Goal: Transaction & Acquisition: Purchase product/service

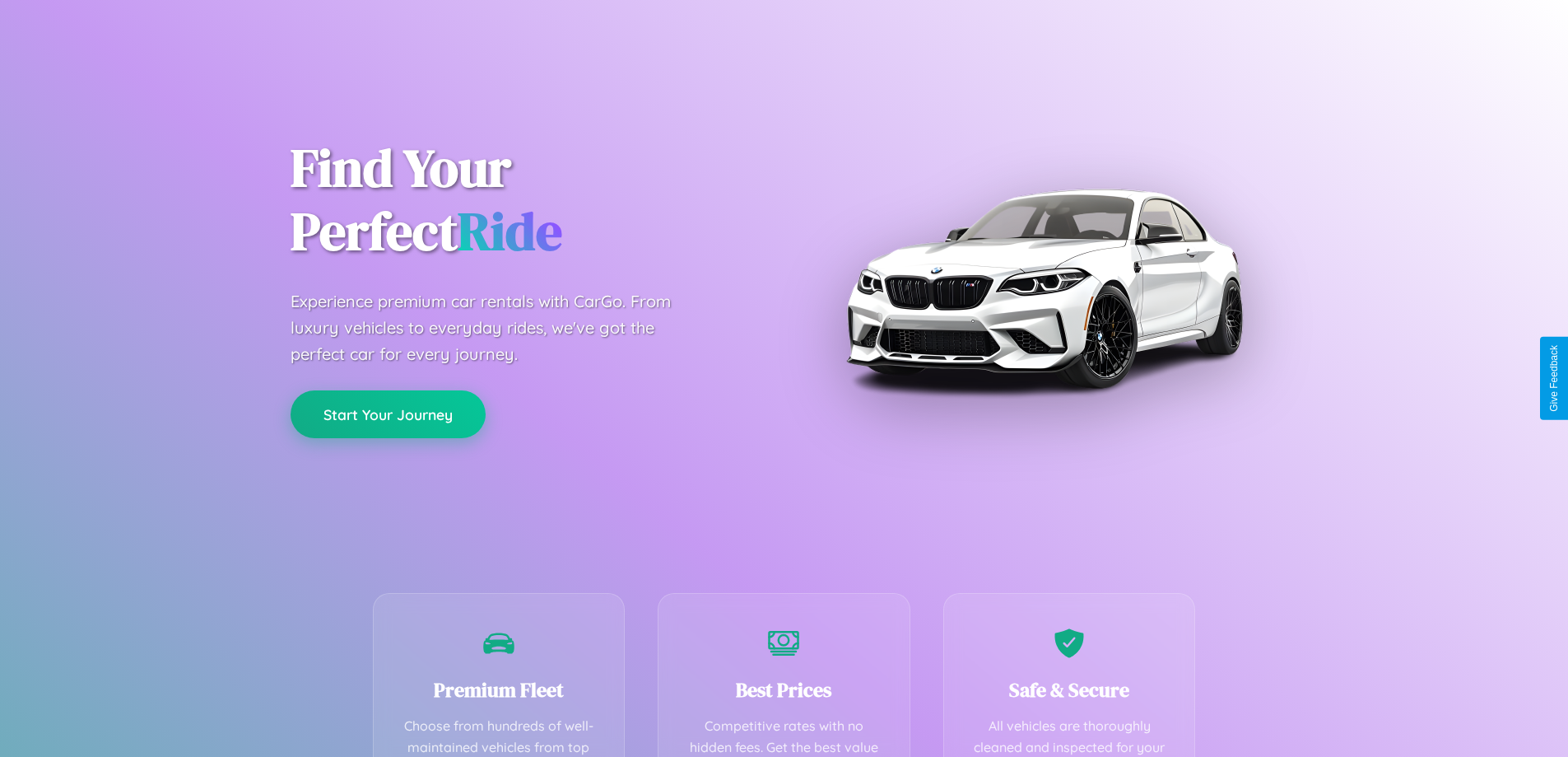
click at [388, 414] on button "Start Your Journey" at bounding box center [387, 414] width 195 height 48
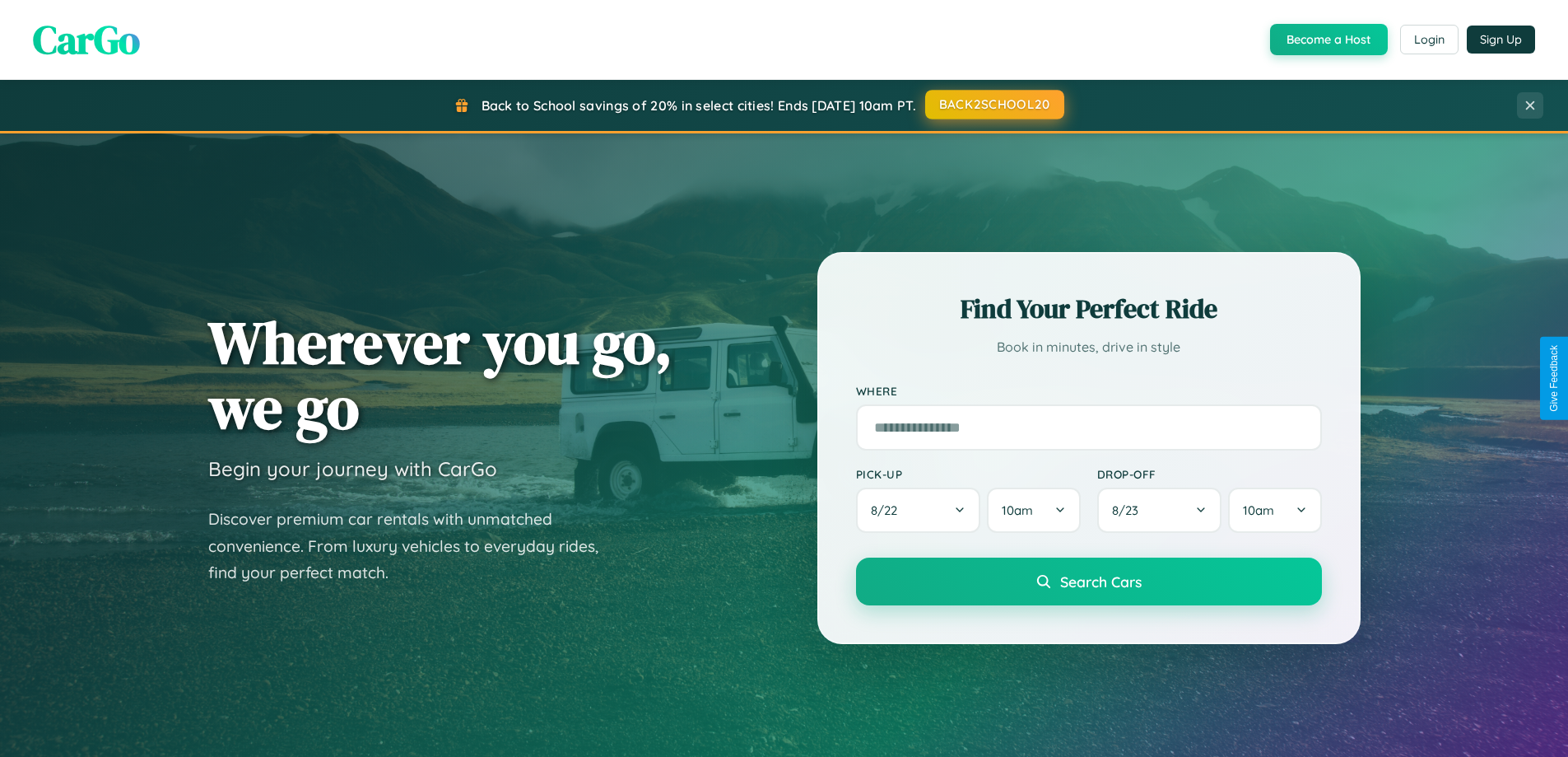
click at [994, 105] on button "BACK2SCHOOL20" at bounding box center [994, 104] width 139 height 30
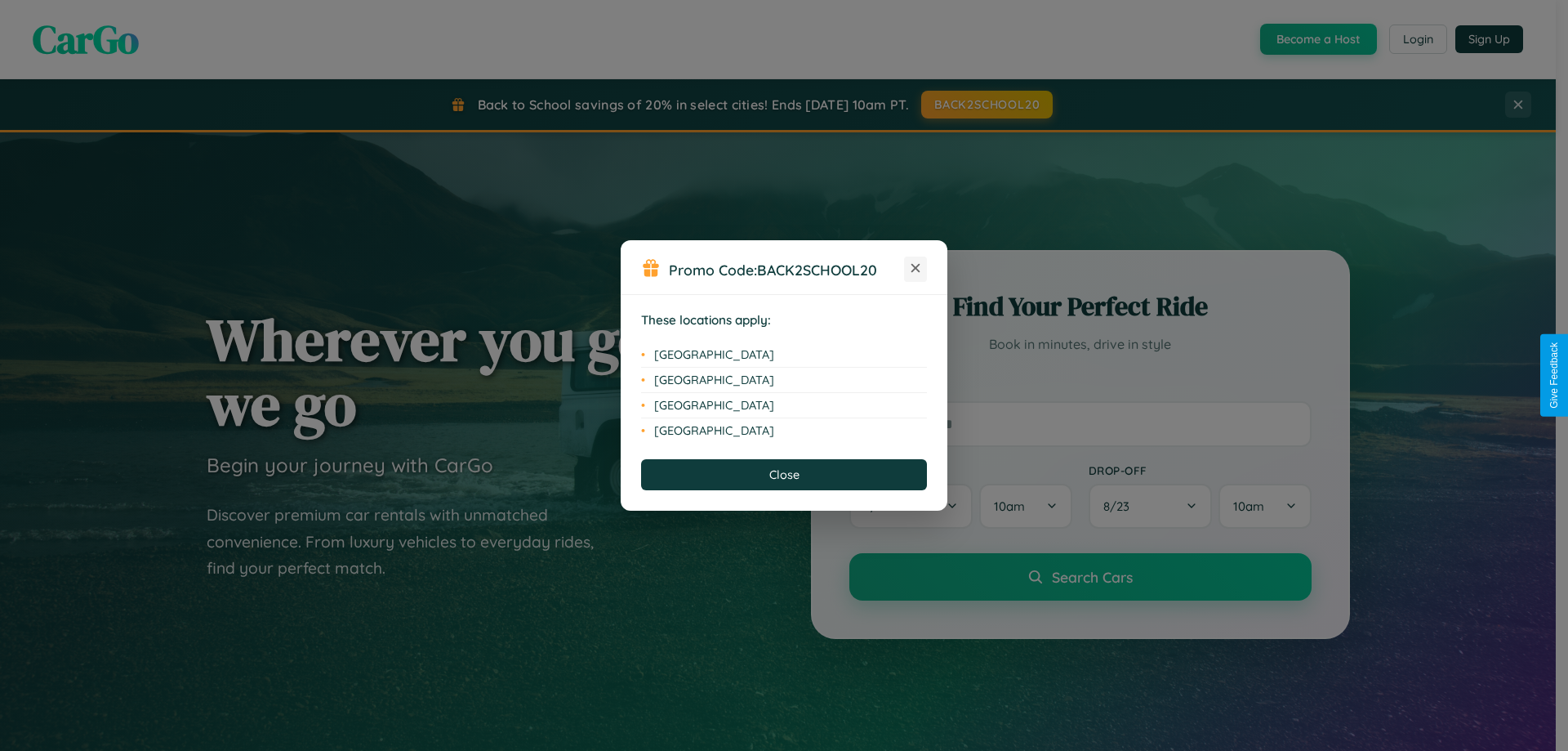
click at [915, 269] on icon at bounding box center [915, 268] width 9 height 9
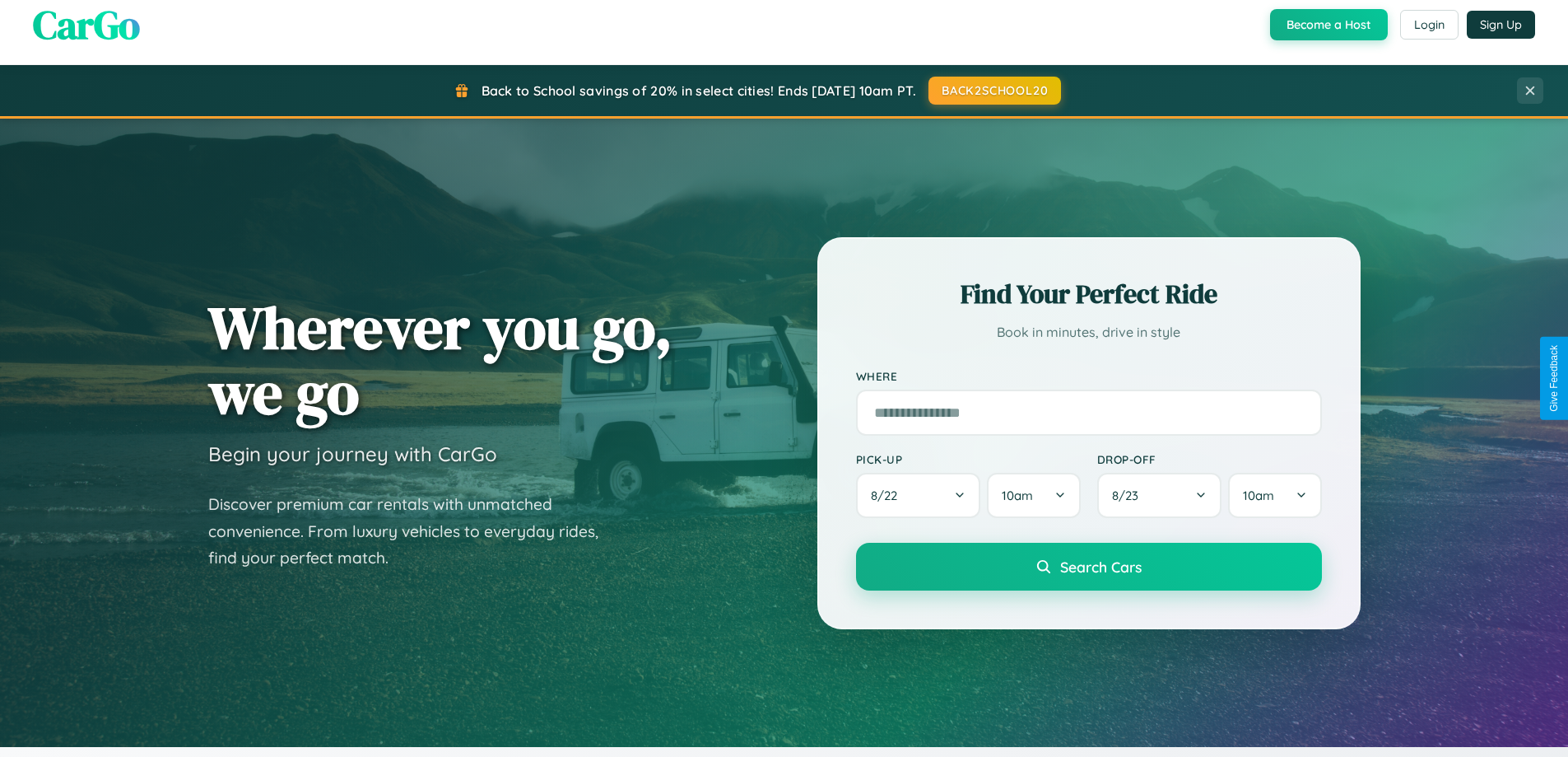
scroll to position [1133, 0]
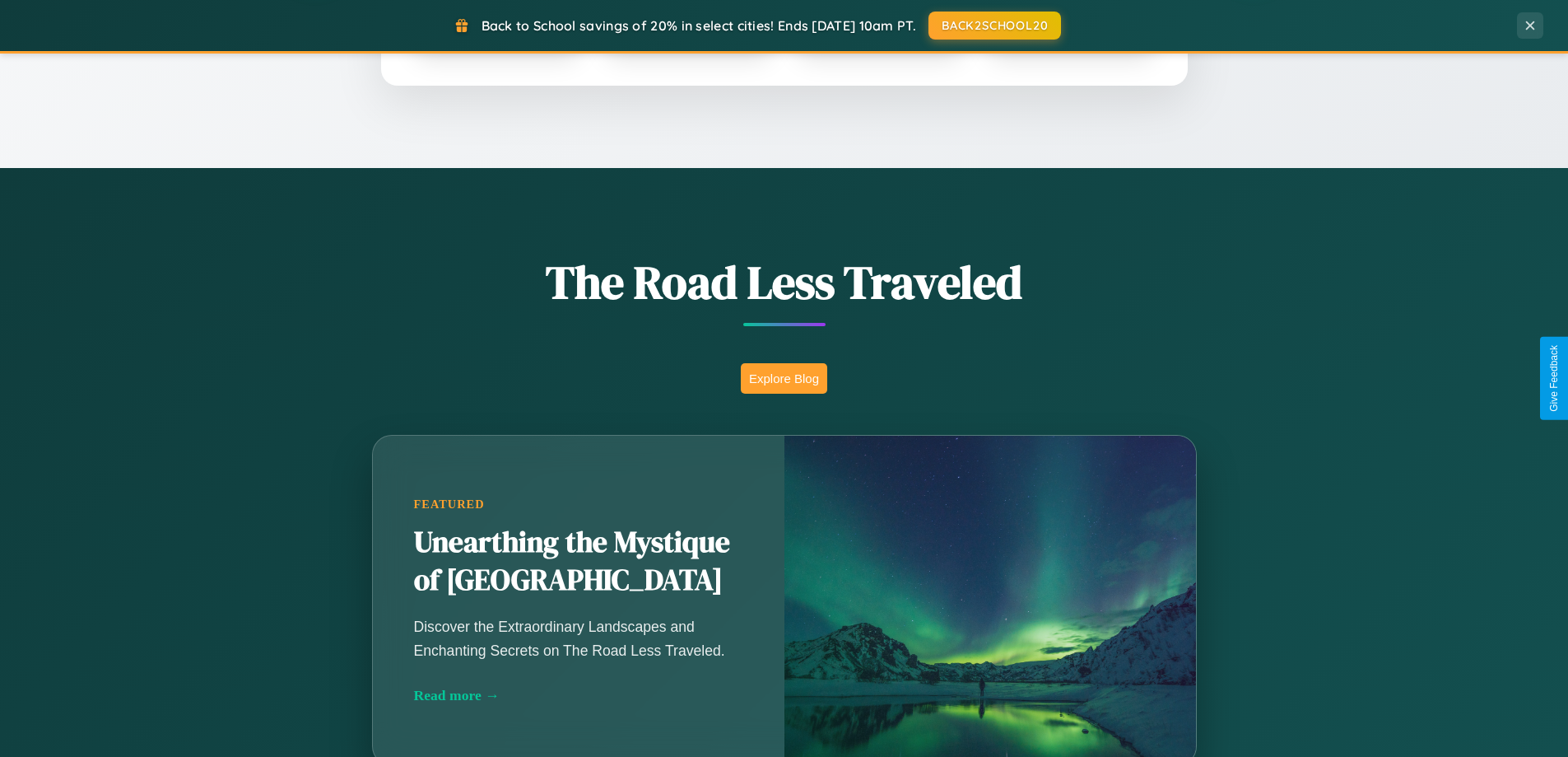
click at [784, 378] on button "Explore Blog" at bounding box center [784, 378] width 86 height 30
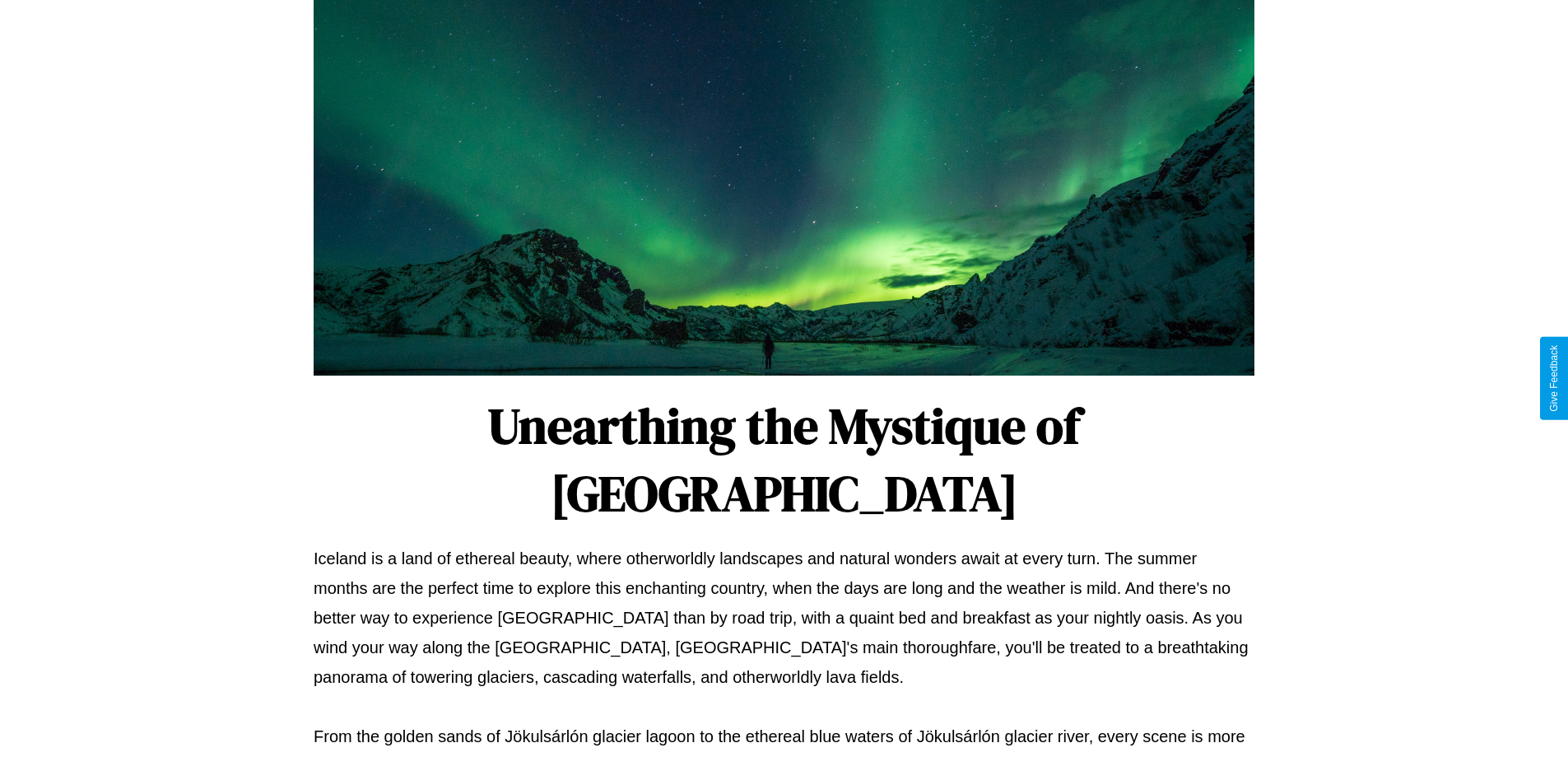
scroll to position [533, 0]
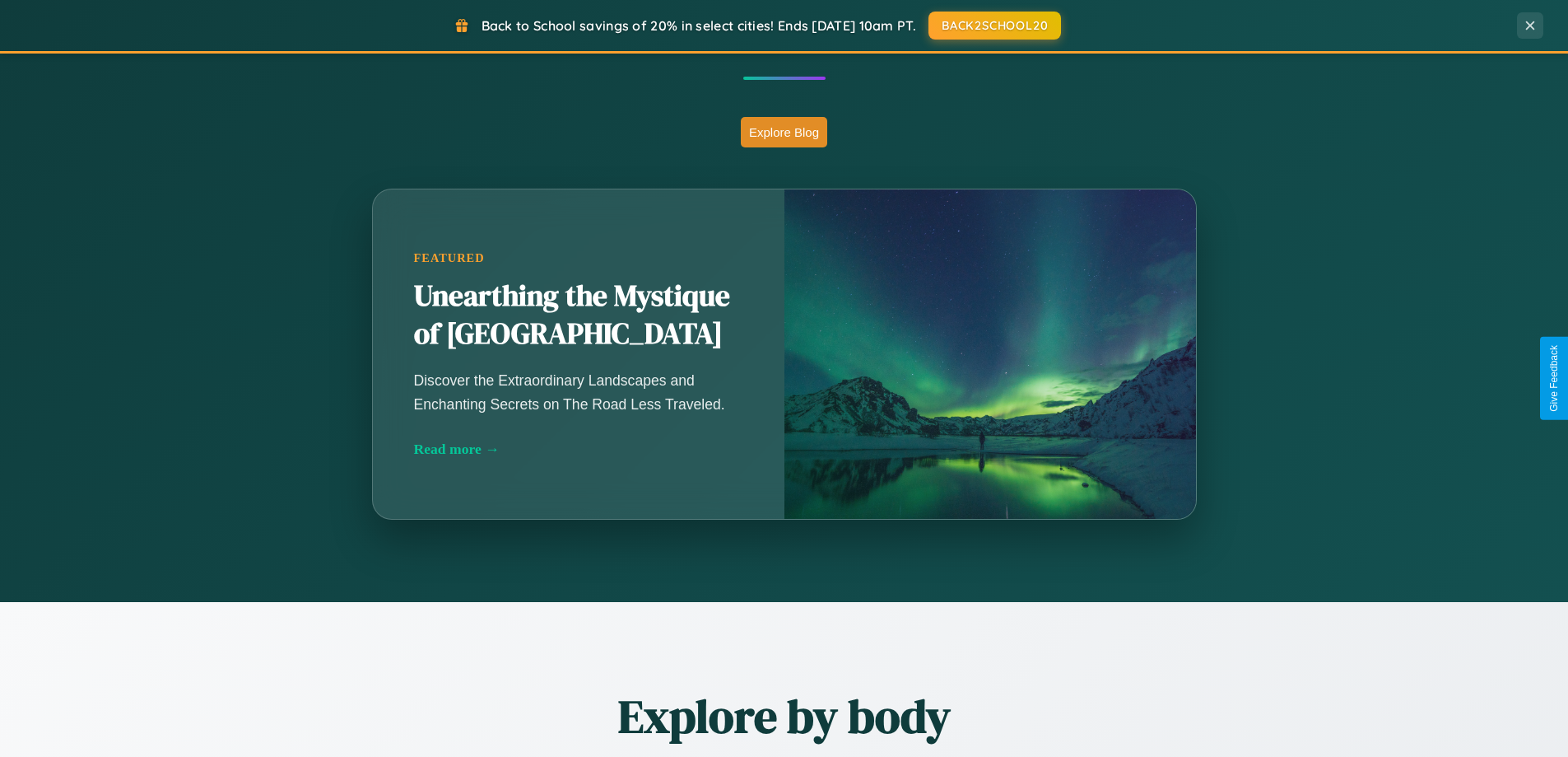
scroll to position [1929, 0]
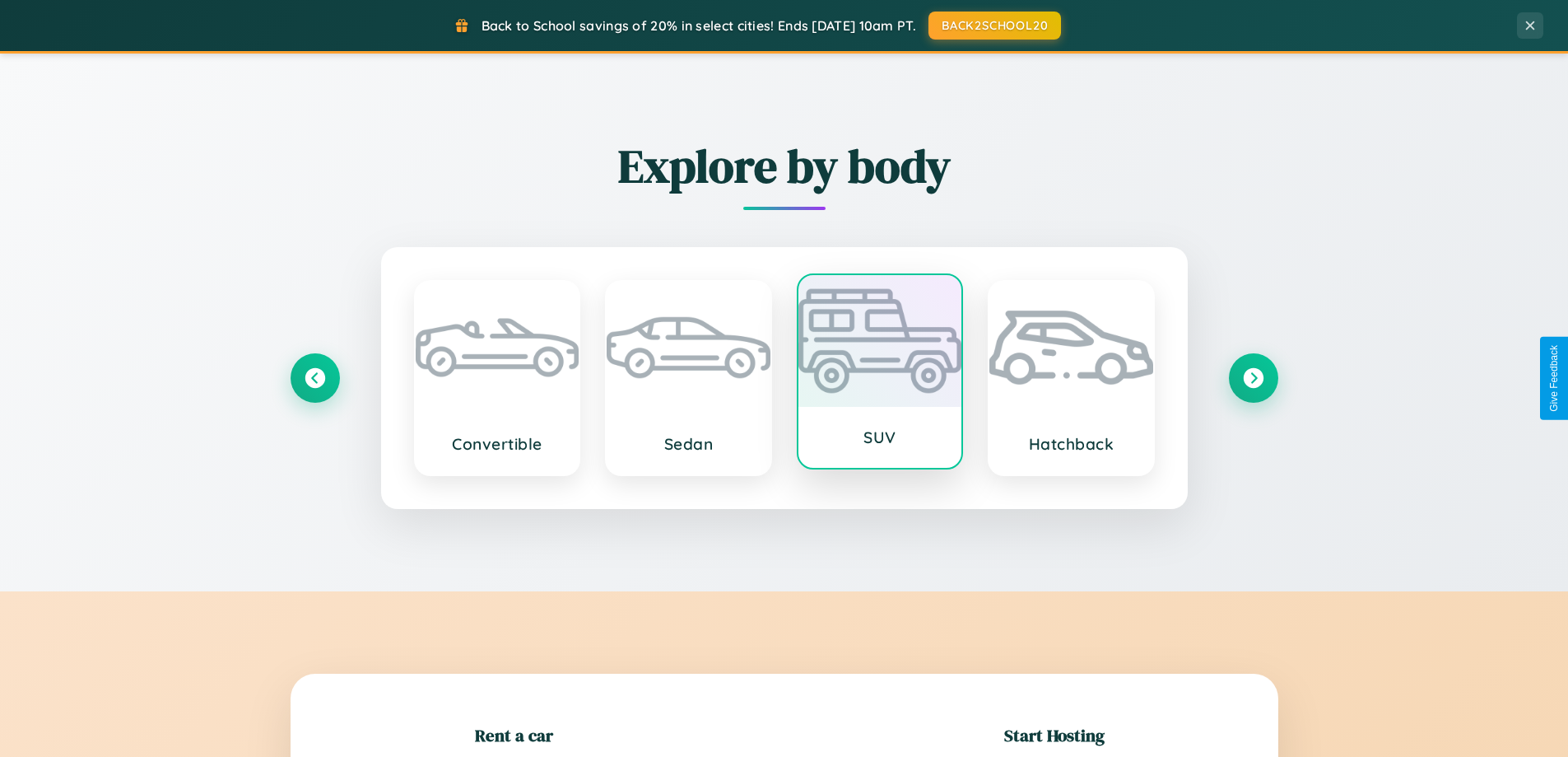
click at [879, 376] on div at bounding box center [881, 341] width 164 height 132
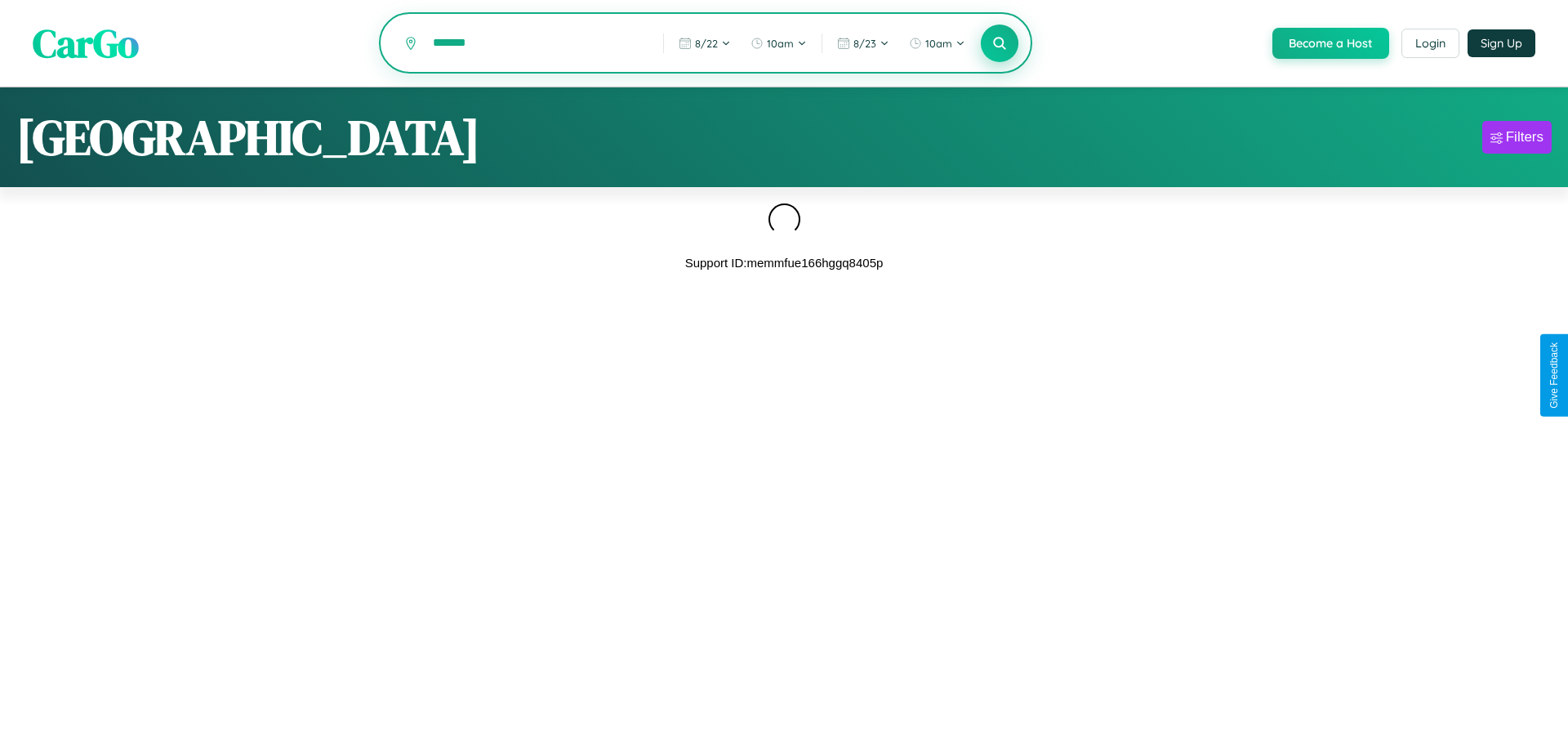
type input "*******"
click at [997, 44] on icon at bounding box center [999, 43] width 16 height 16
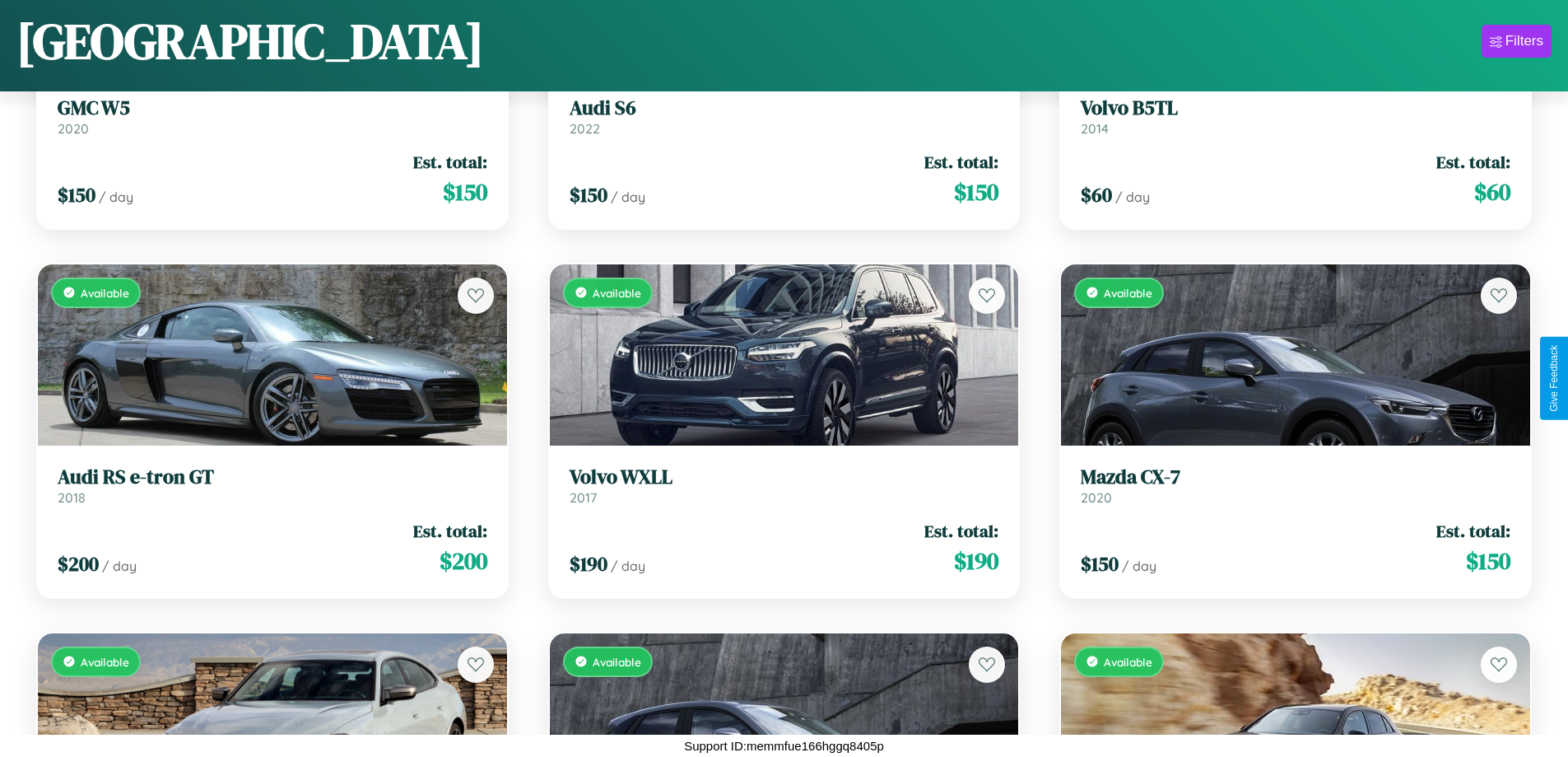
scroll to position [13138, 0]
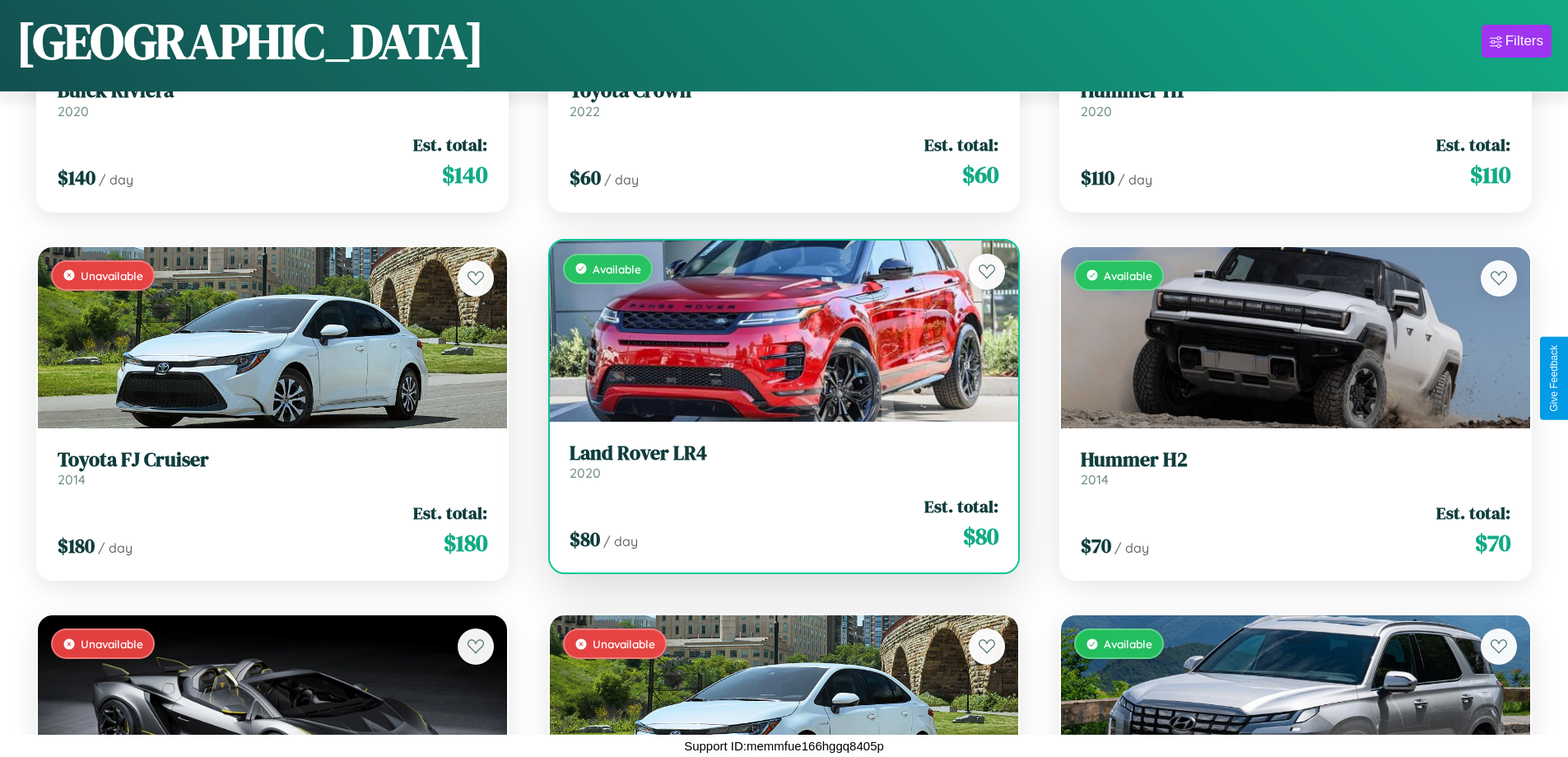
click at [777, 330] on div "Available" at bounding box center [784, 331] width 469 height 181
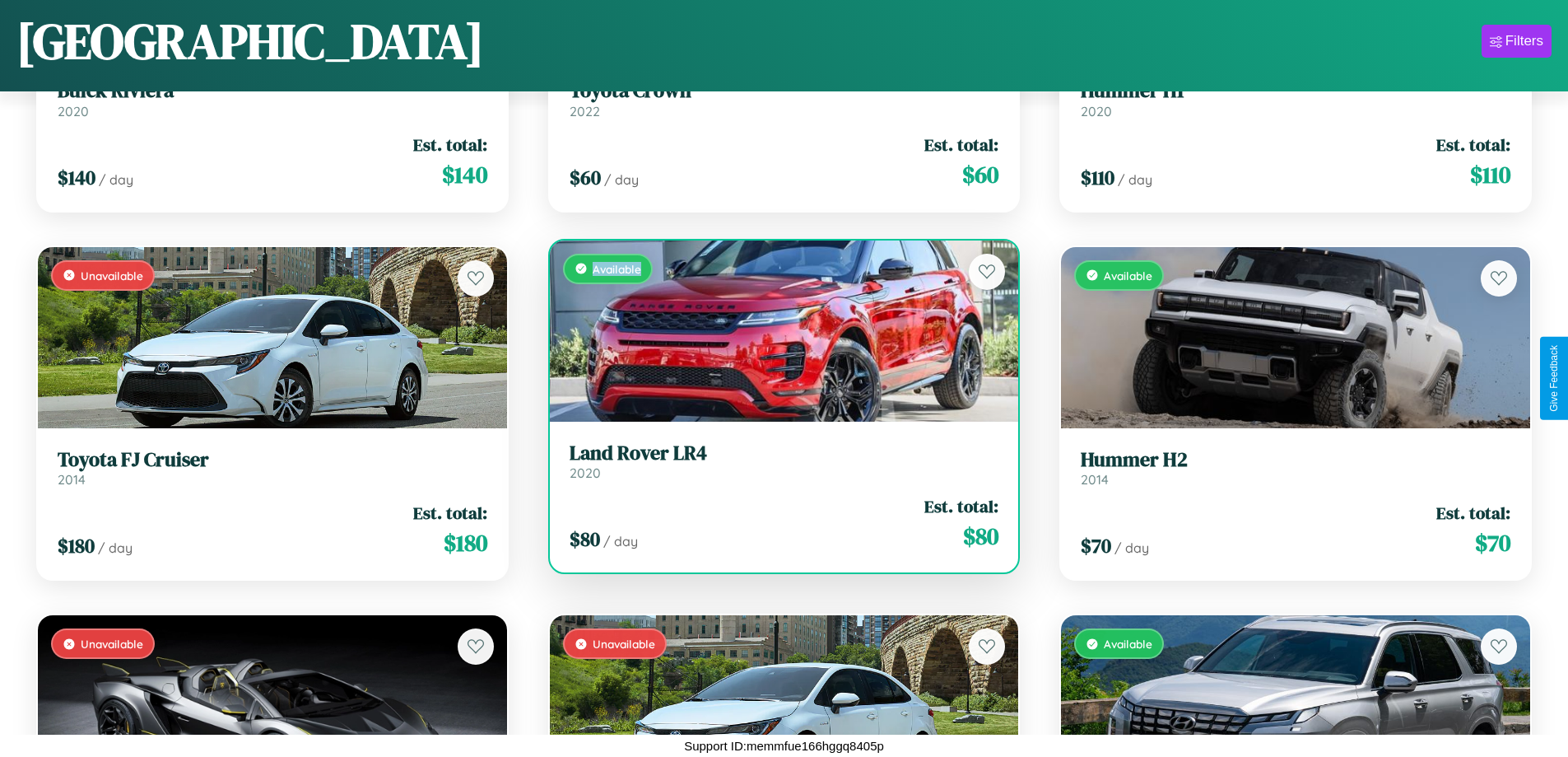
click at [777, 330] on div "Available" at bounding box center [784, 331] width 469 height 181
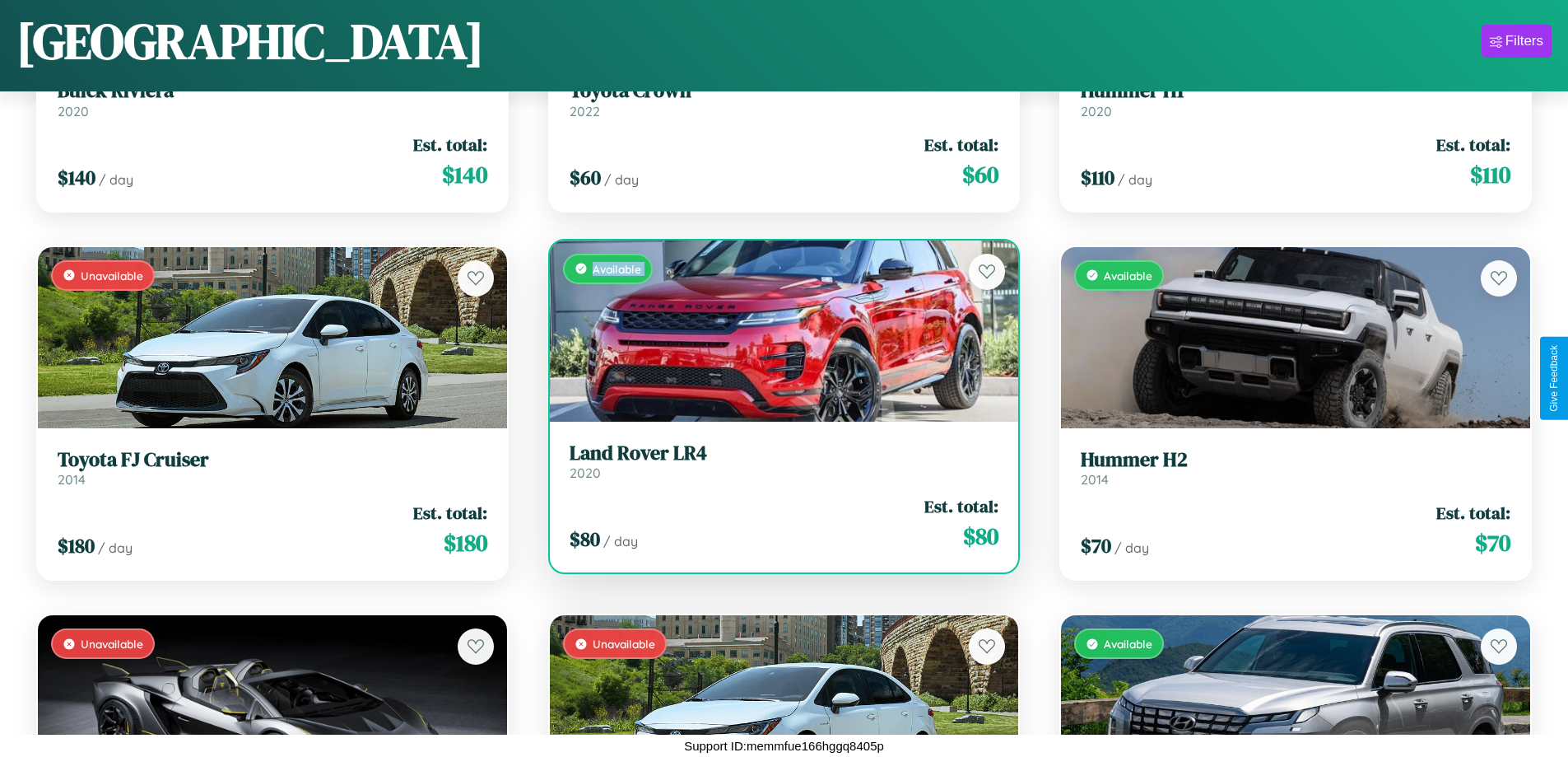
click at [777, 330] on div "Available" at bounding box center [784, 331] width 469 height 181
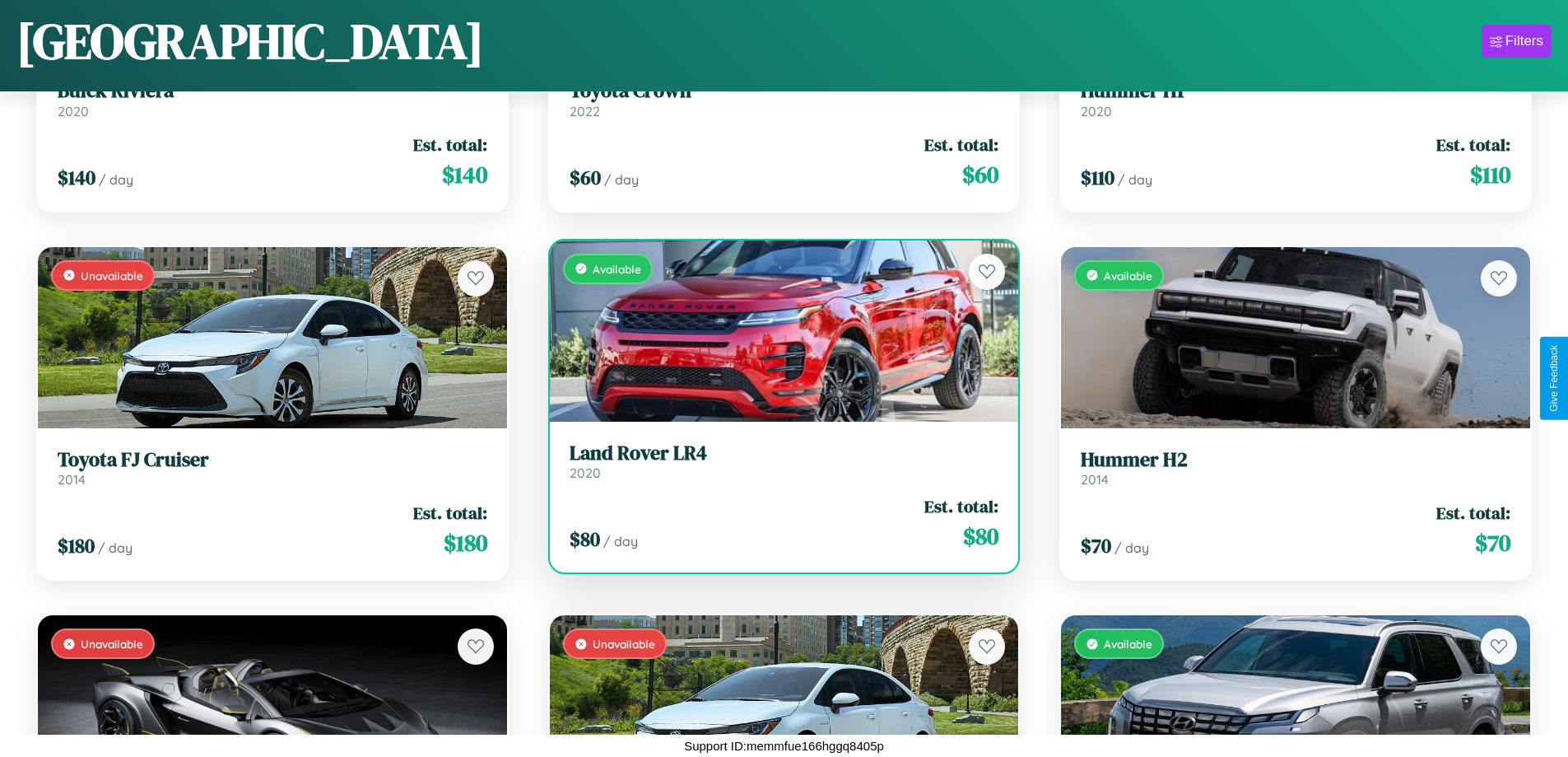
click at [777, 330] on div "Available" at bounding box center [784, 331] width 469 height 181
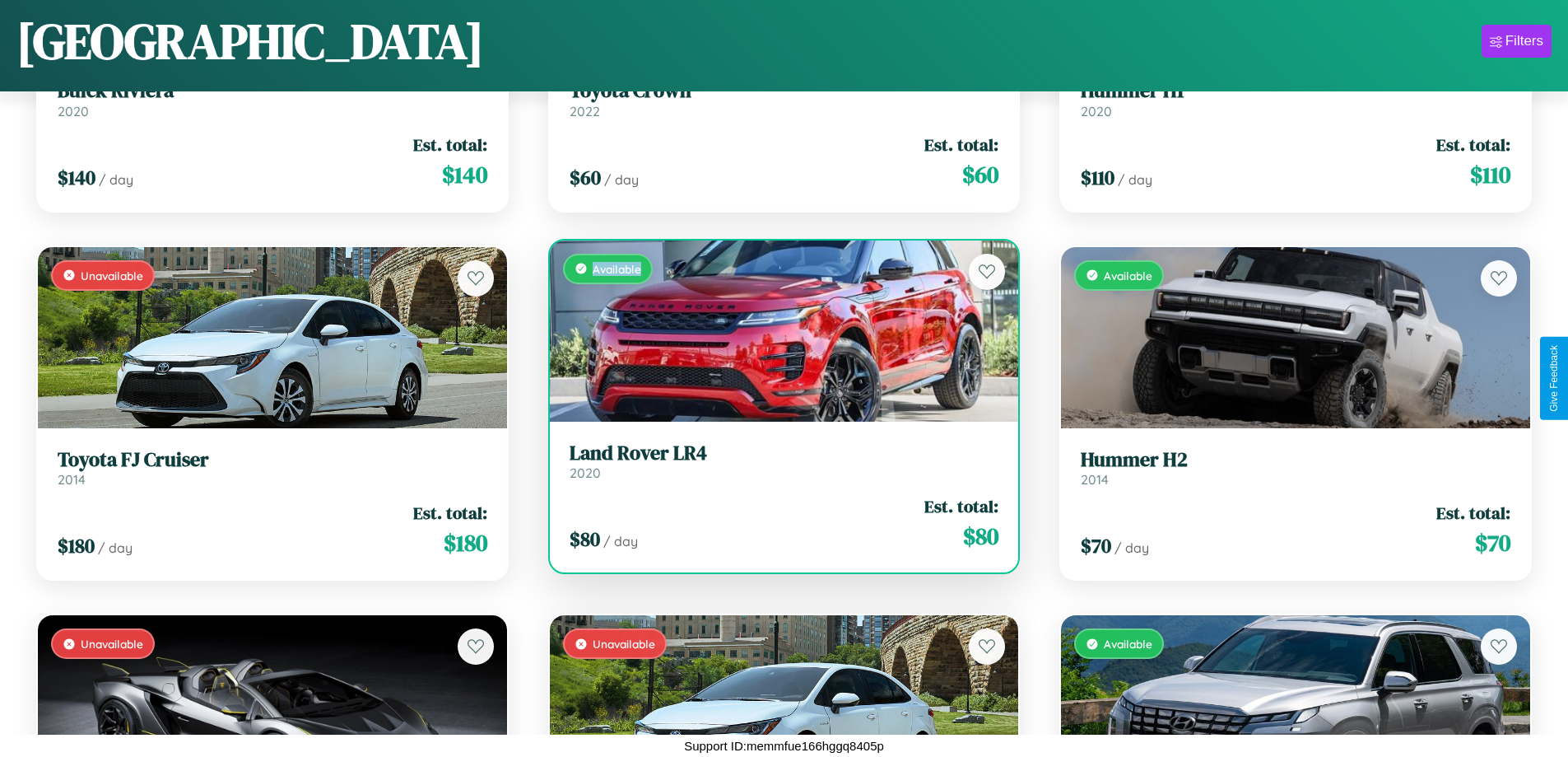
click at [777, 330] on div "Available" at bounding box center [784, 331] width 469 height 181
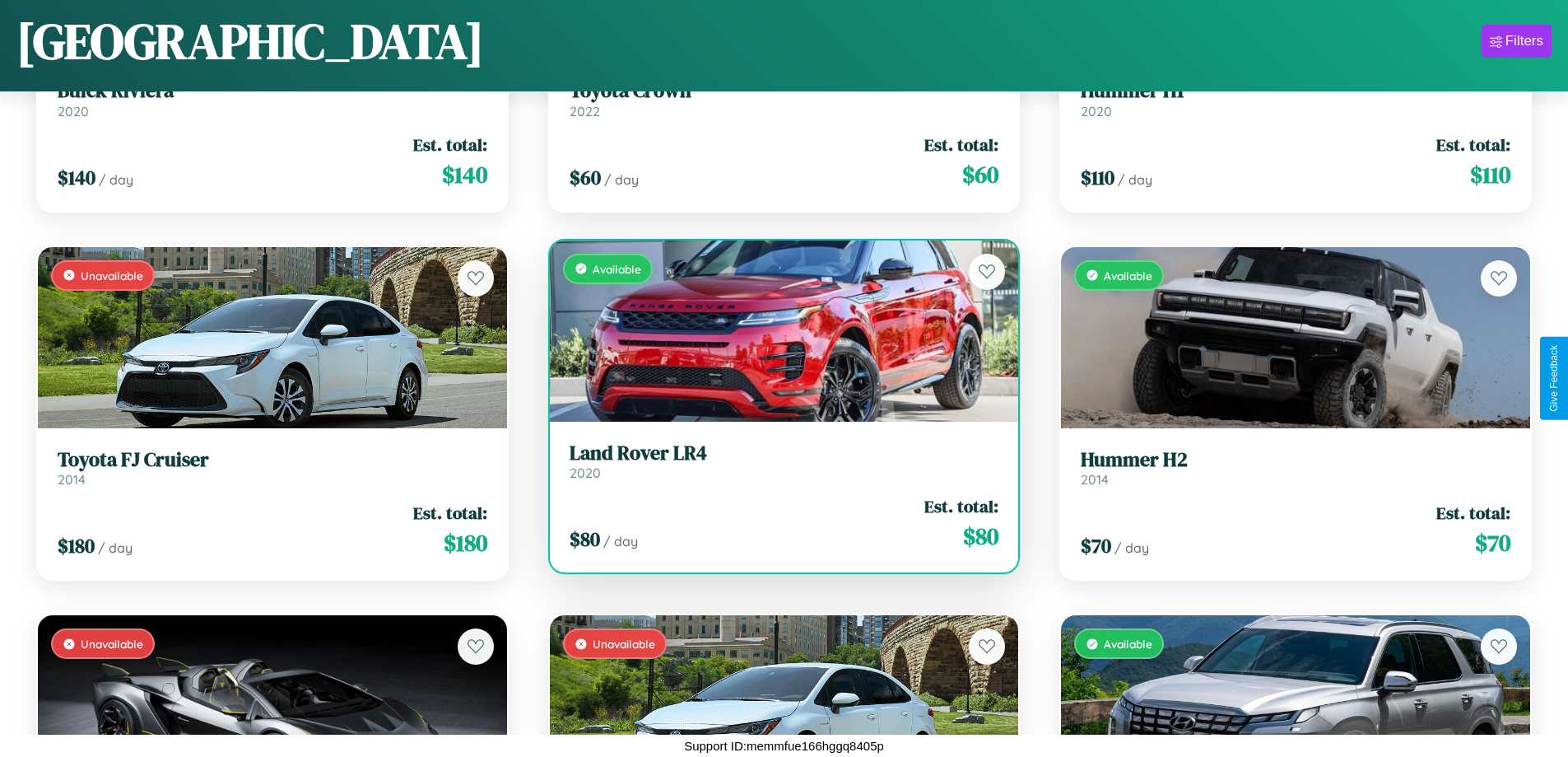
click at [777, 461] on h3 "Land Rover LR4" at bounding box center [784, 453] width 429 height 24
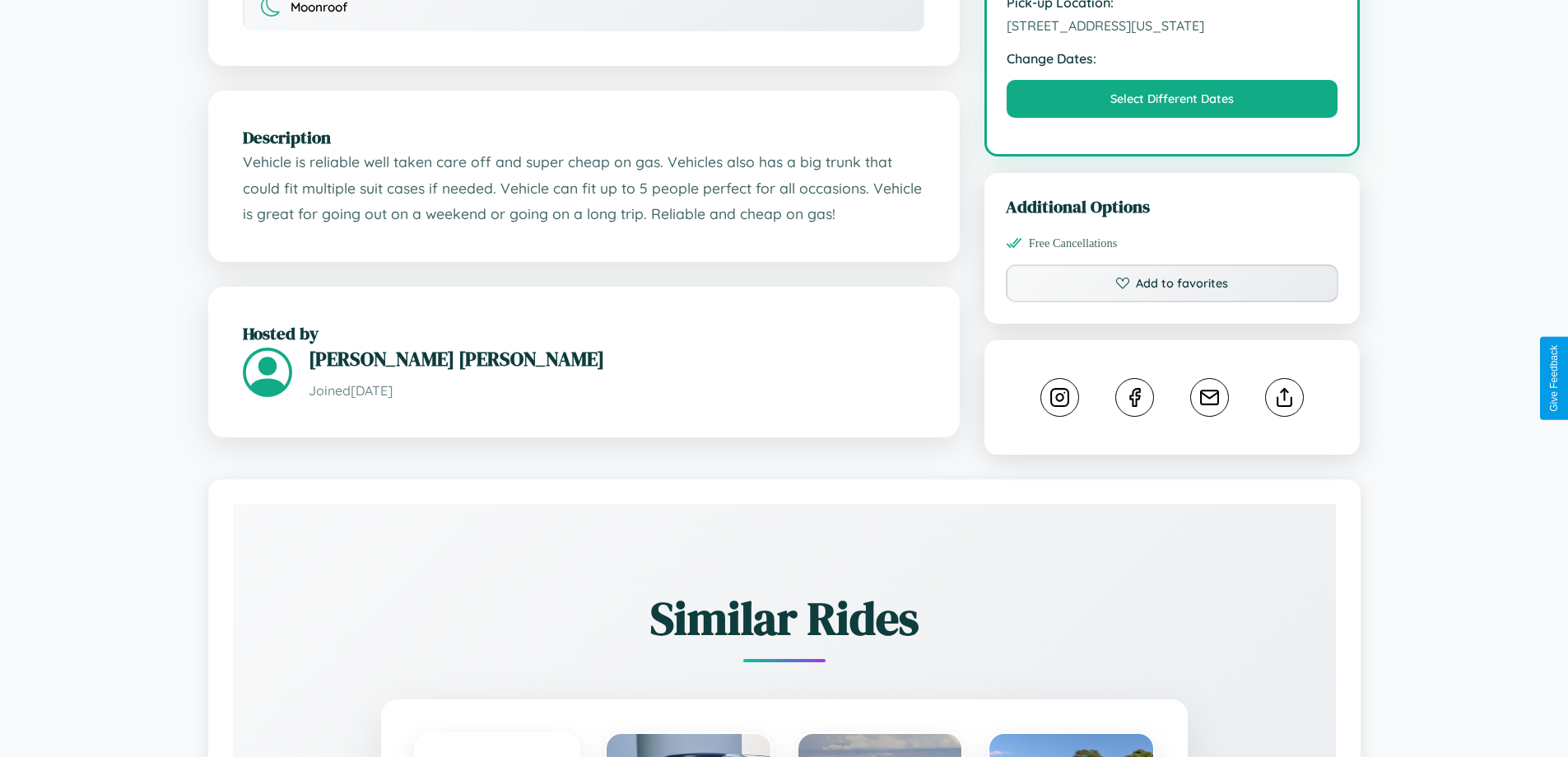
scroll to position [541, 0]
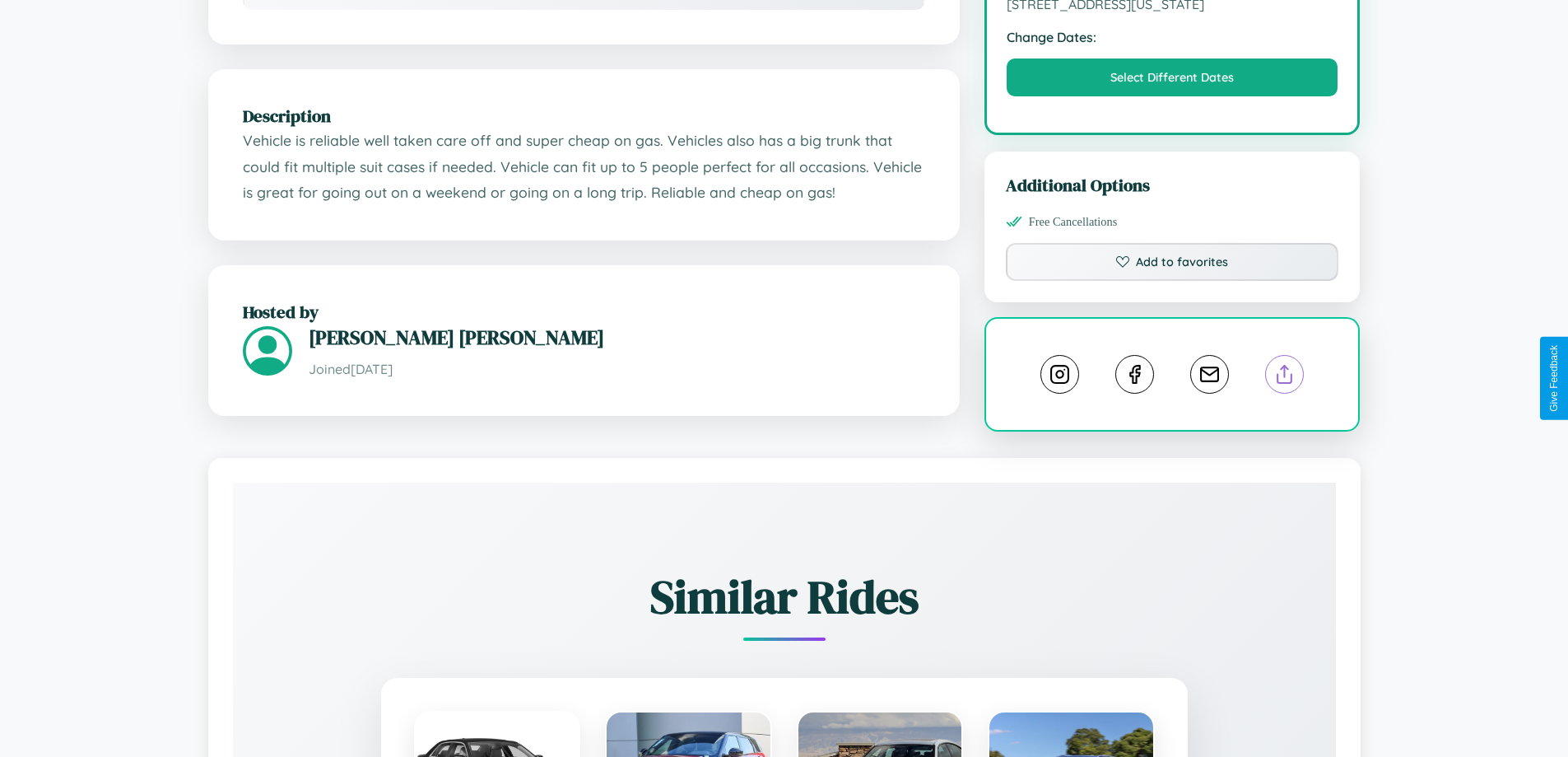
click at [1285, 377] on line at bounding box center [1285, 371] width 0 height 12
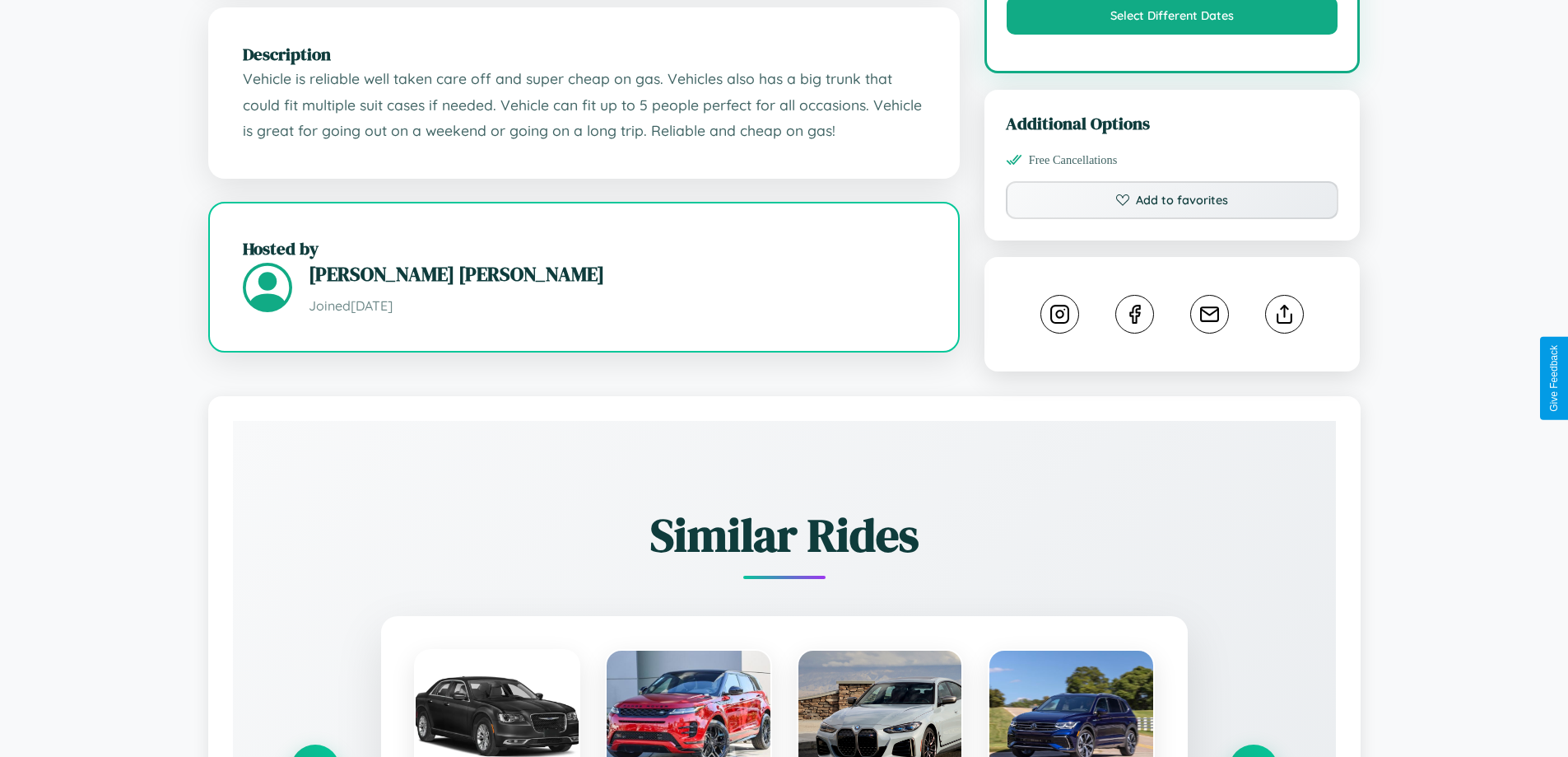
scroll to position [917, 0]
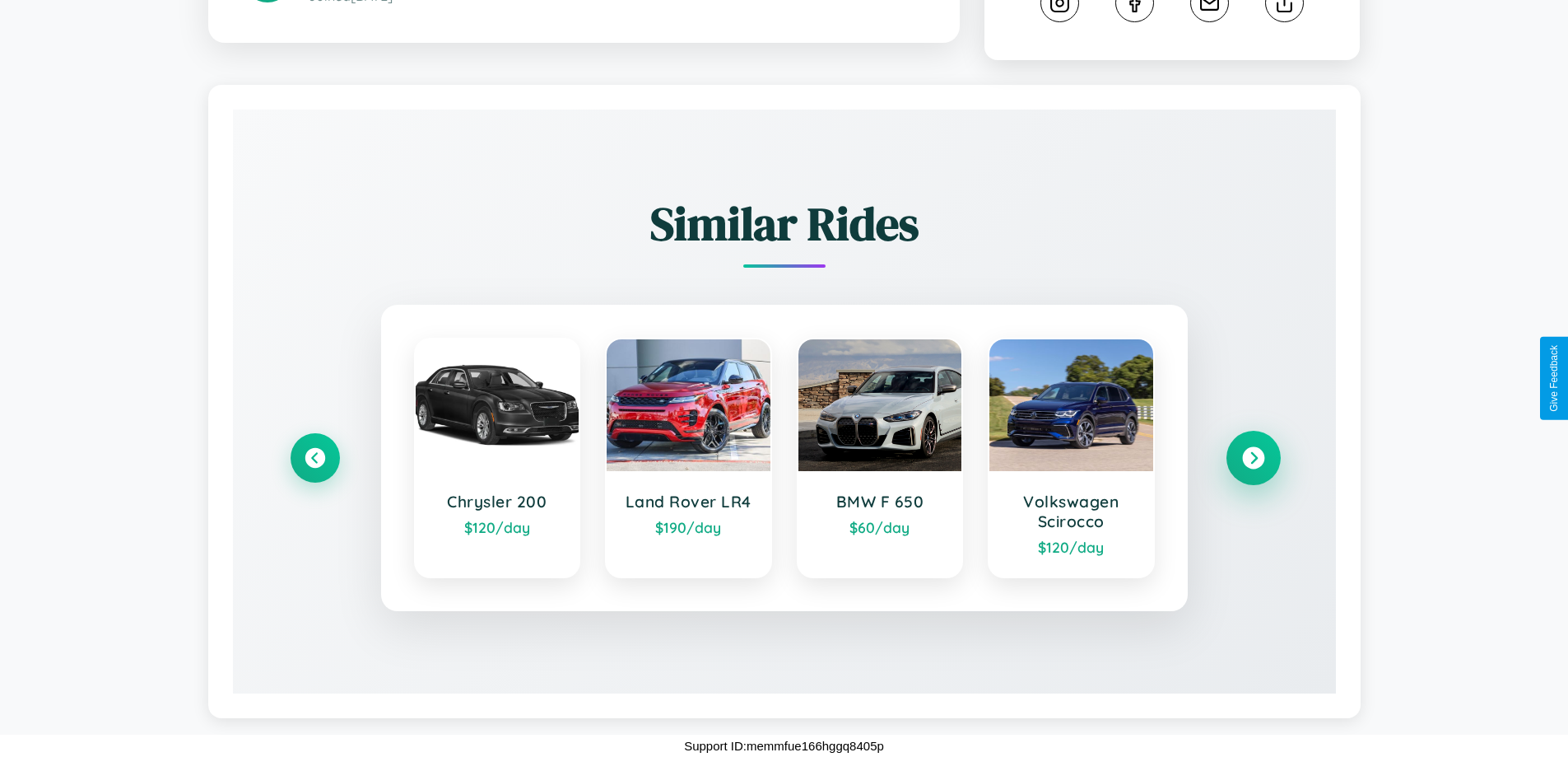
click at [1253, 458] on icon at bounding box center [1253, 458] width 22 height 22
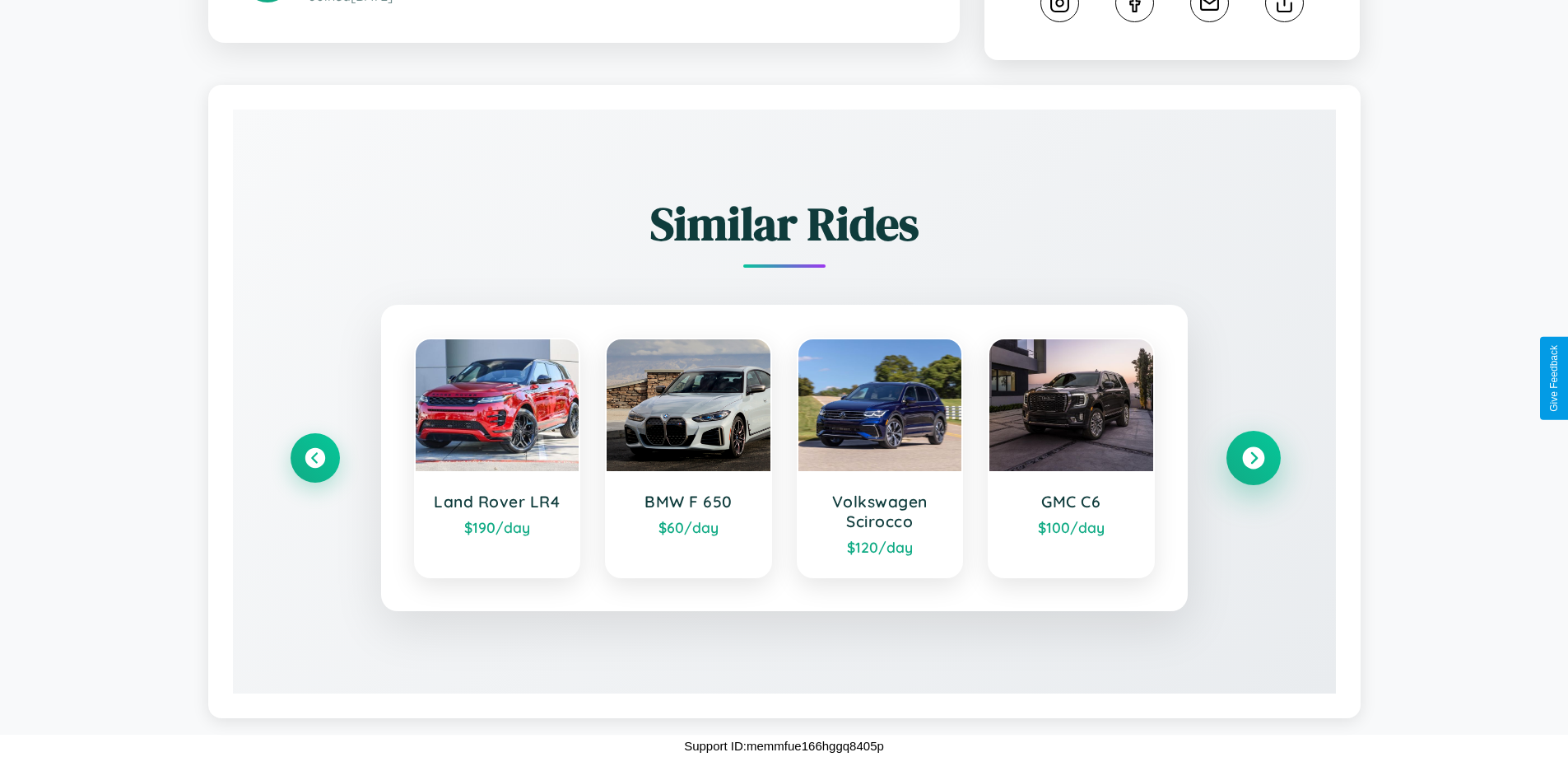
click at [1253, 458] on icon at bounding box center [1253, 458] width 22 height 22
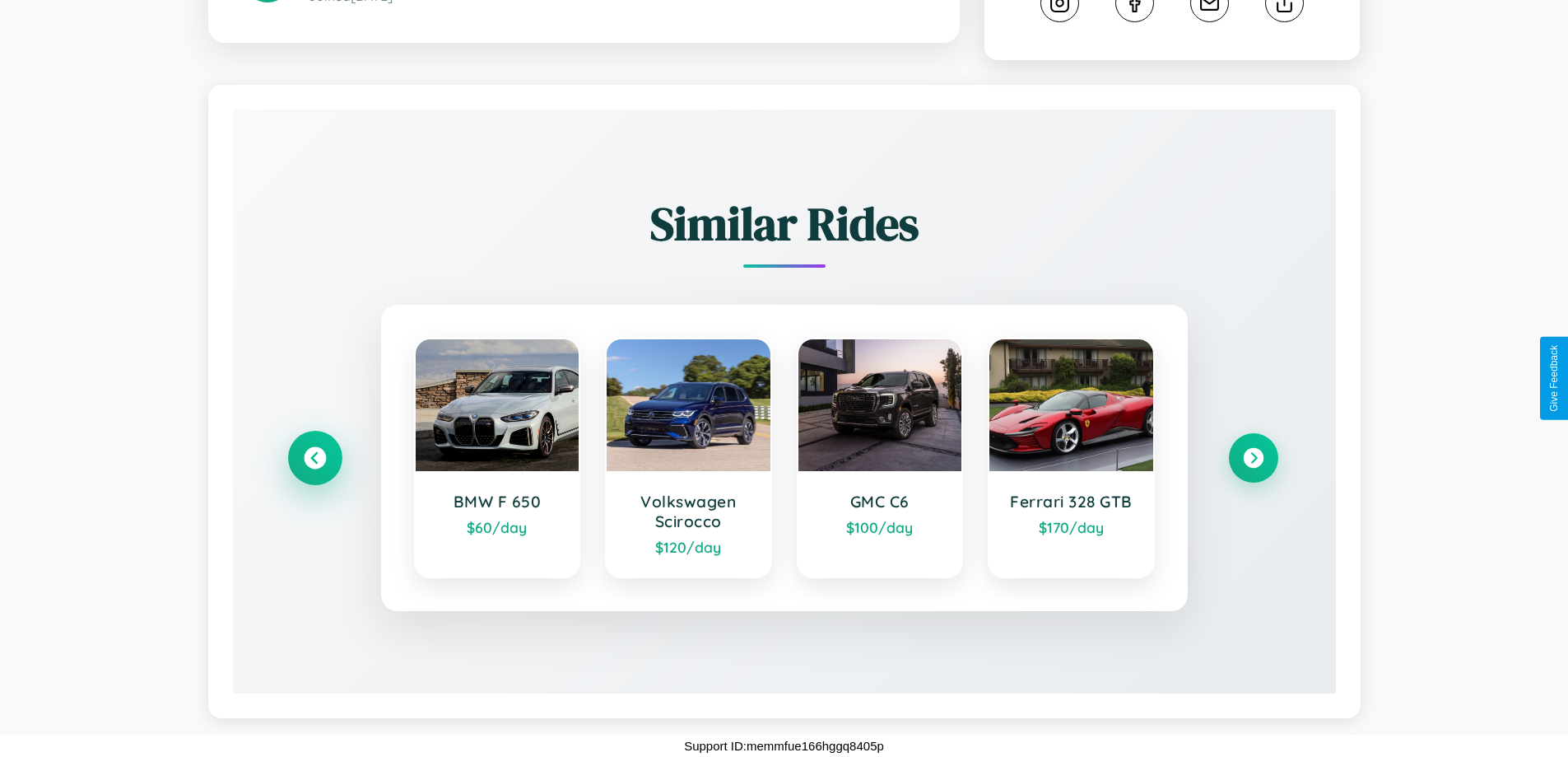
click at [315, 458] on icon at bounding box center [315, 458] width 22 height 22
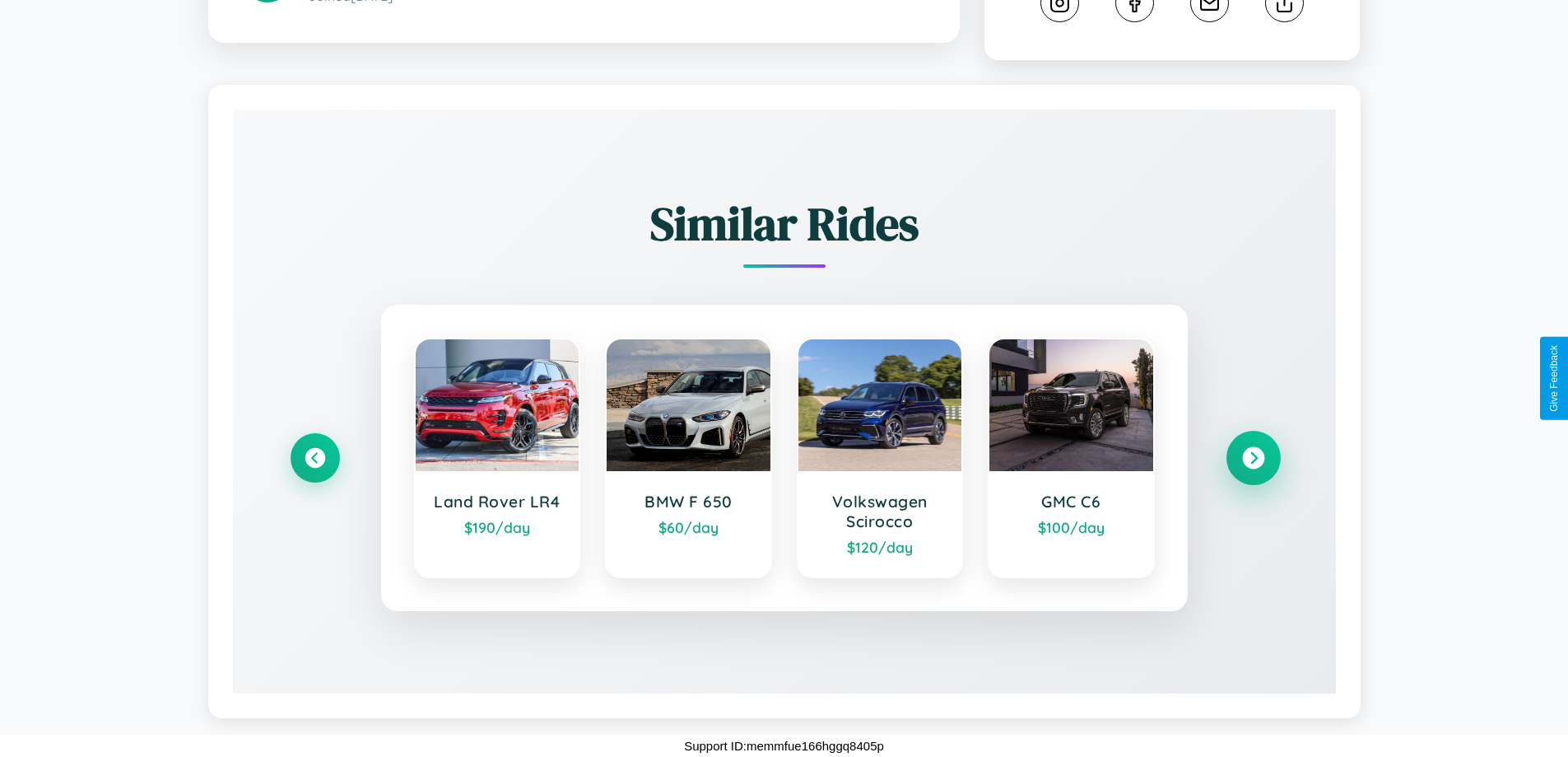
click at [1253, 458] on icon at bounding box center [1253, 458] width 22 height 22
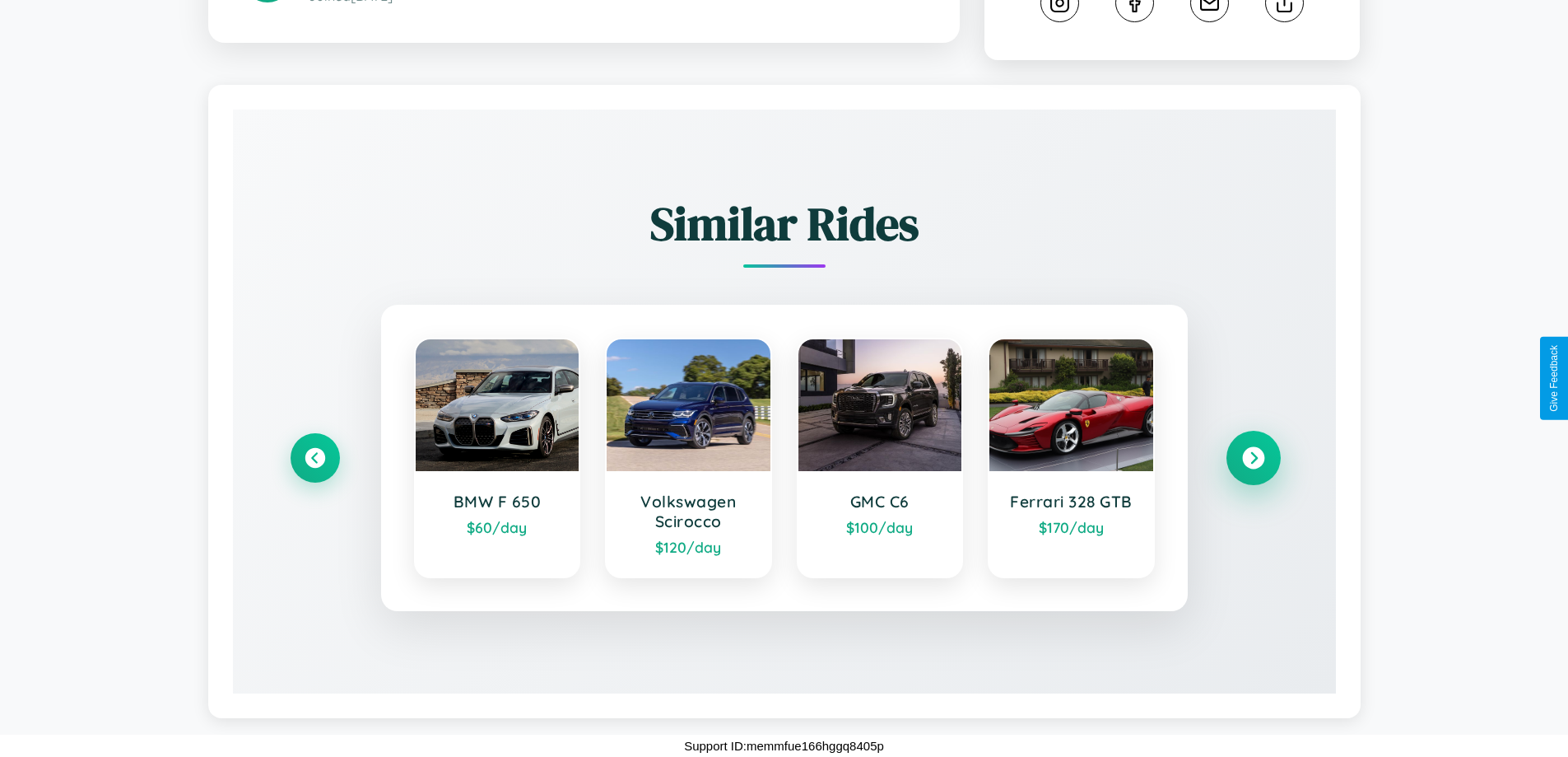
click at [1253, 458] on icon at bounding box center [1253, 458] width 22 height 22
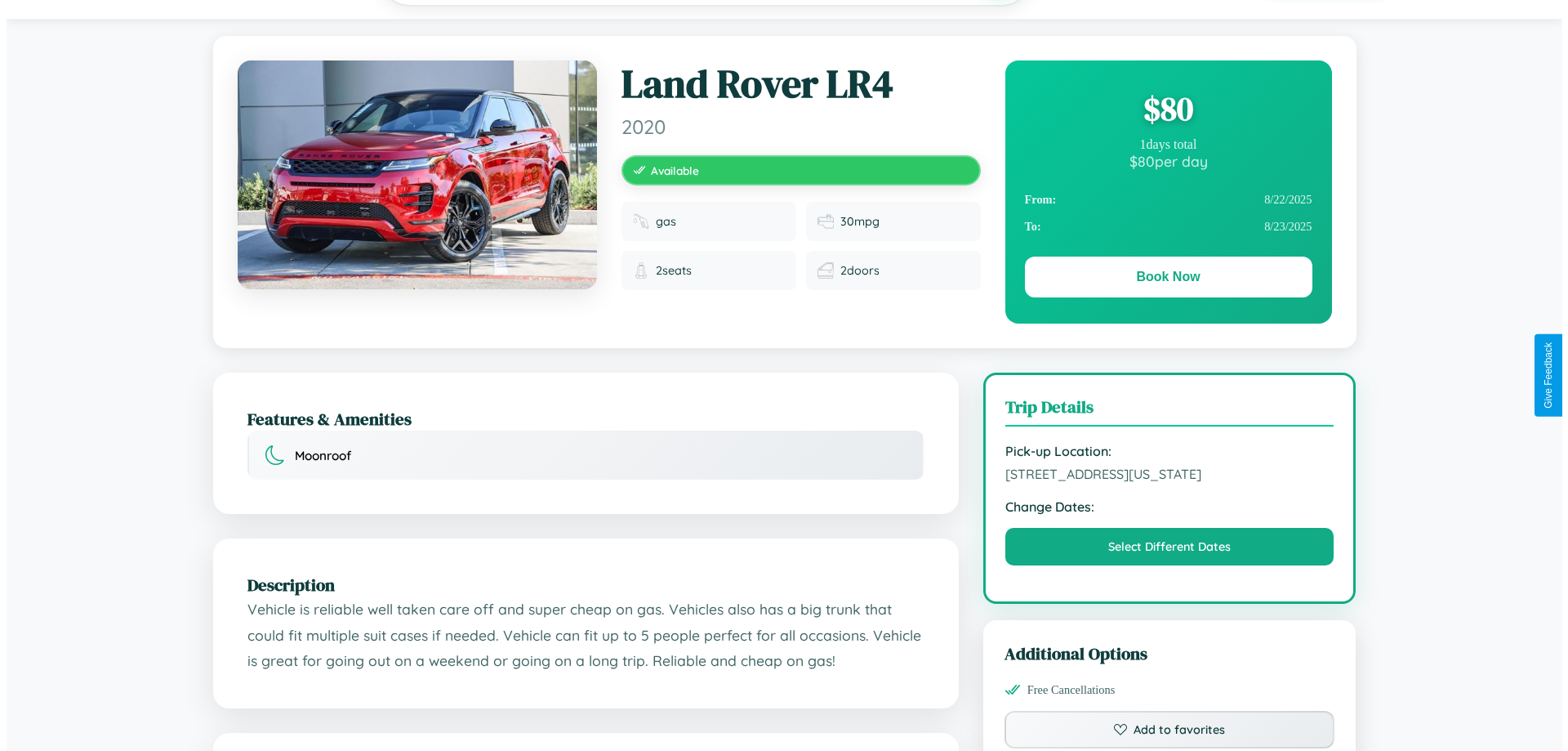
scroll to position [0, 0]
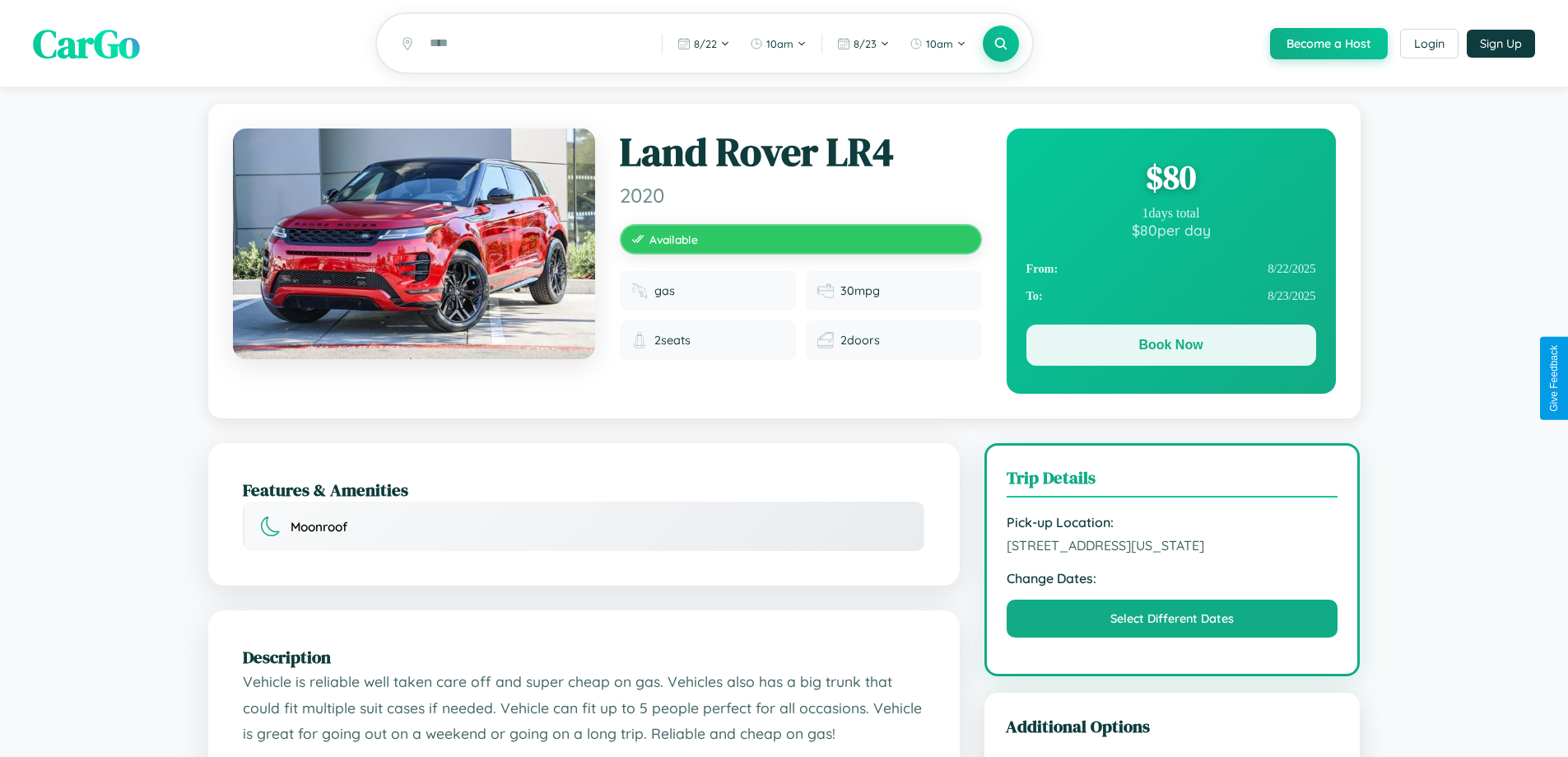
click at [1171, 349] on button "Book Now" at bounding box center [1171, 344] width 289 height 41
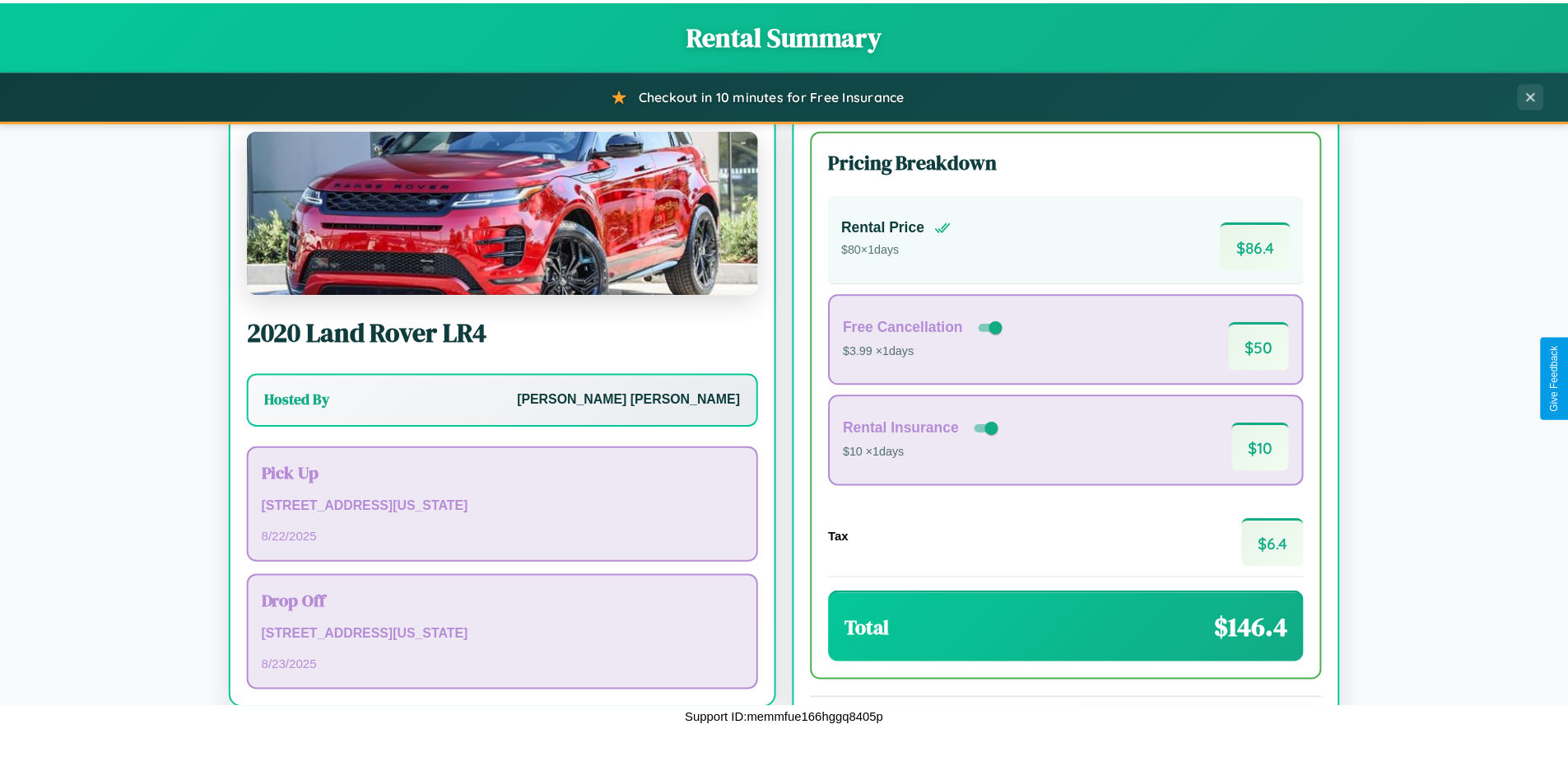
scroll to position [113, 0]
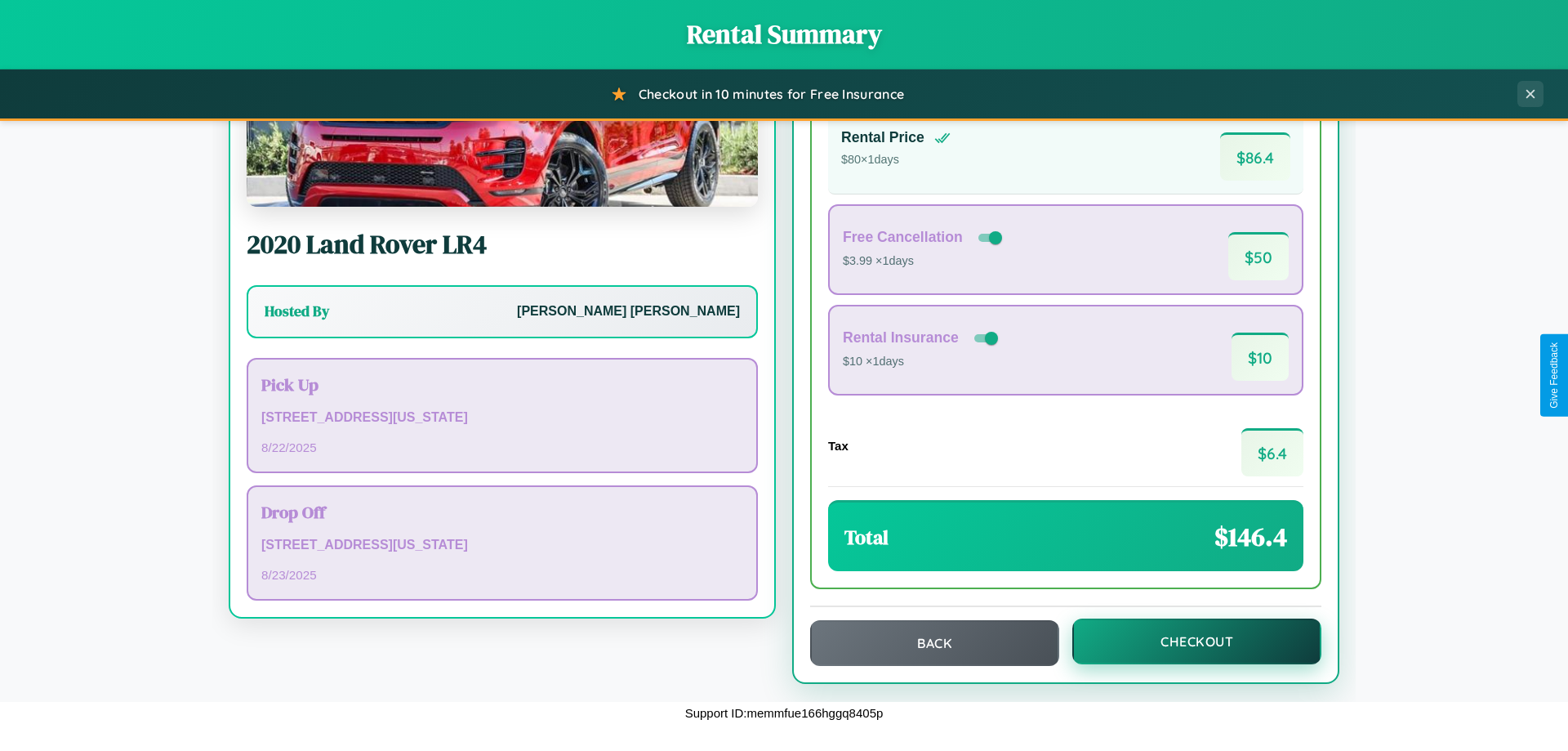
click at [1186, 641] on button "Checkout" at bounding box center [1196, 641] width 249 height 46
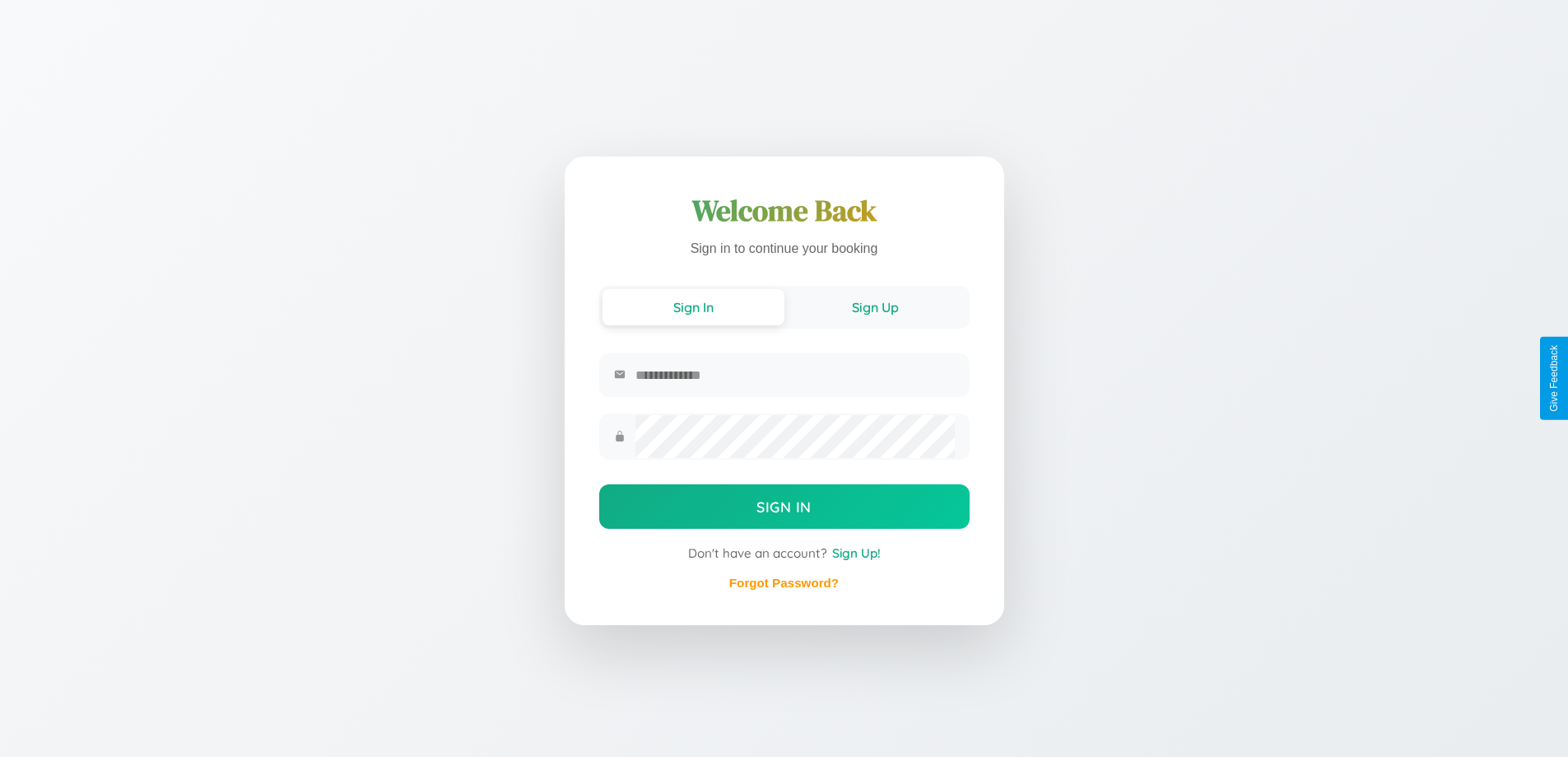
click at [875, 306] on button "Sign Up" at bounding box center [876, 307] width 182 height 36
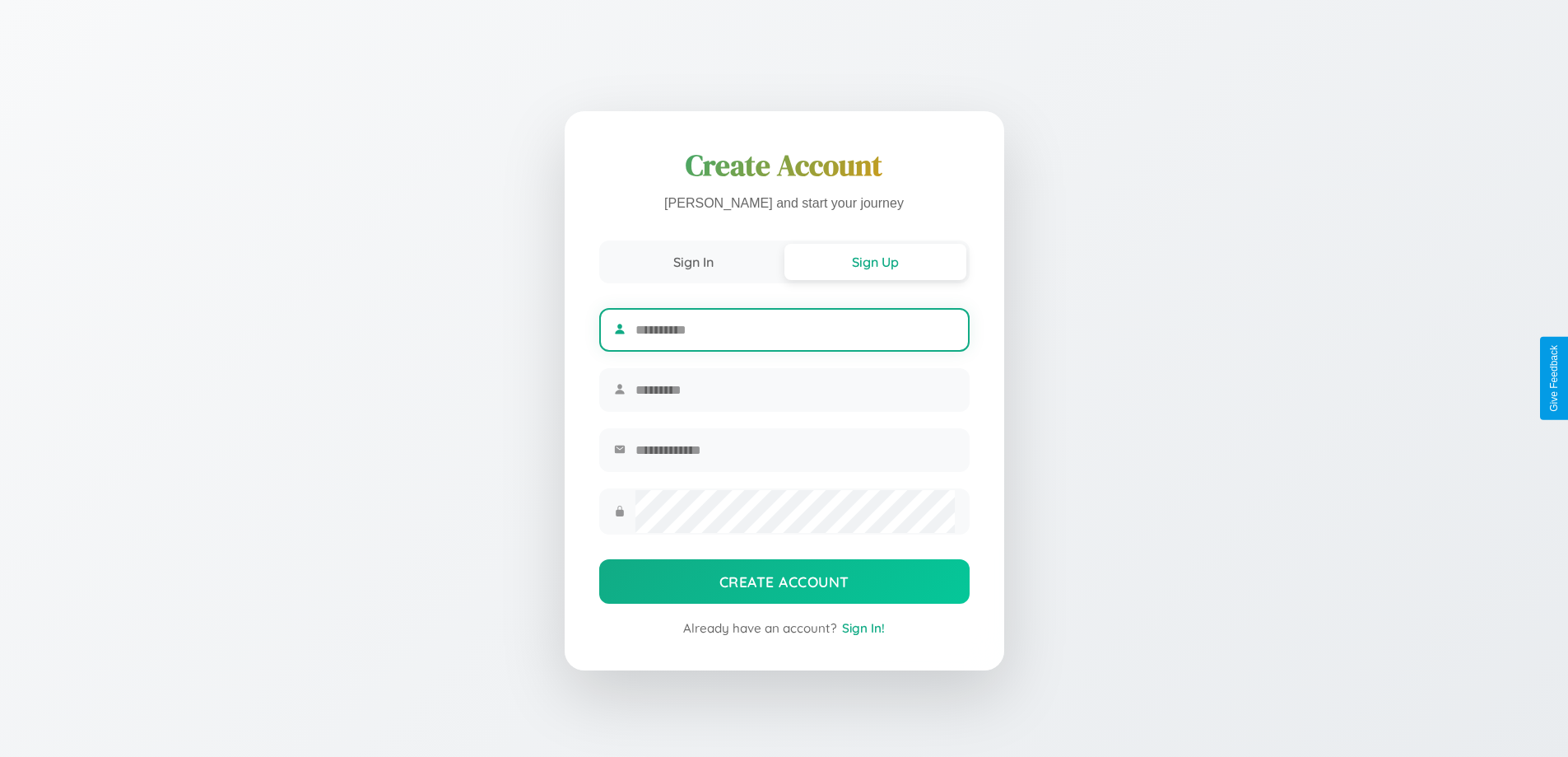
click at [795, 327] on input "text" at bounding box center [795, 330] width 319 height 41
type input "****"
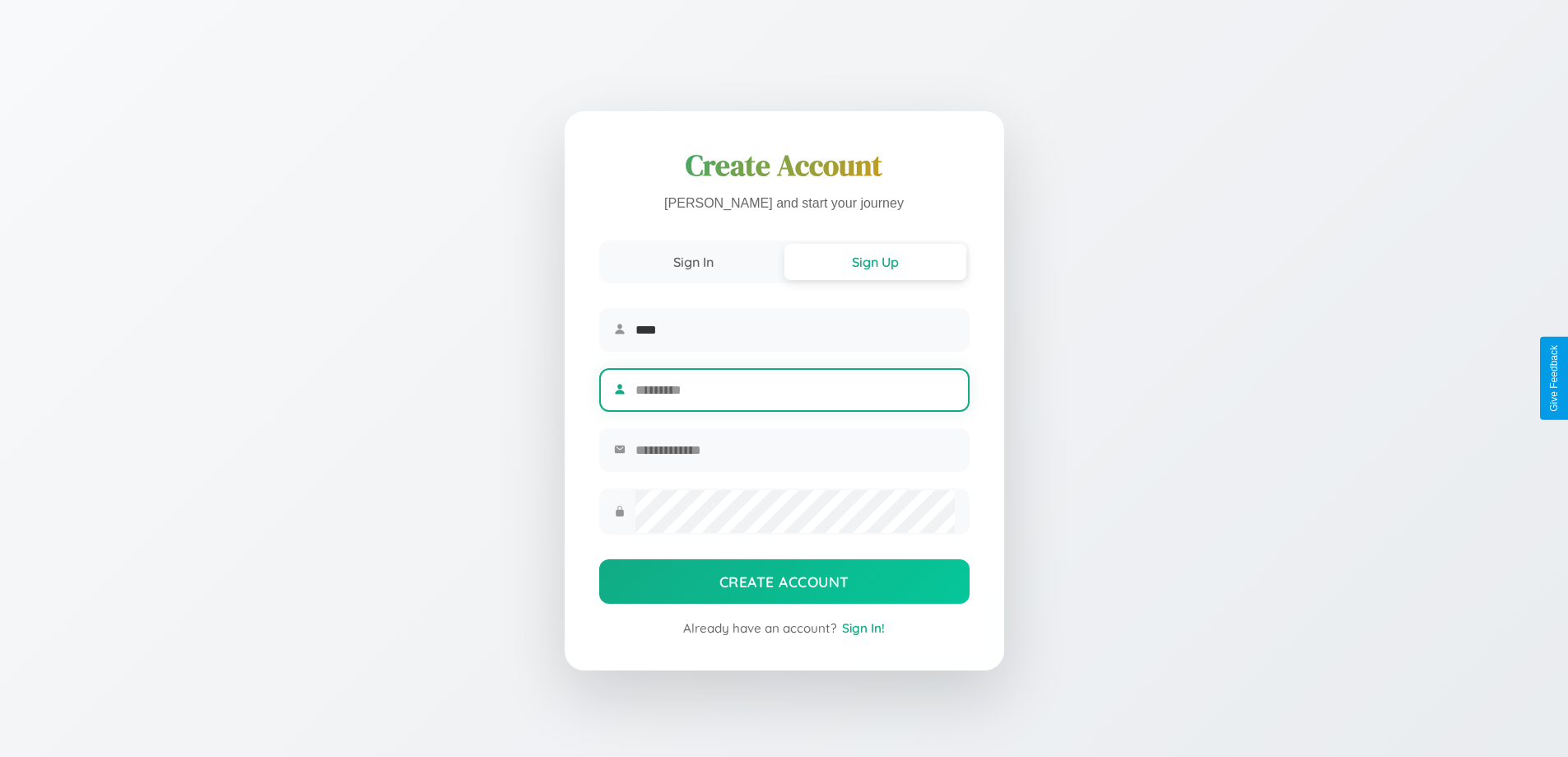
click at [795, 390] on input "text" at bounding box center [795, 390] width 319 height 41
type input "********"
click at [795, 452] on input "email" at bounding box center [795, 450] width 319 height 41
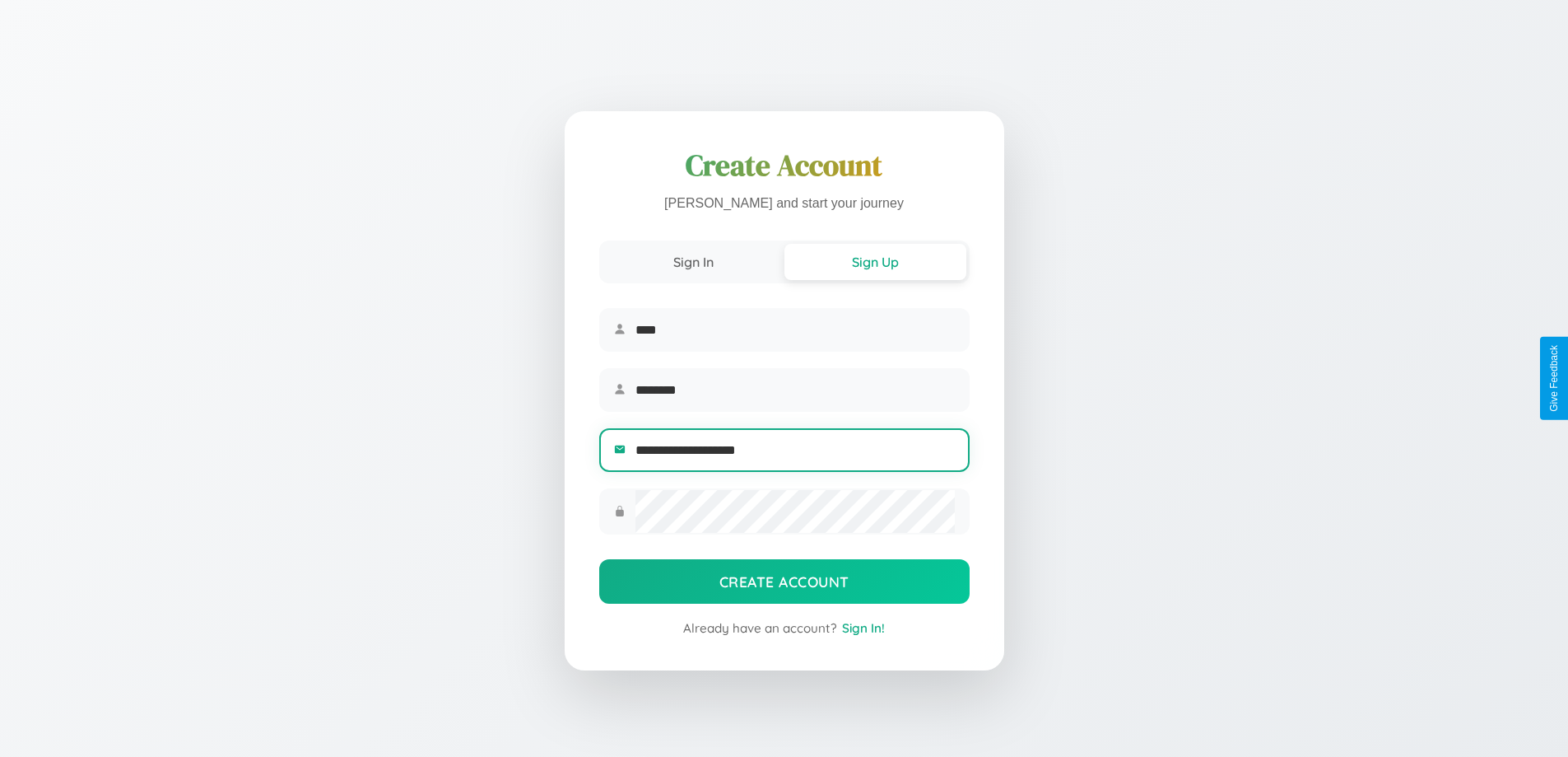
type input "**********"
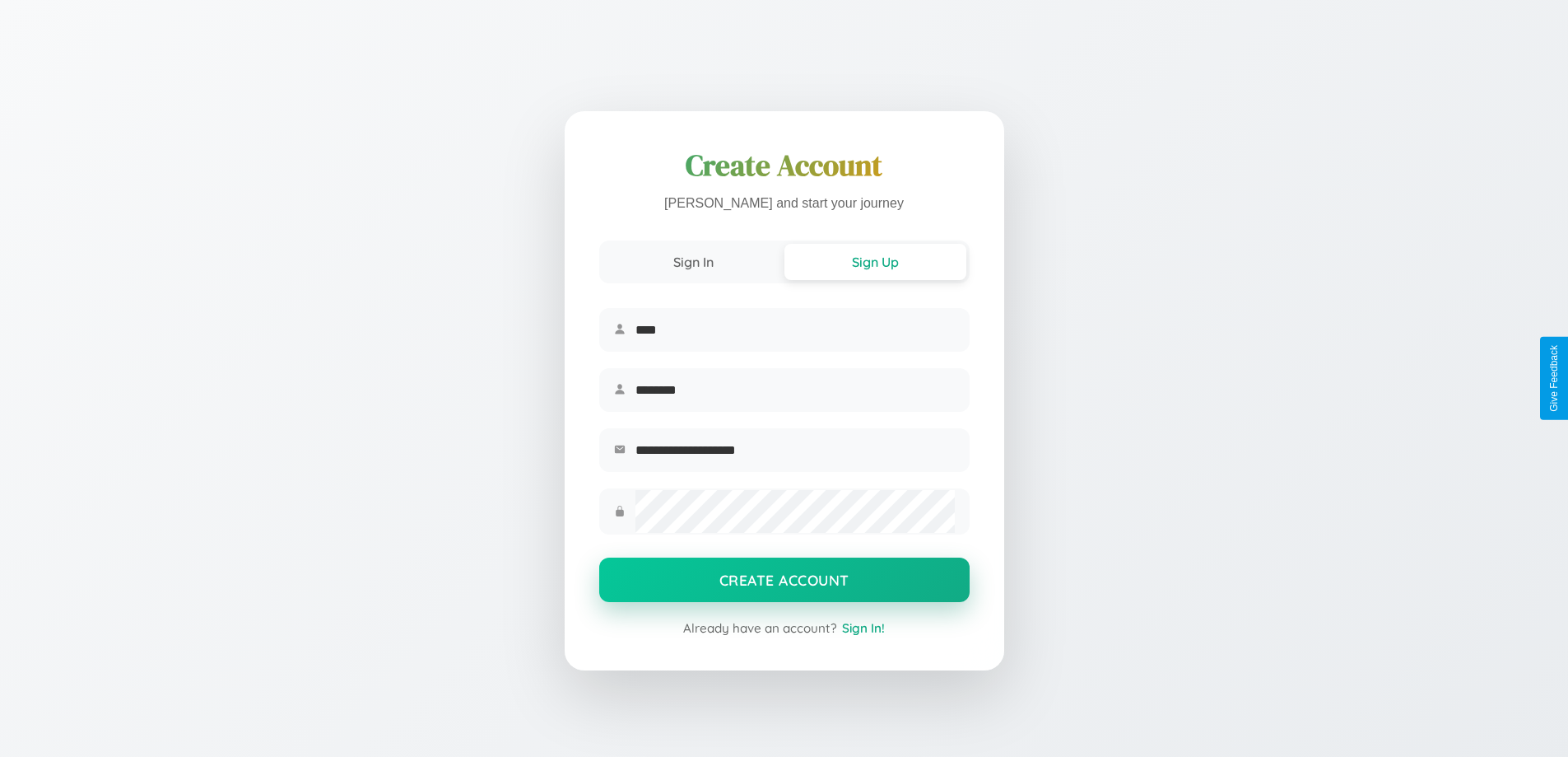
click at [784, 585] on button "Create Account" at bounding box center [784, 580] width 370 height 45
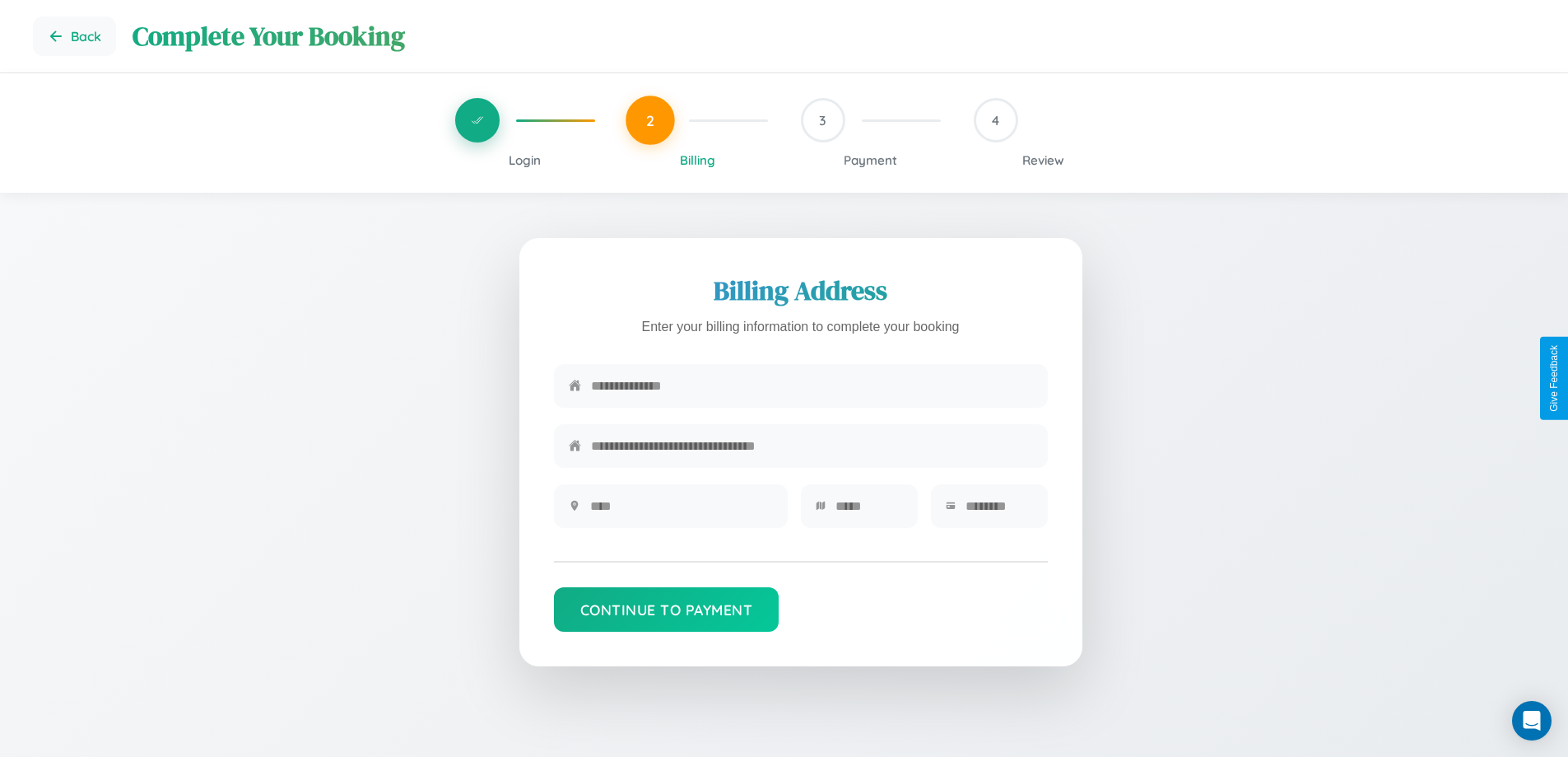
click at [811, 387] on input "text" at bounding box center [812, 386] width 442 height 41
type input "**********"
click at [681, 511] on input "text" at bounding box center [682, 506] width 183 height 41
type input "********"
click at [868, 511] on input "text" at bounding box center [869, 506] width 67 height 41
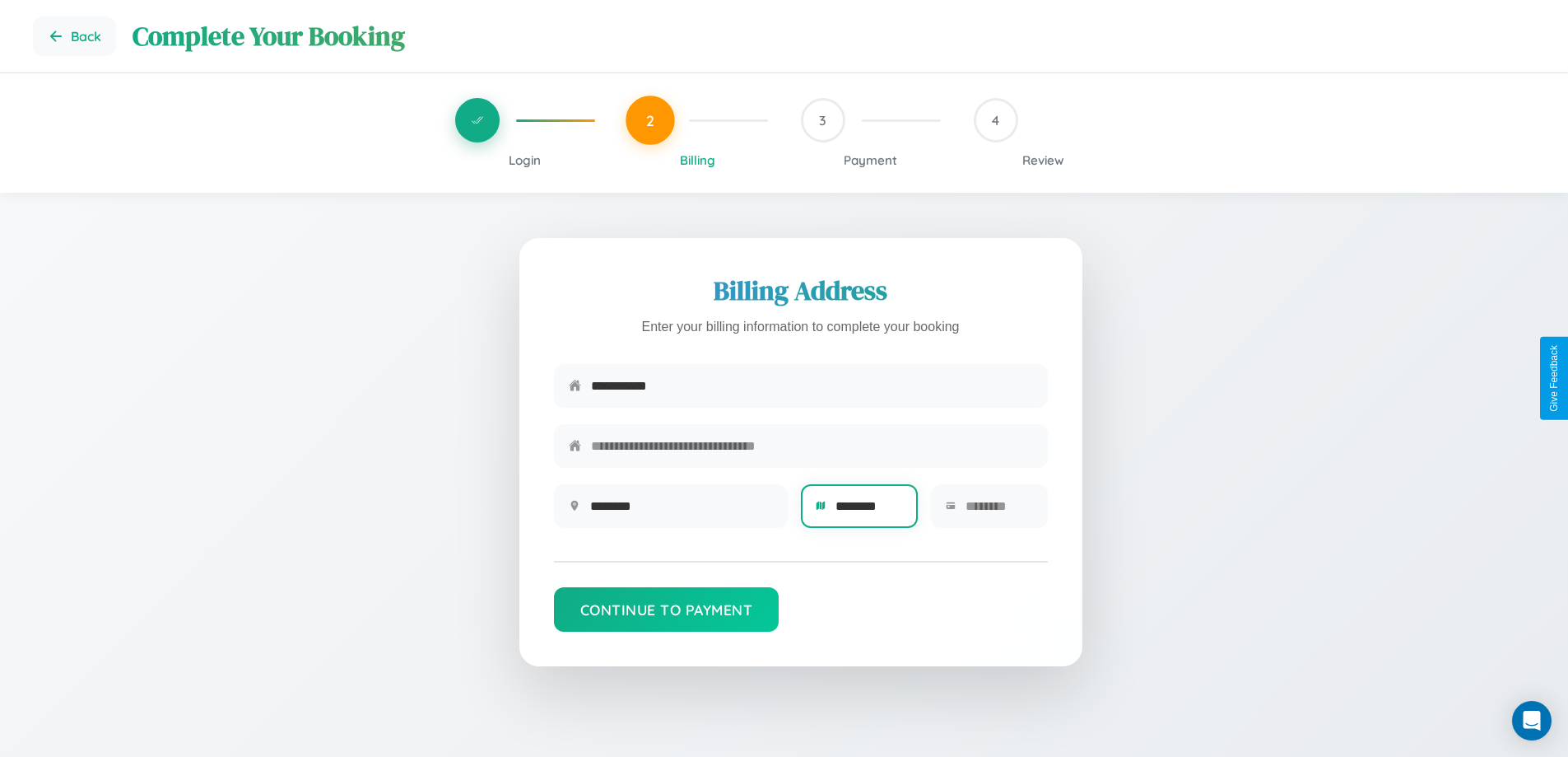
type input "********"
click at [999, 511] on input "text" at bounding box center [1000, 506] width 67 height 41
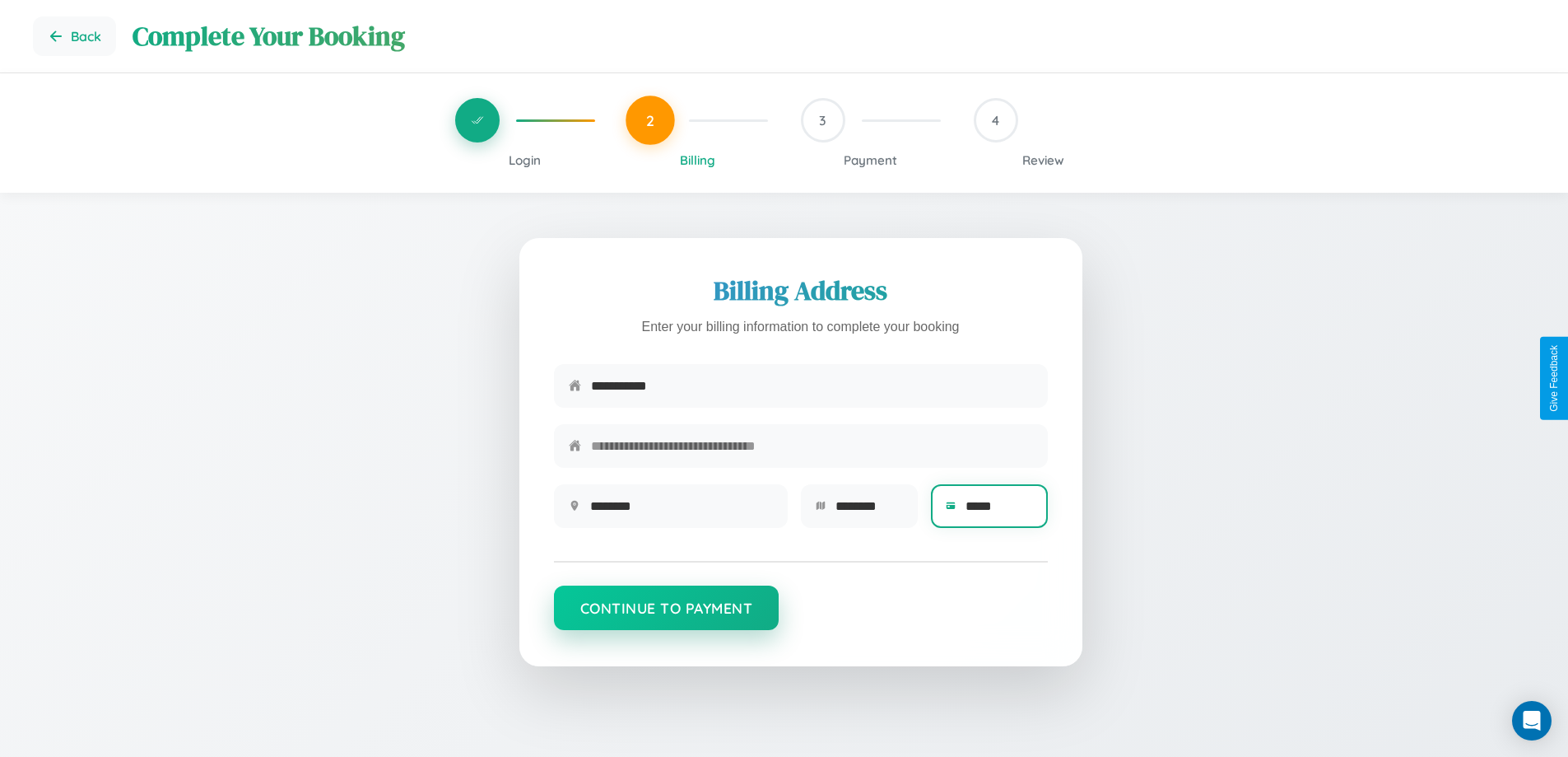
type input "*****"
click at [665, 615] on button "Continue to Payment" at bounding box center [666, 608] width 225 height 45
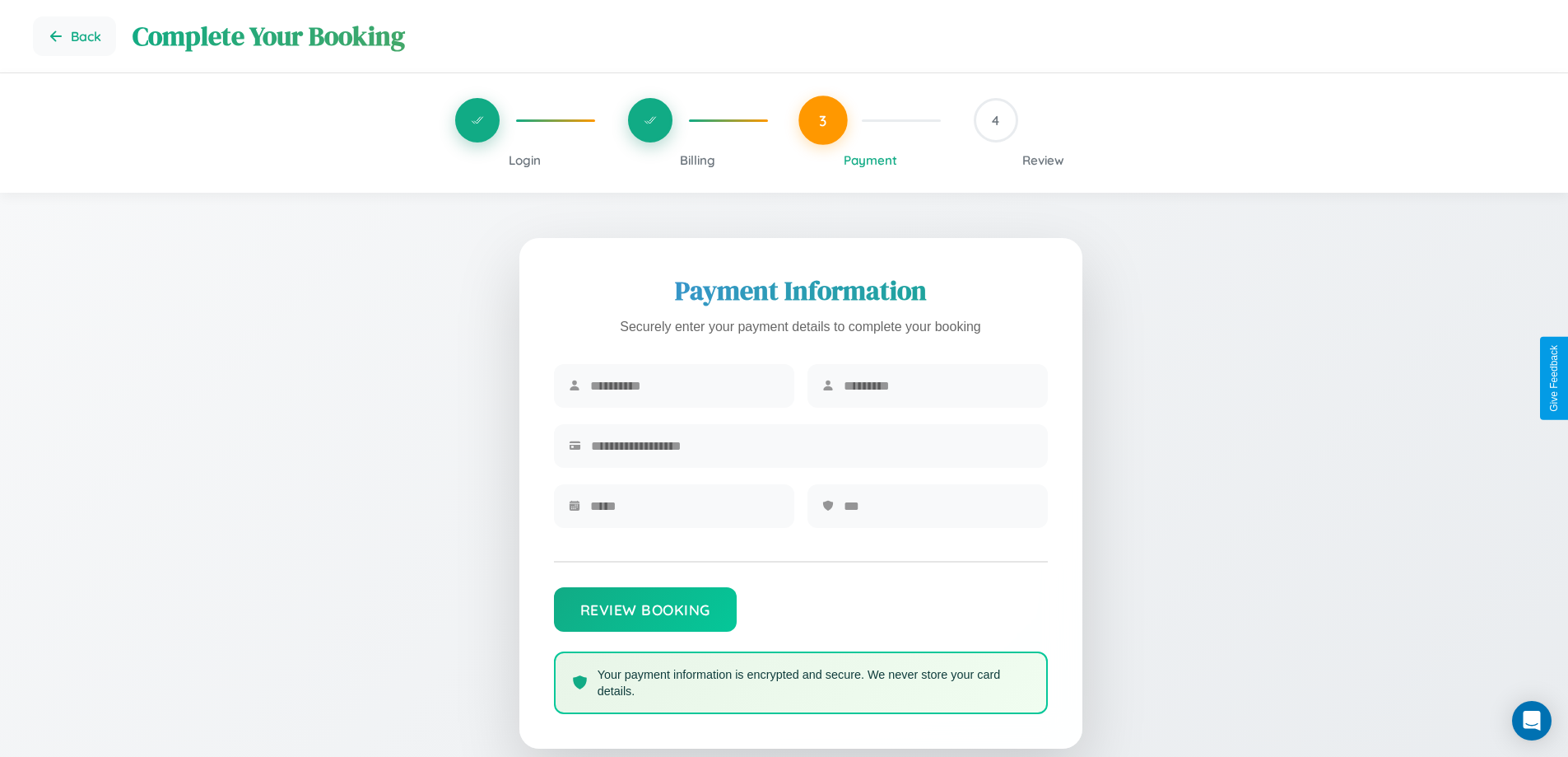
click at [684, 387] on input "text" at bounding box center [685, 386] width 189 height 41
type input "********"
click at [937, 387] on input "text" at bounding box center [938, 386] width 189 height 41
type input "******"
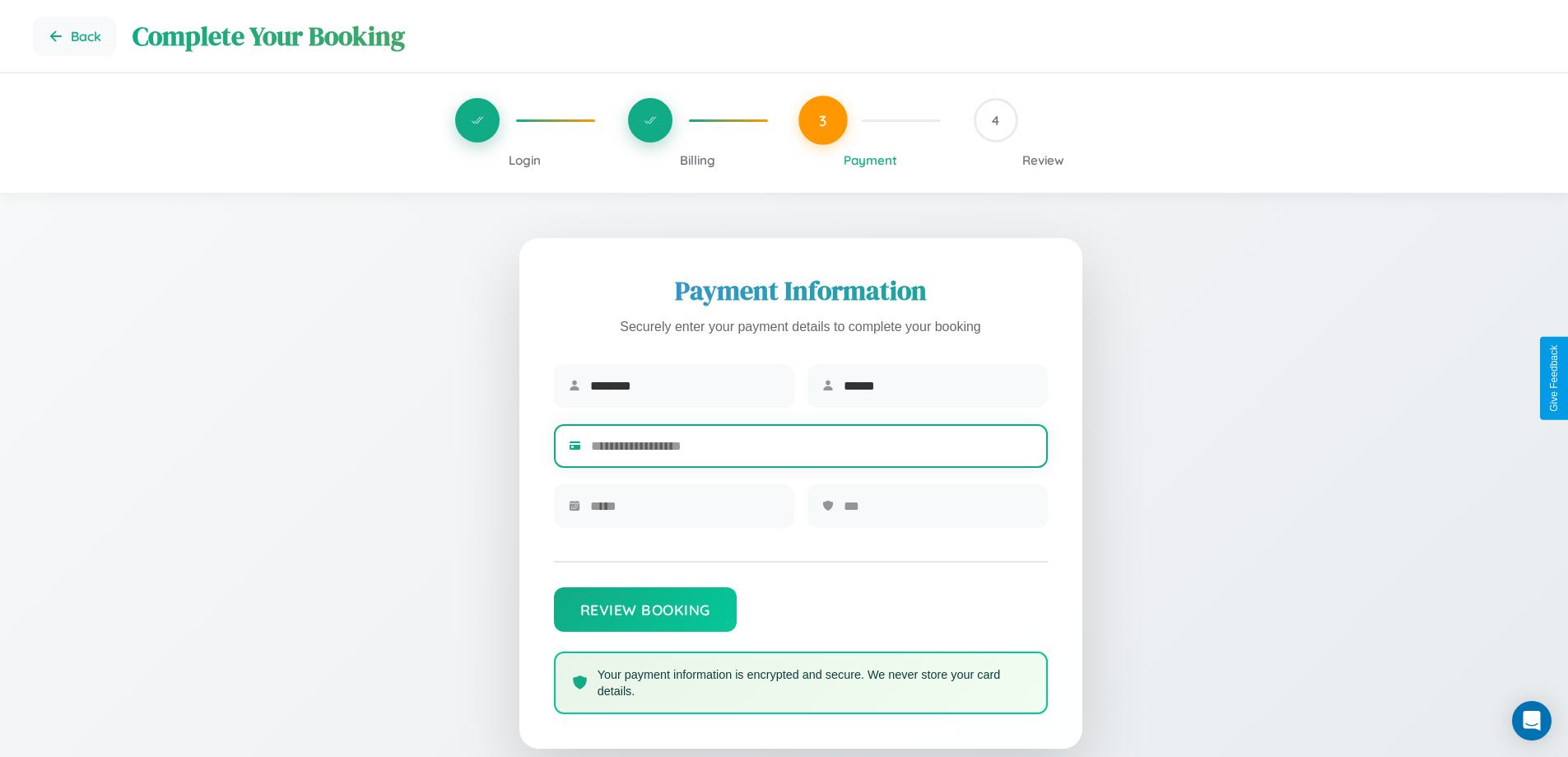
click at [811, 449] on input "text" at bounding box center [812, 446] width 442 height 41
type input "**********"
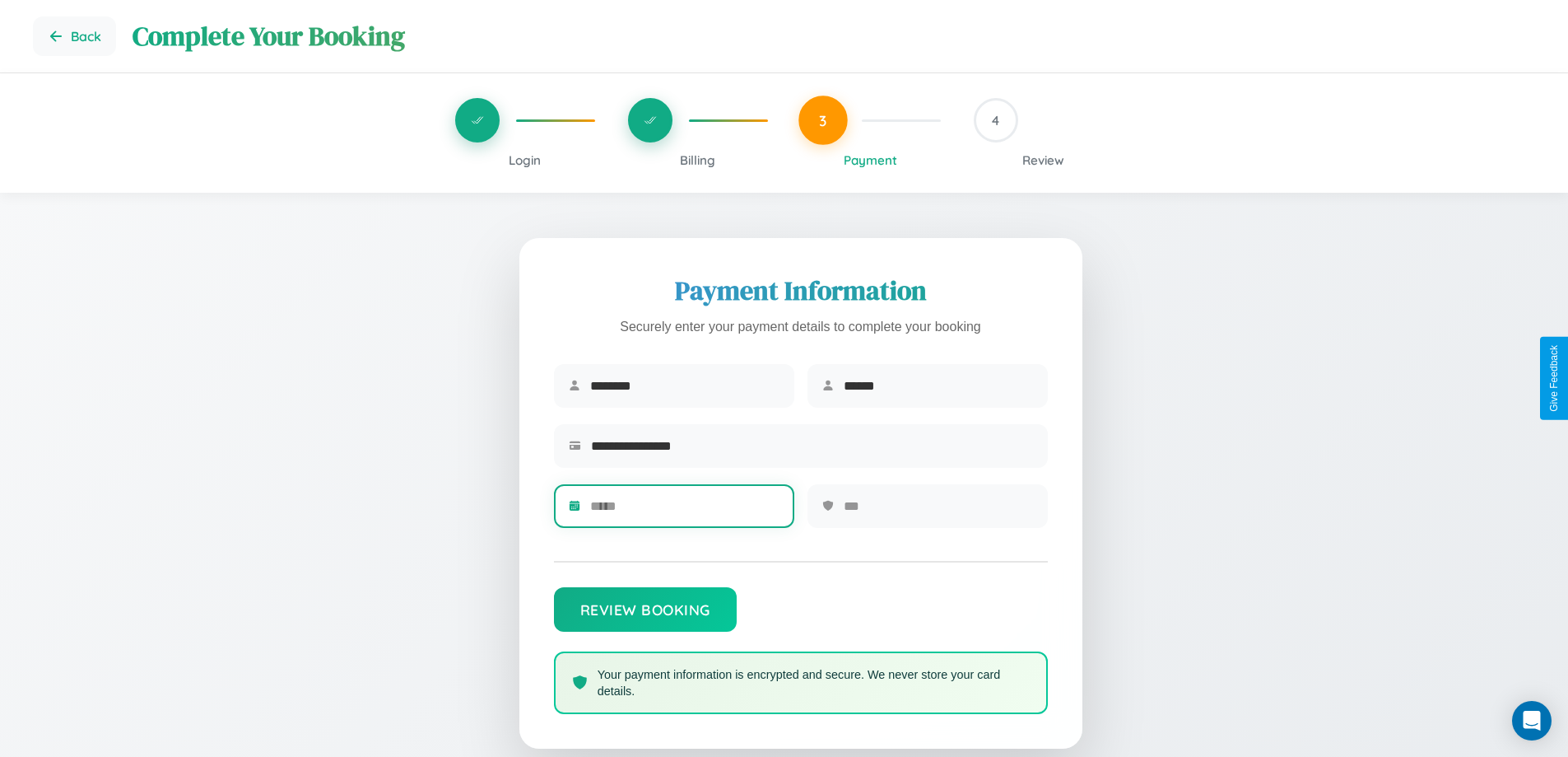
click at [684, 511] on input "text" at bounding box center [685, 506] width 189 height 41
type input "*****"
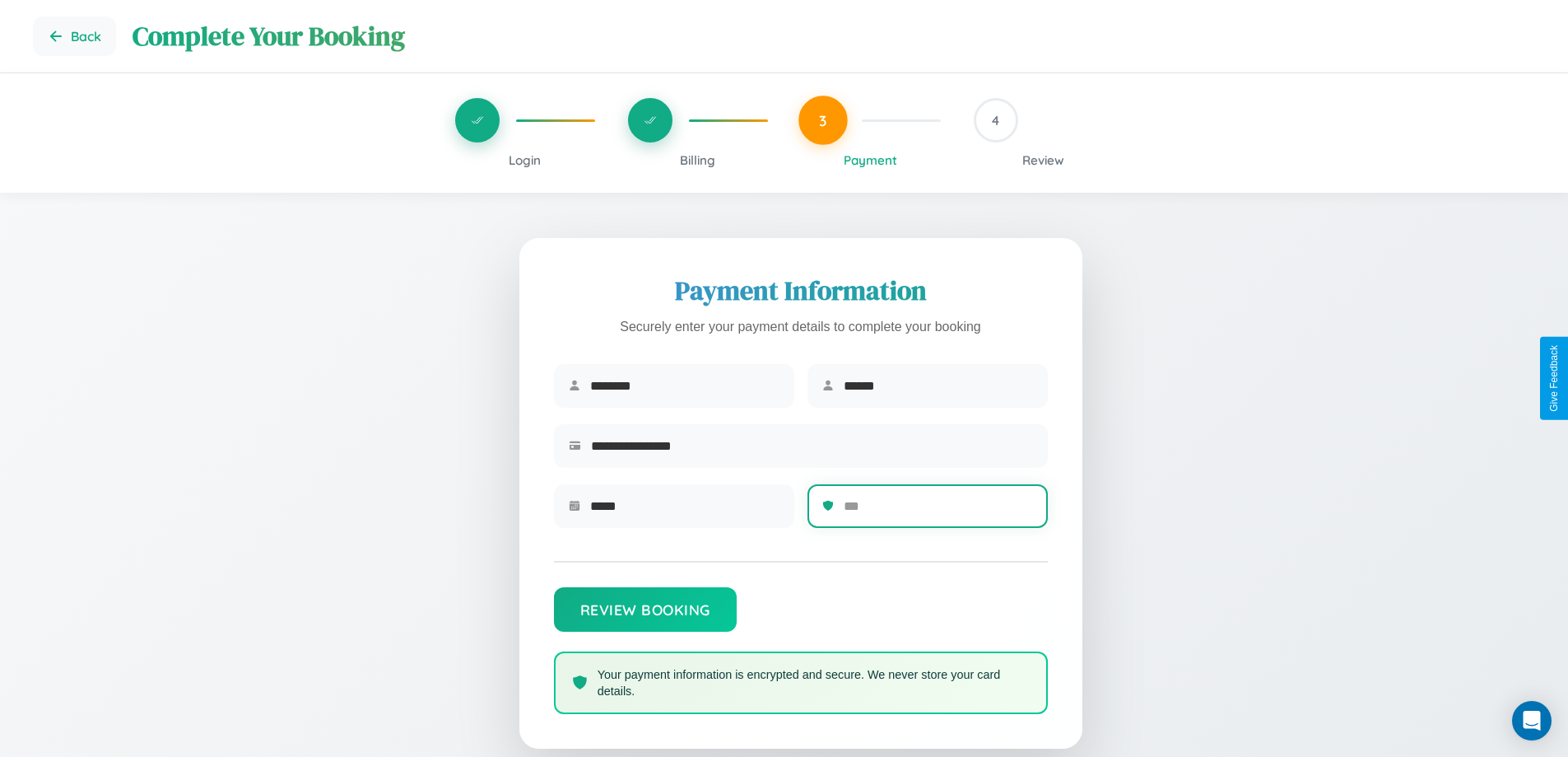
click at [937, 511] on input "text" at bounding box center [938, 506] width 189 height 41
type input "***"
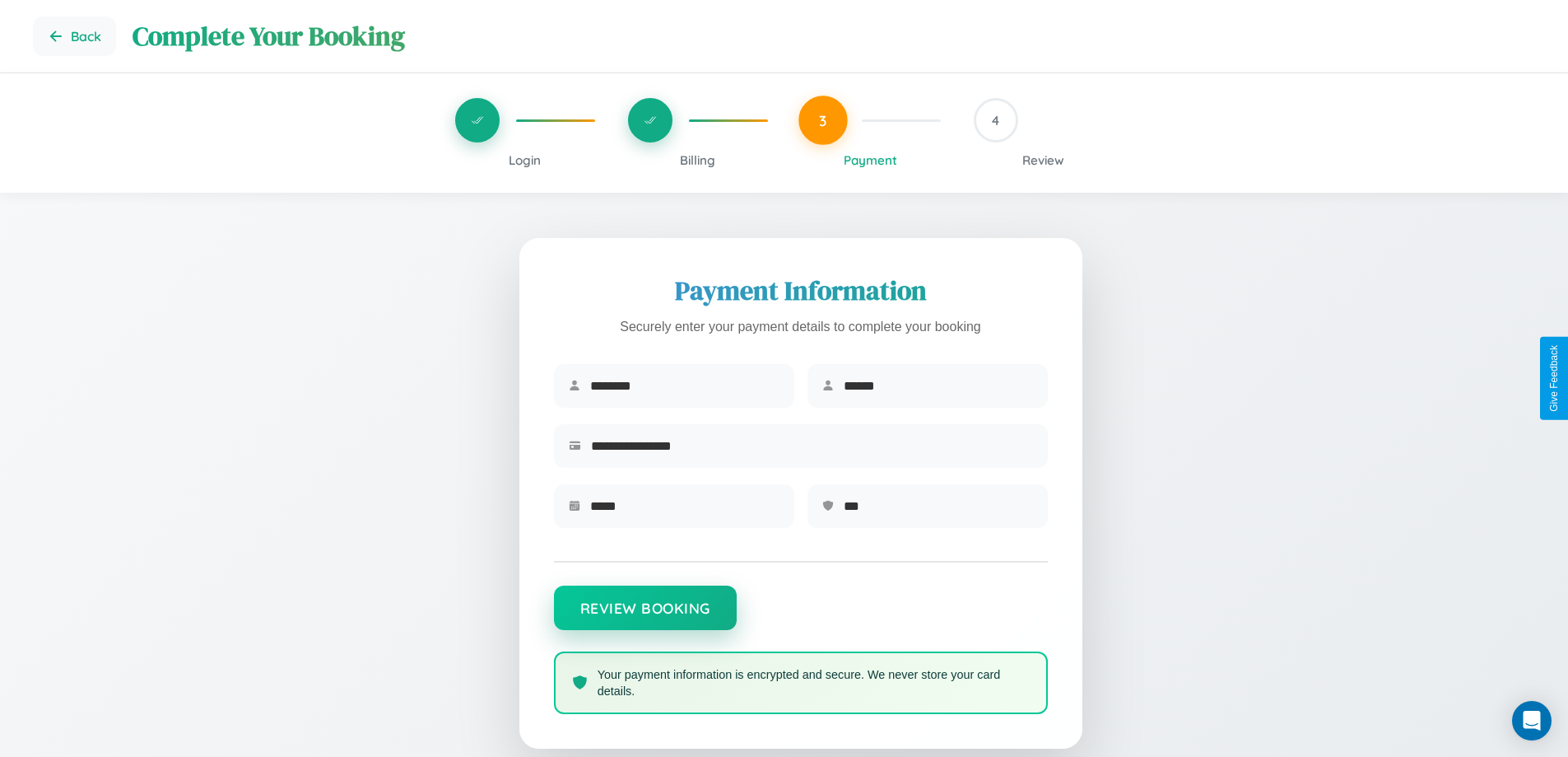
click at [644, 616] on button "Review Booking" at bounding box center [645, 608] width 183 height 45
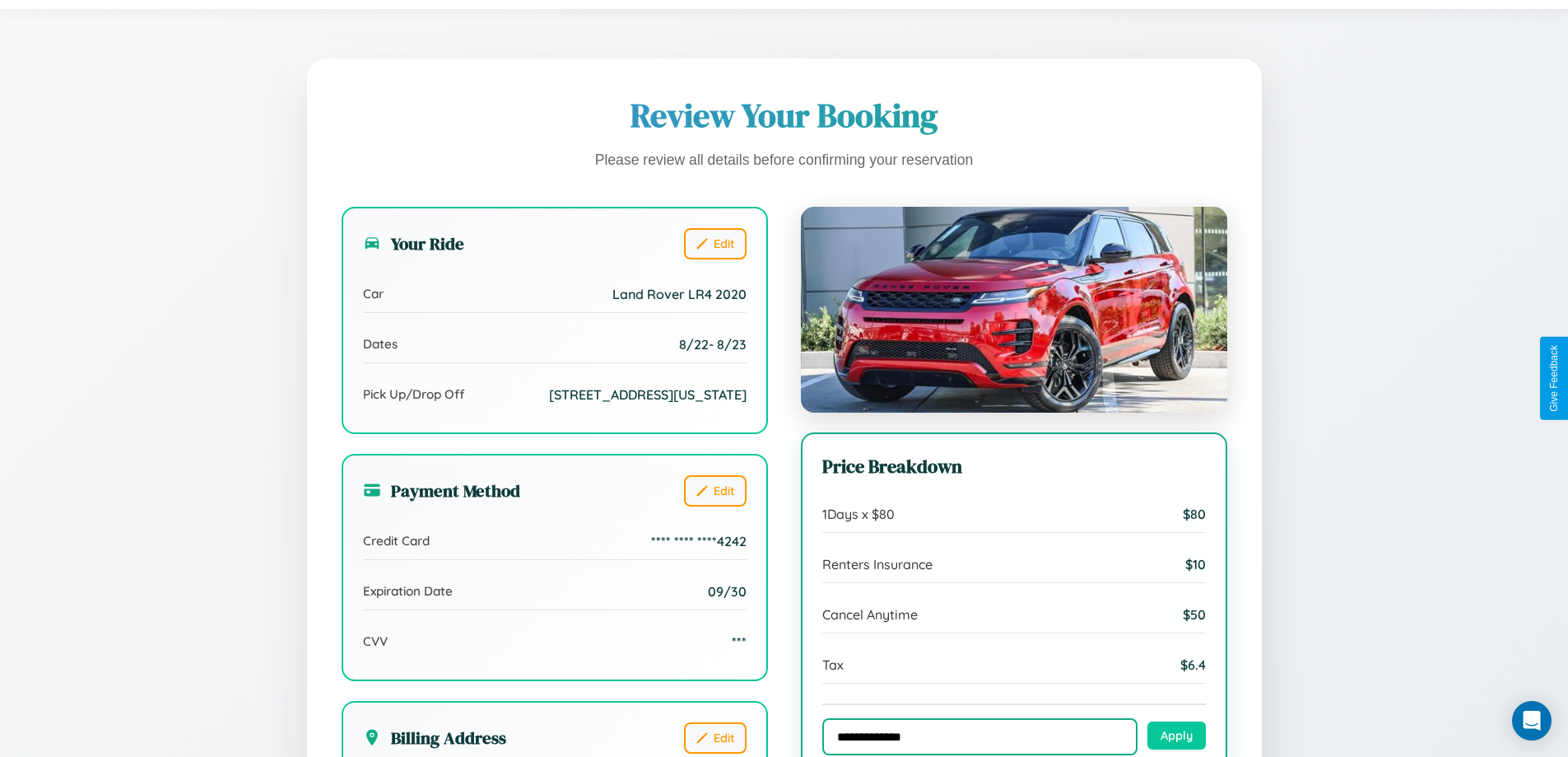
type input "**********"
click at [1176, 737] on button "Apply" at bounding box center [1176, 735] width 58 height 28
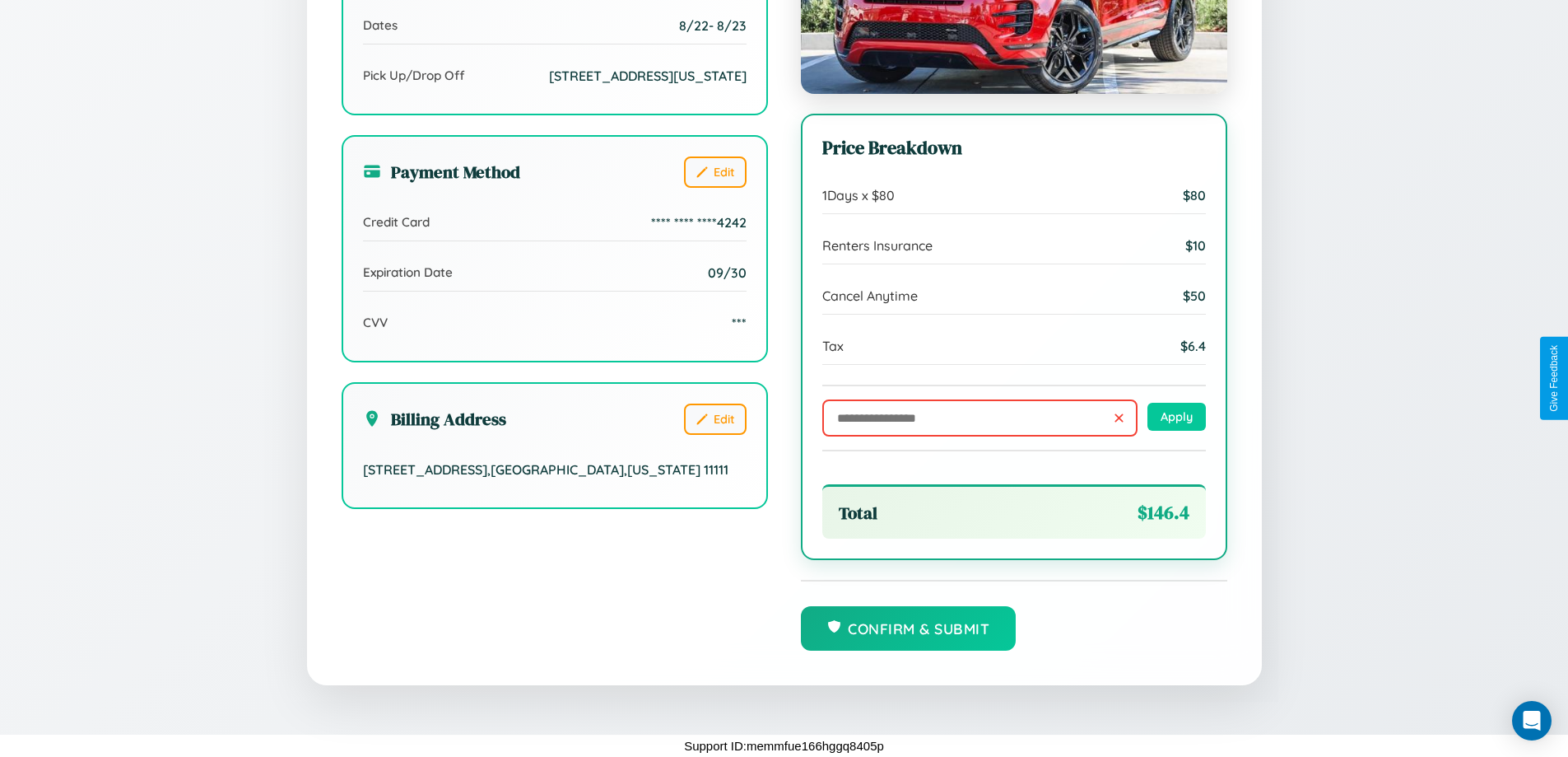
scroll to position [504, 0]
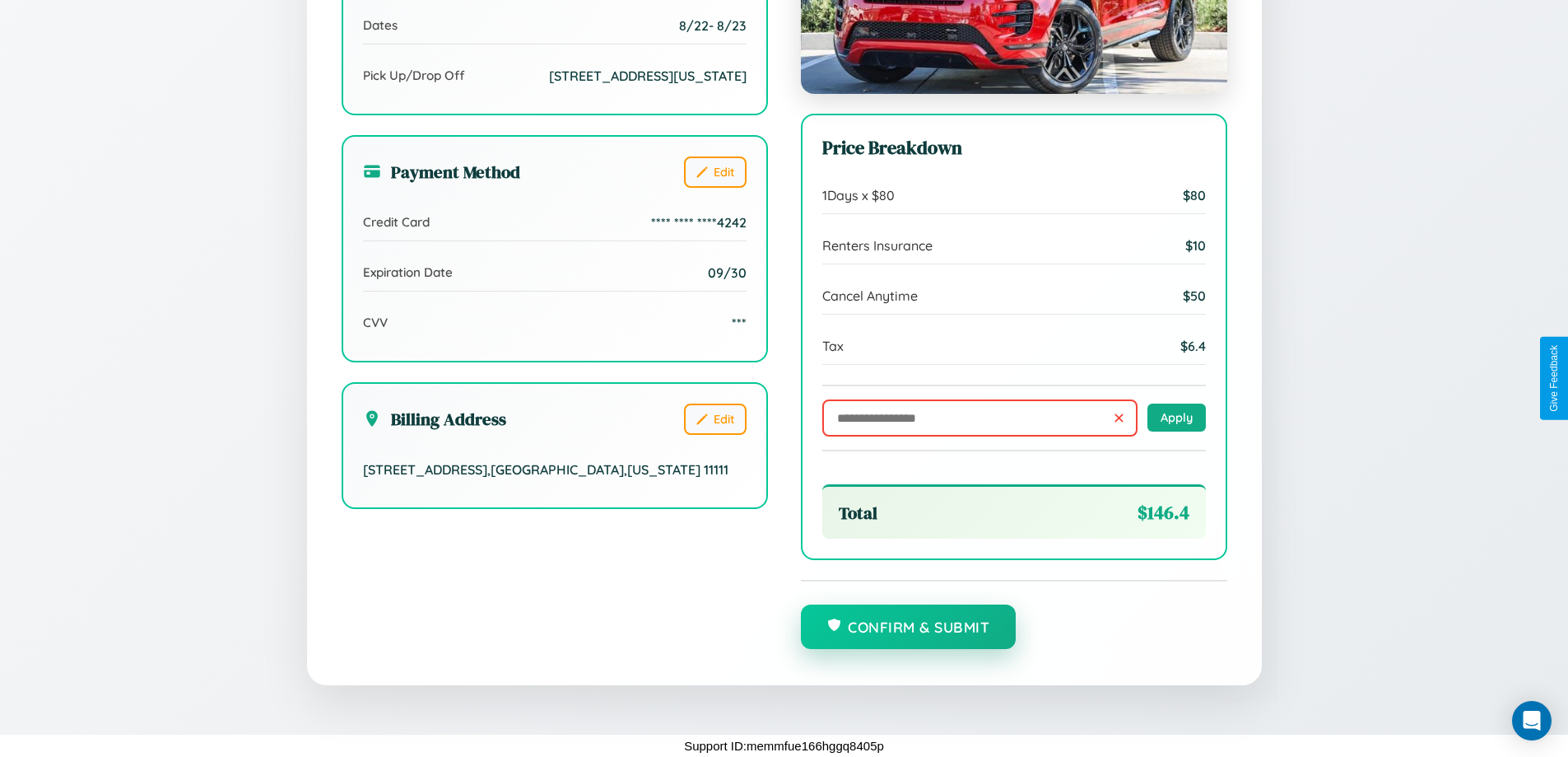
click at [908, 627] on button "Confirm & Submit" at bounding box center [908, 626] width 216 height 45
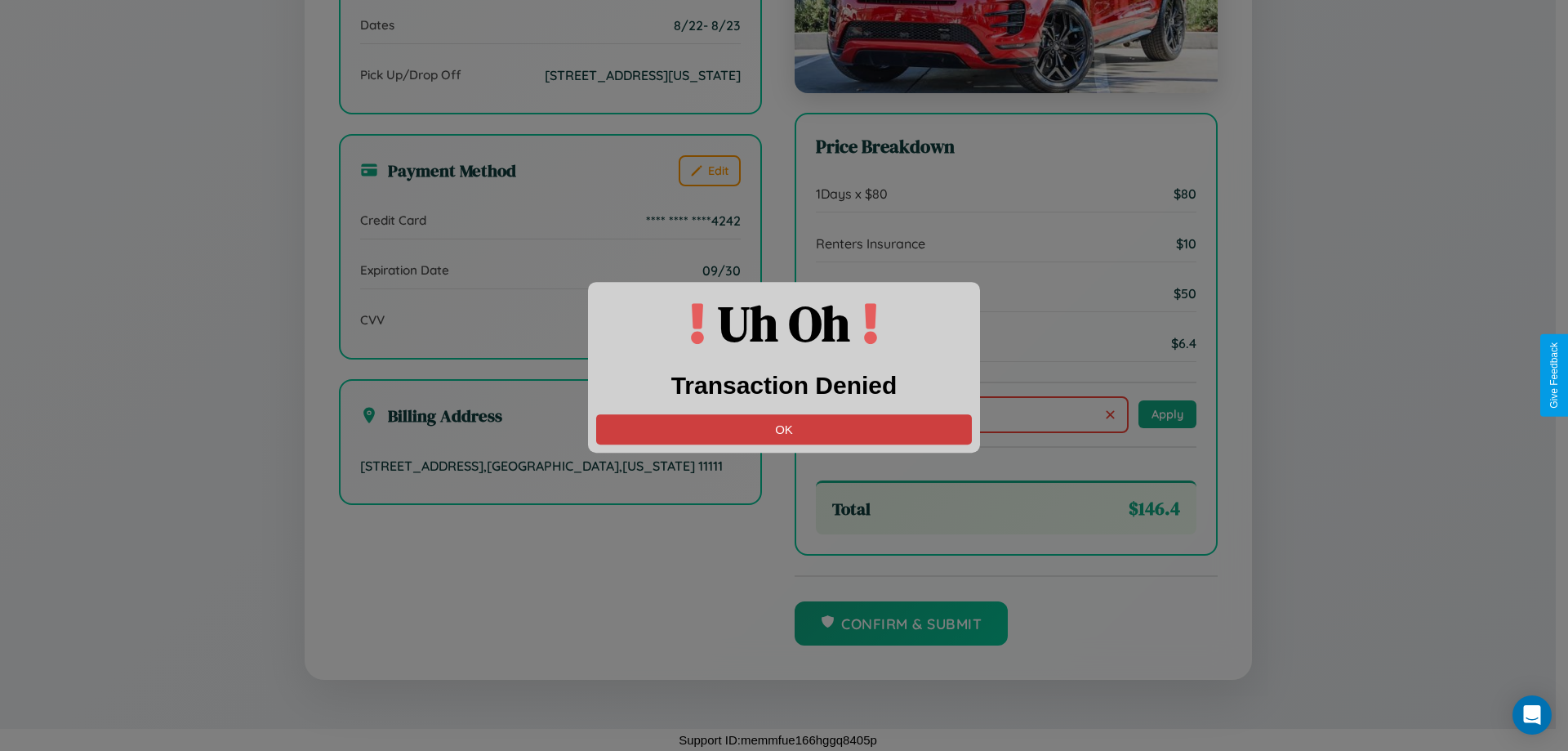
click at [784, 429] on button "OK" at bounding box center [783, 430] width 376 height 30
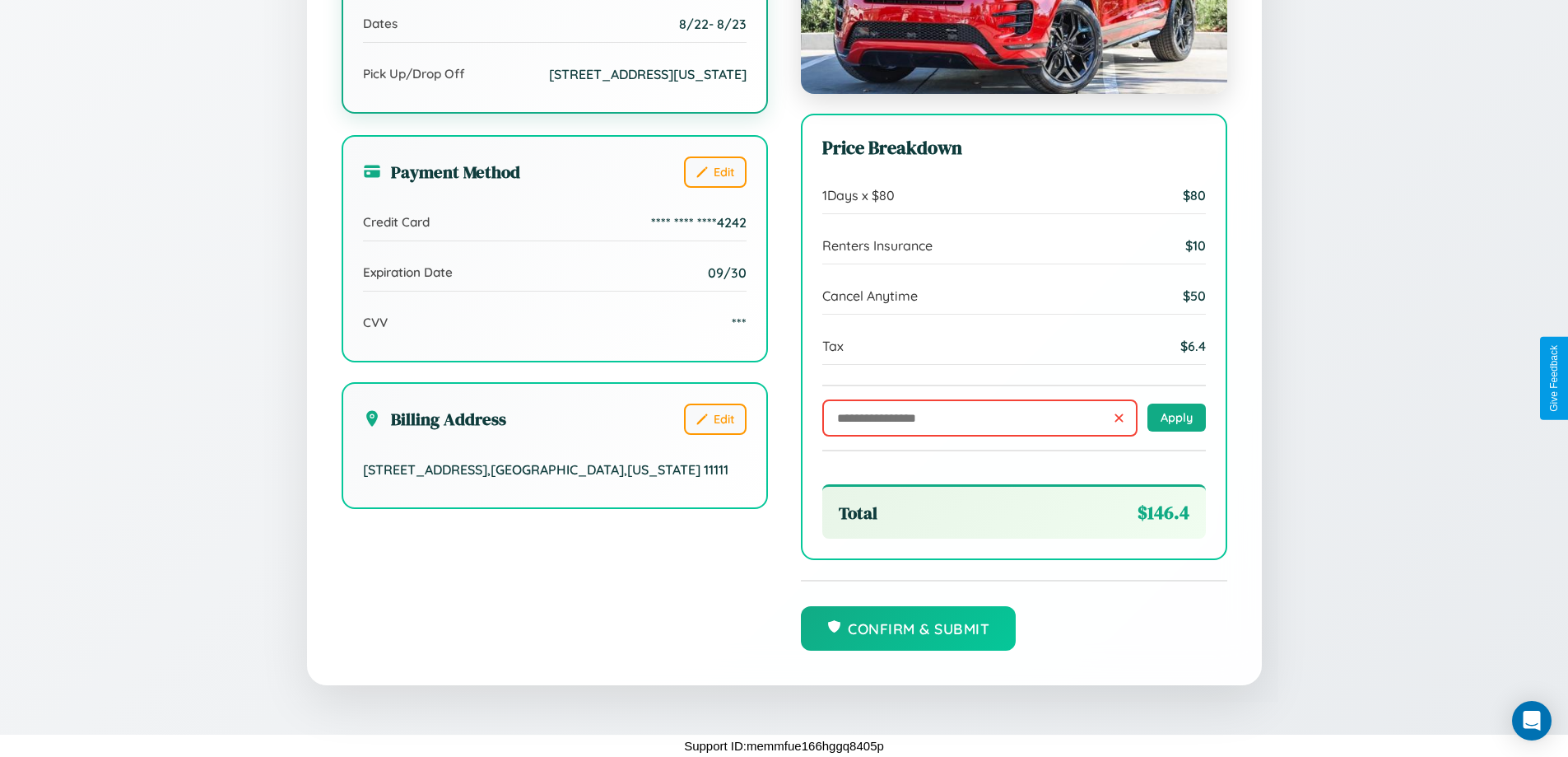
scroll to position [0, 0]
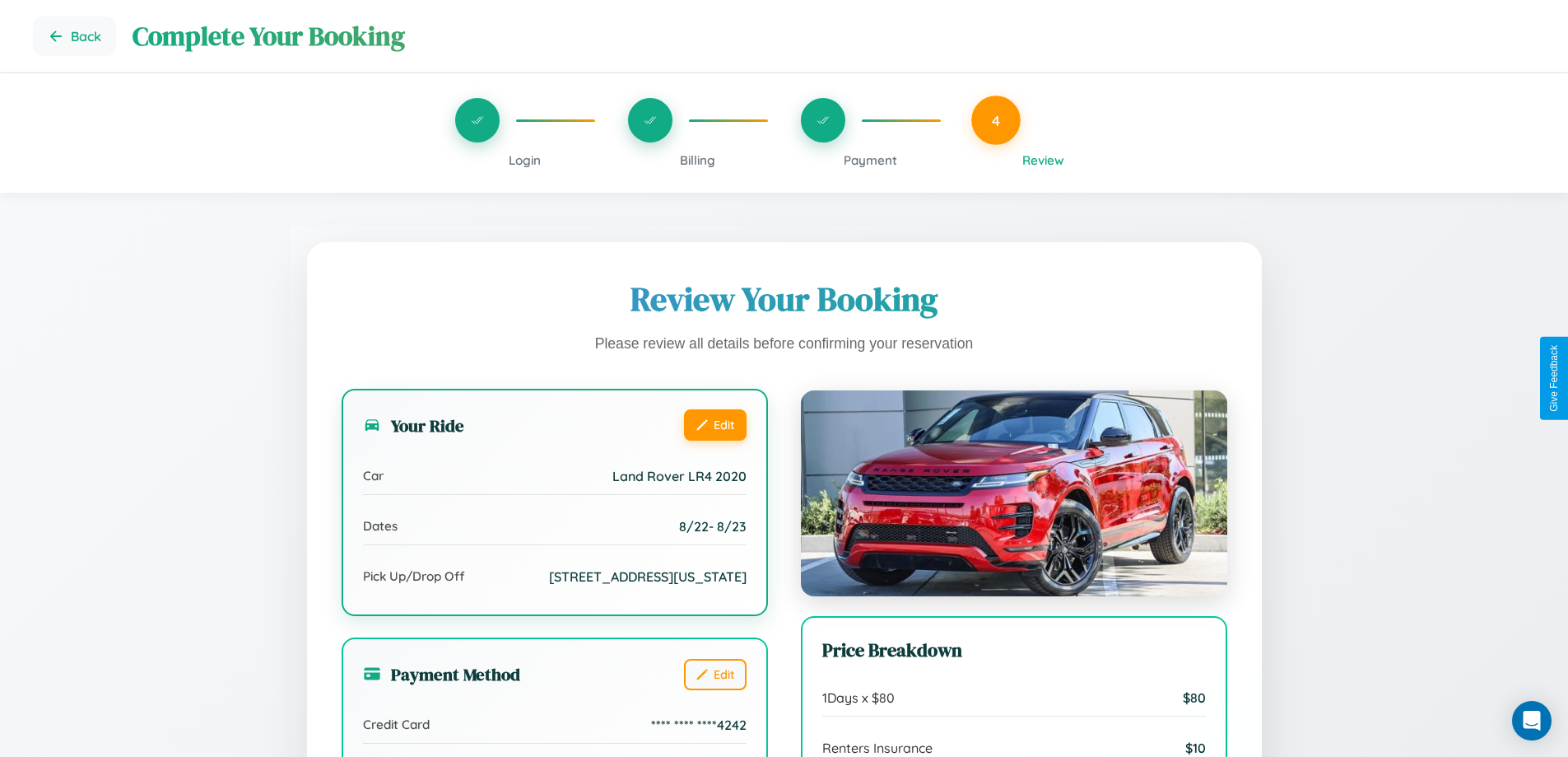
click at [714, 426] on button "Edit" at bounding box center [715, 424] width 62 height 31
click at [714, 424] on button "Edit" at bounding box center [715, 424] width 62 height 31
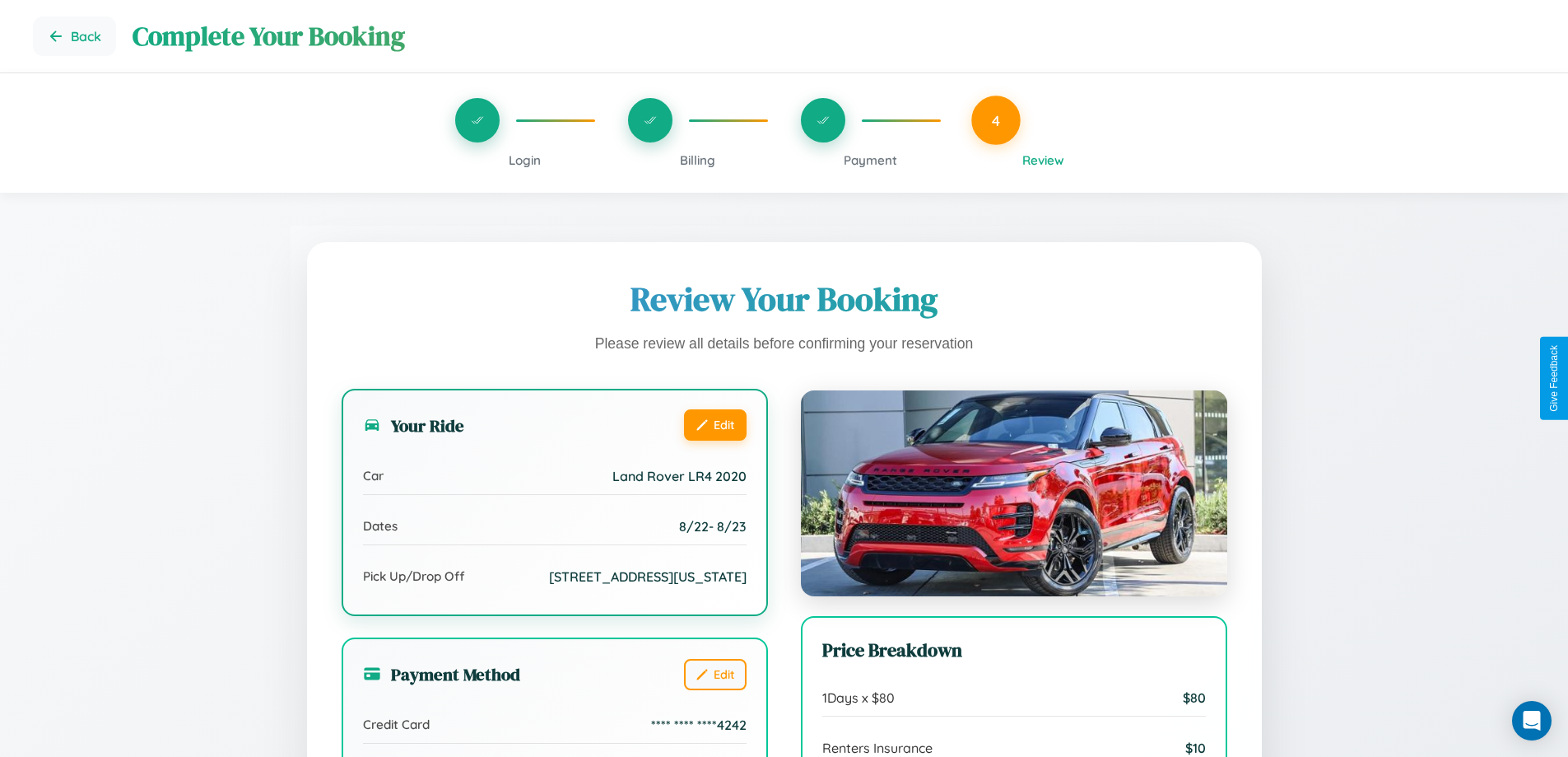
click at [714, 424] on button "Edit" at bounding box center [715, 424] width 62 height 31
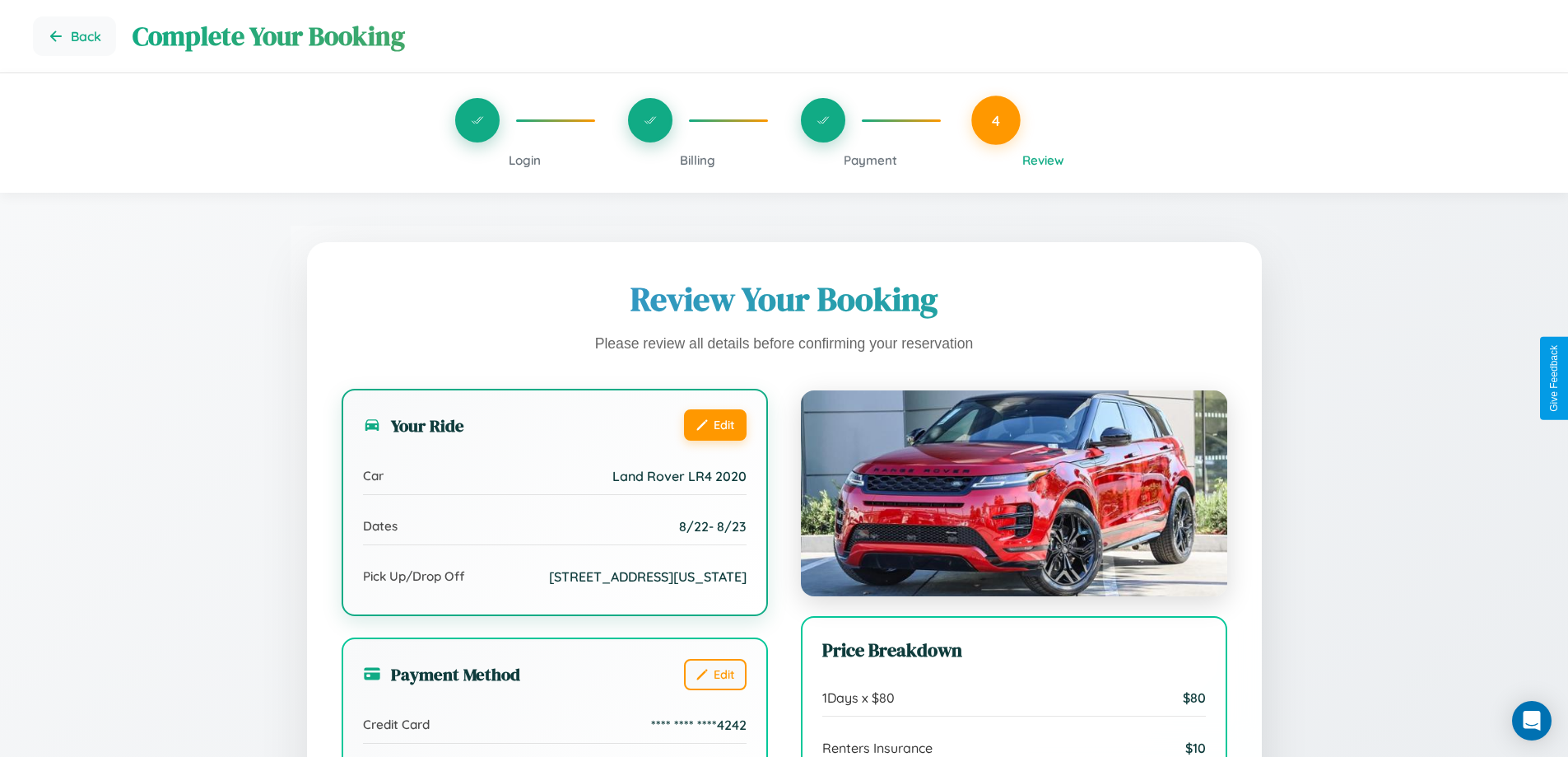
click at [714, 424] on button "Edit" at bounding box center [715, 424] width 62 height 31
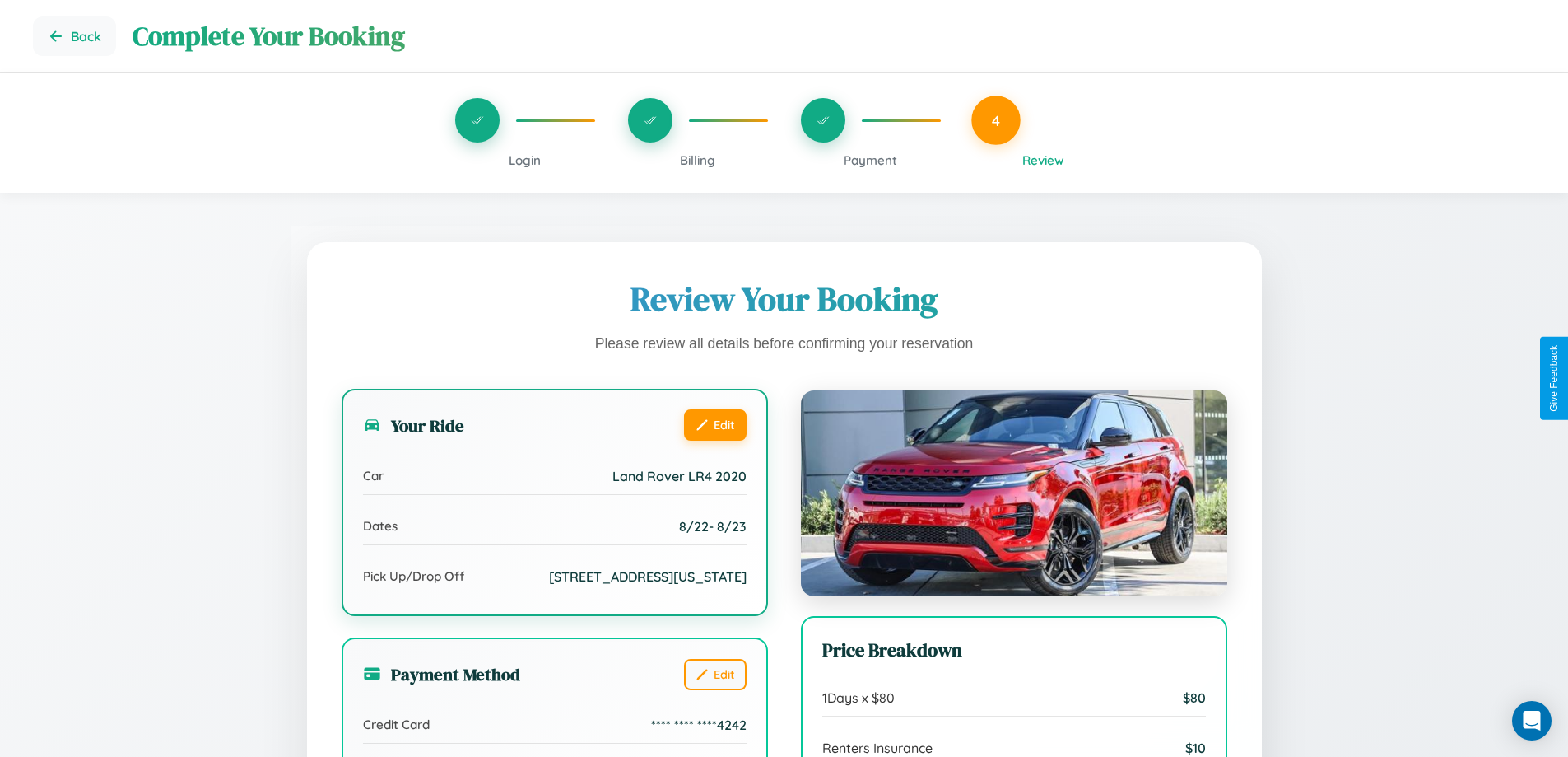
click at [714, 424] on button "Edit" at bounding box center [715, 424] width 62 height 31
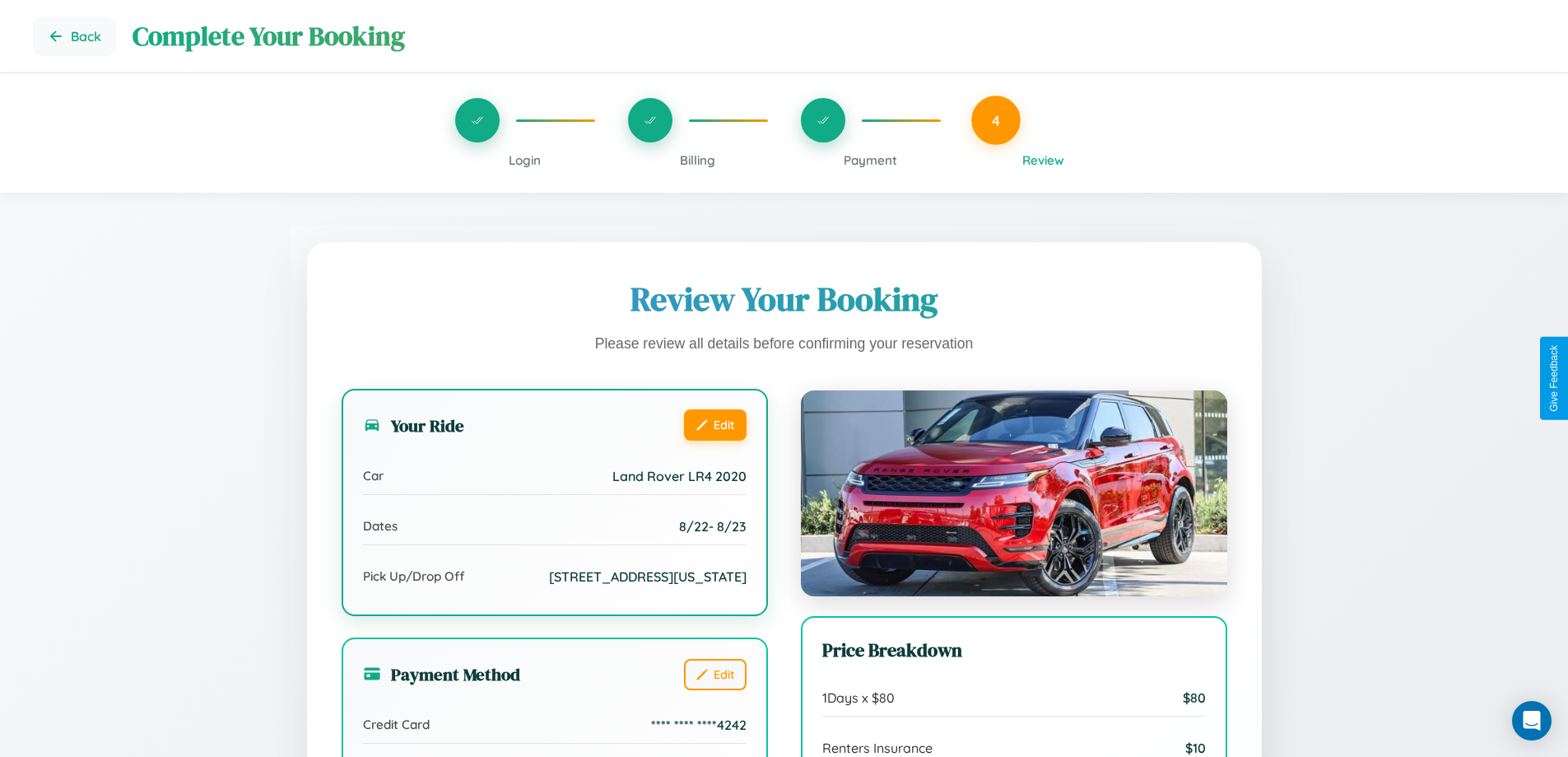
click at [714, 424] on button "Edit" at bounding box center [715, 424] width 62 height 31
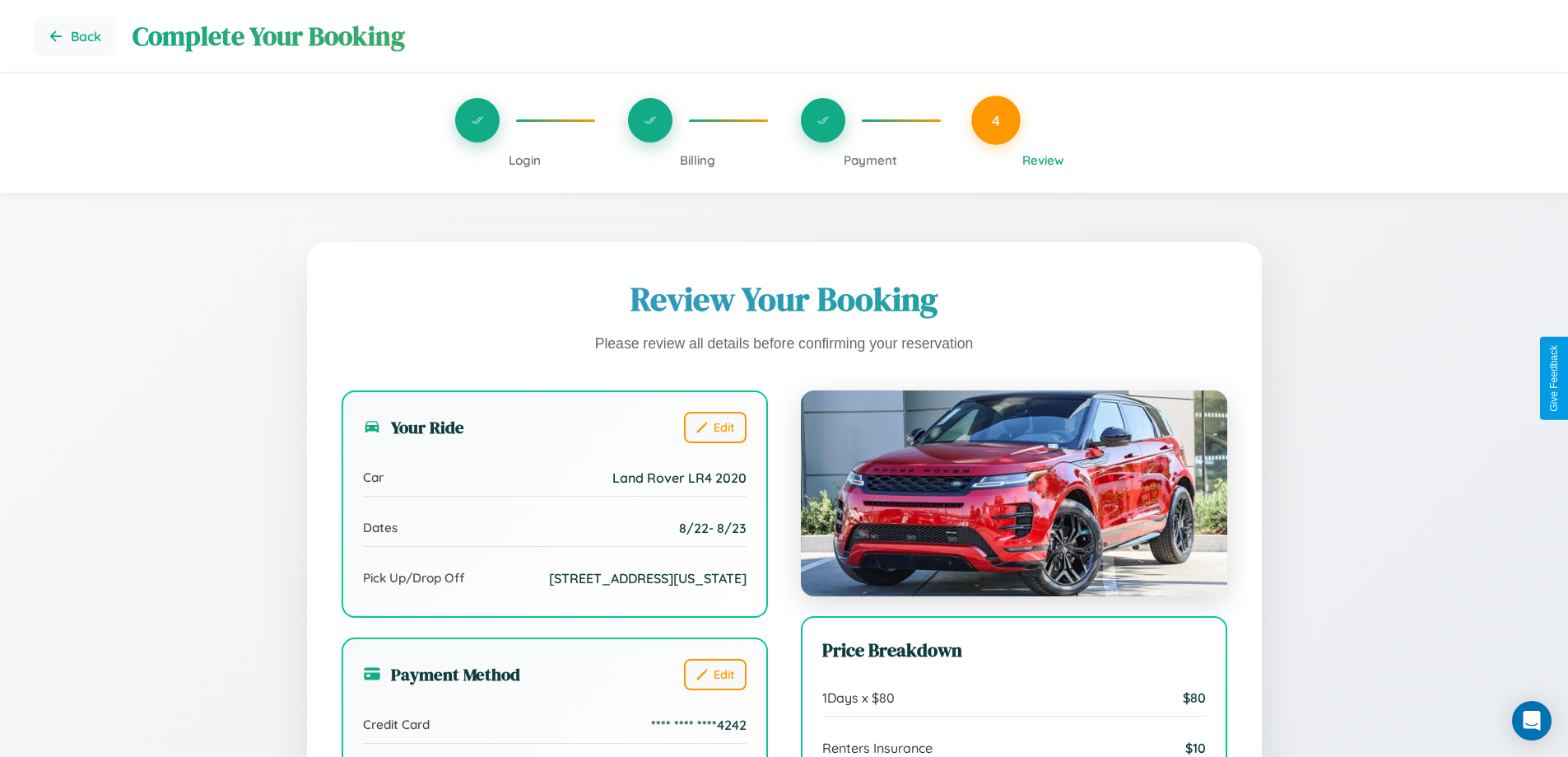
click at [870, 160] on span "Payment" at bounding box center [870, 160] width 53 height 16
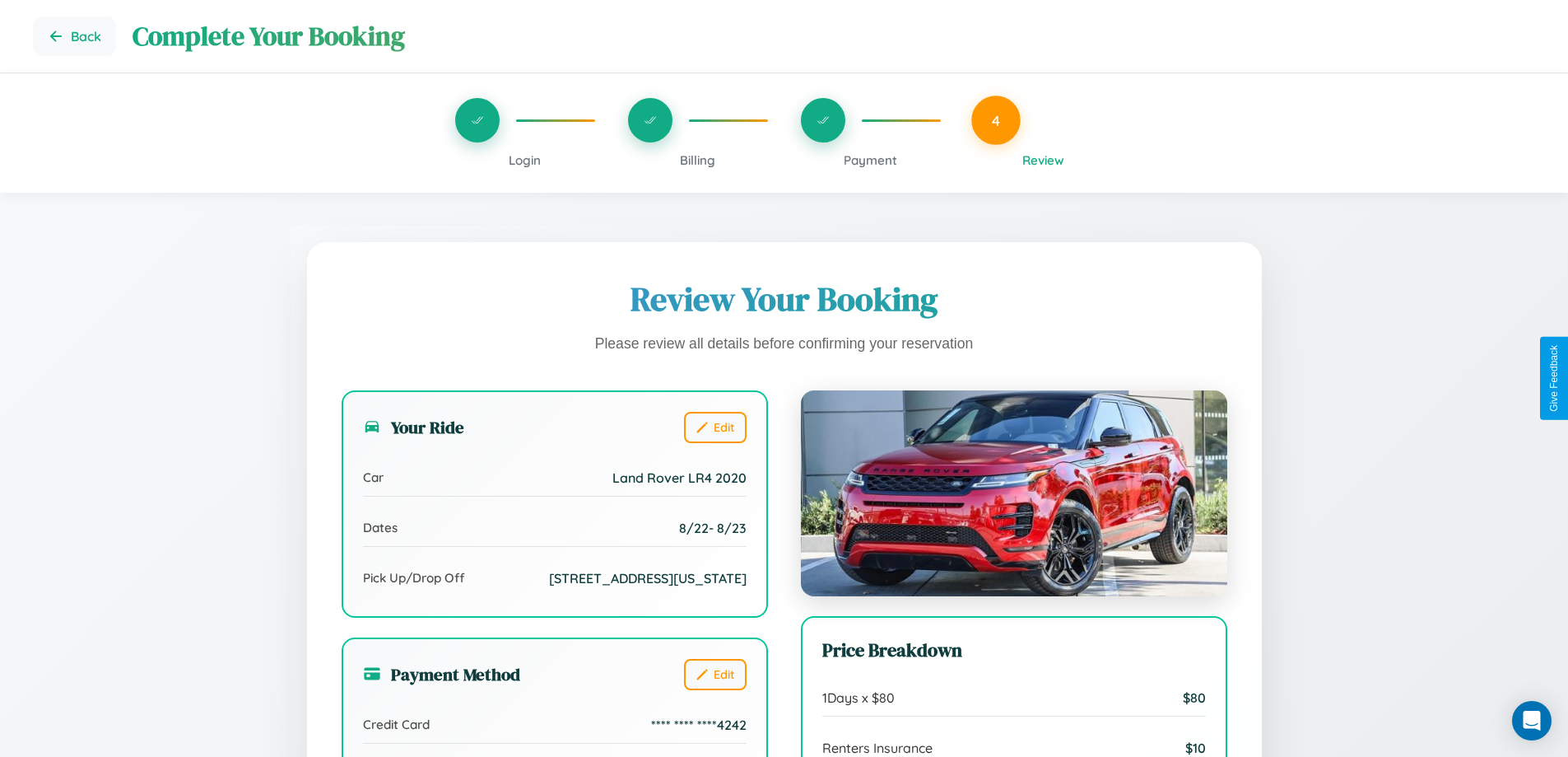
click at [870, 160] on span "Payment" at bounding box center [870, 160] width 53 height 16
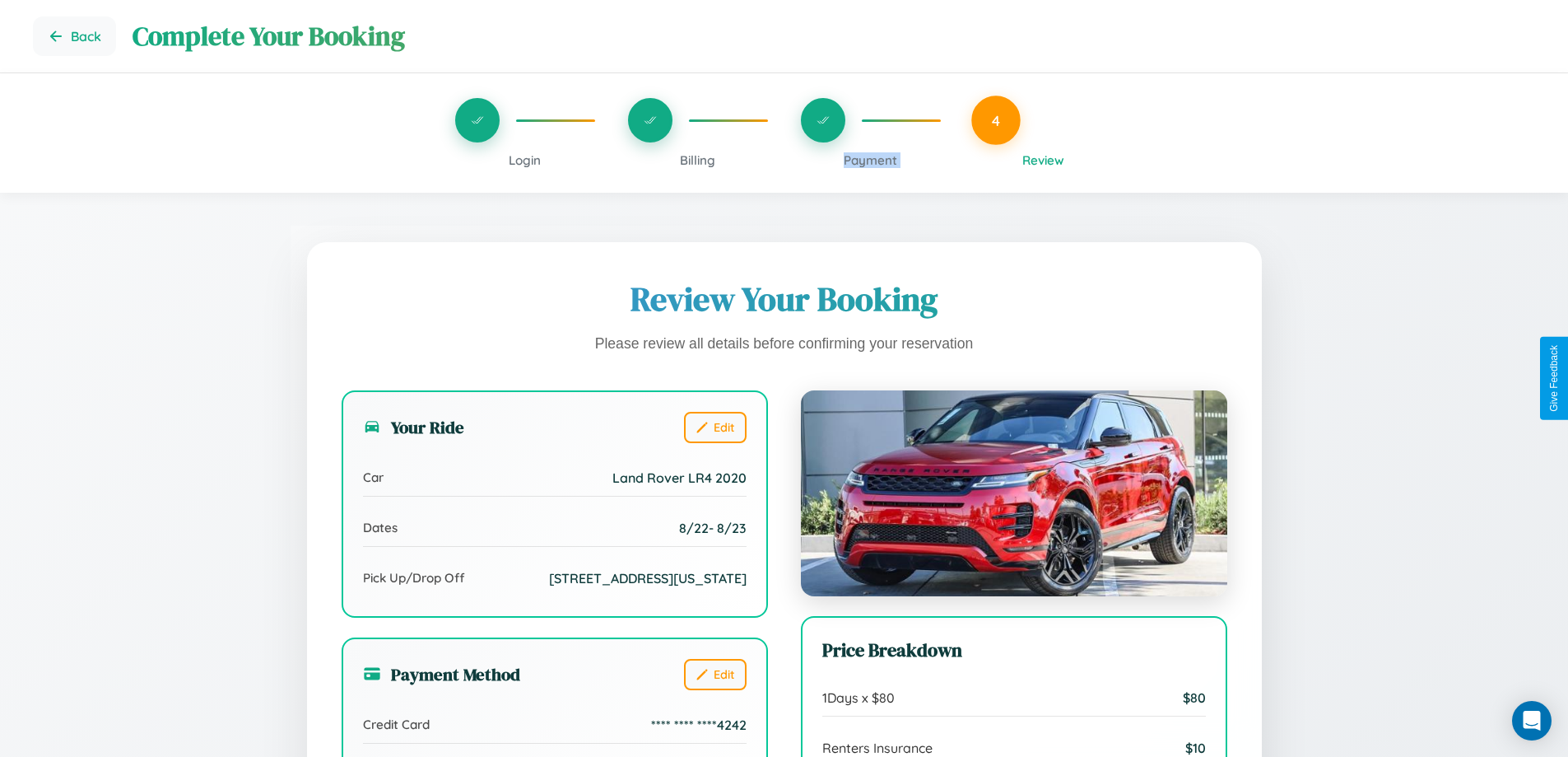
click at [870, 160] on span "Payment" at bounding box center [870, 160] width 53 height 16
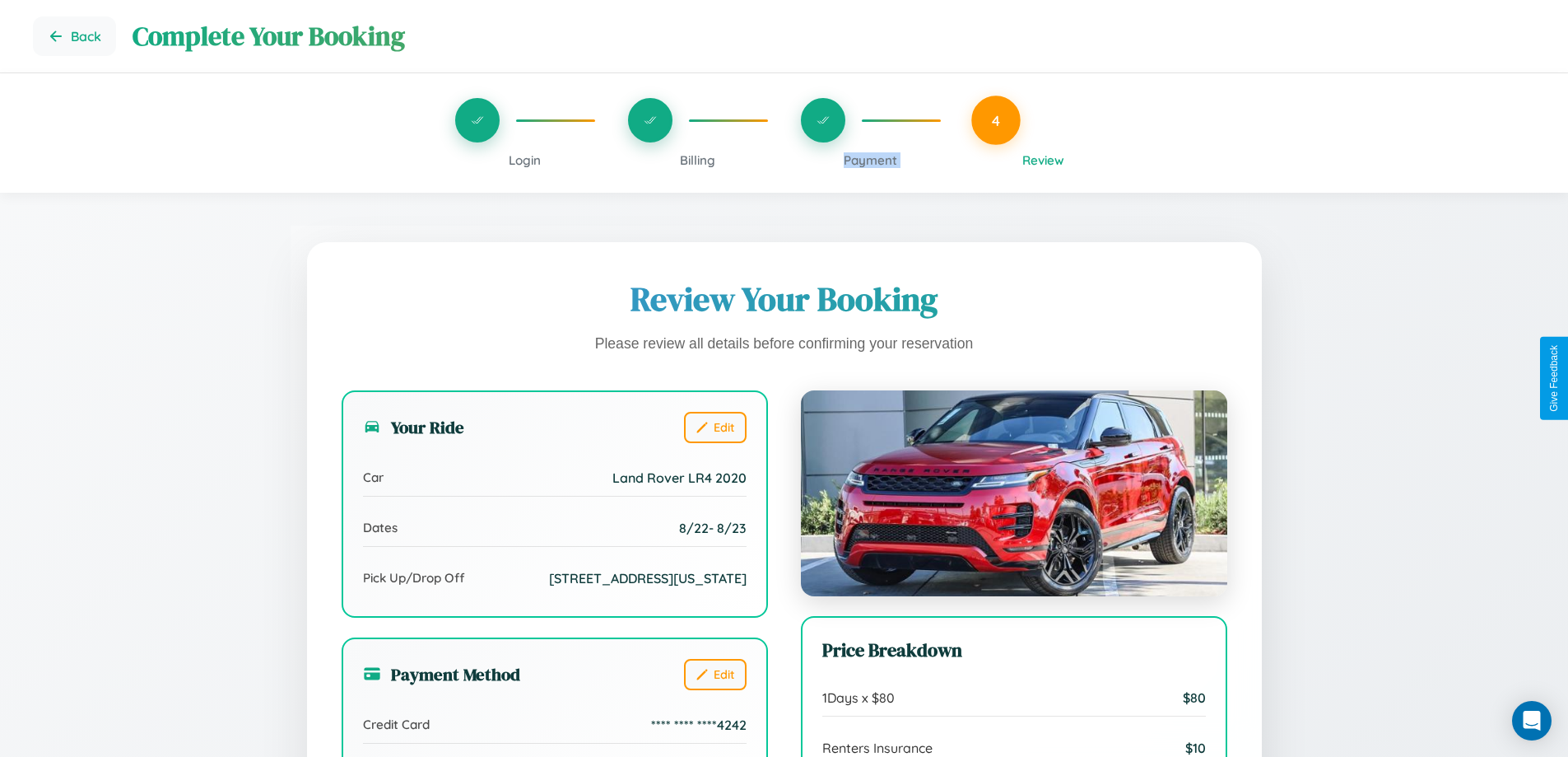
click at [870, 160] on span "Payment" at bounding box center [870, 160] width 53 height 16
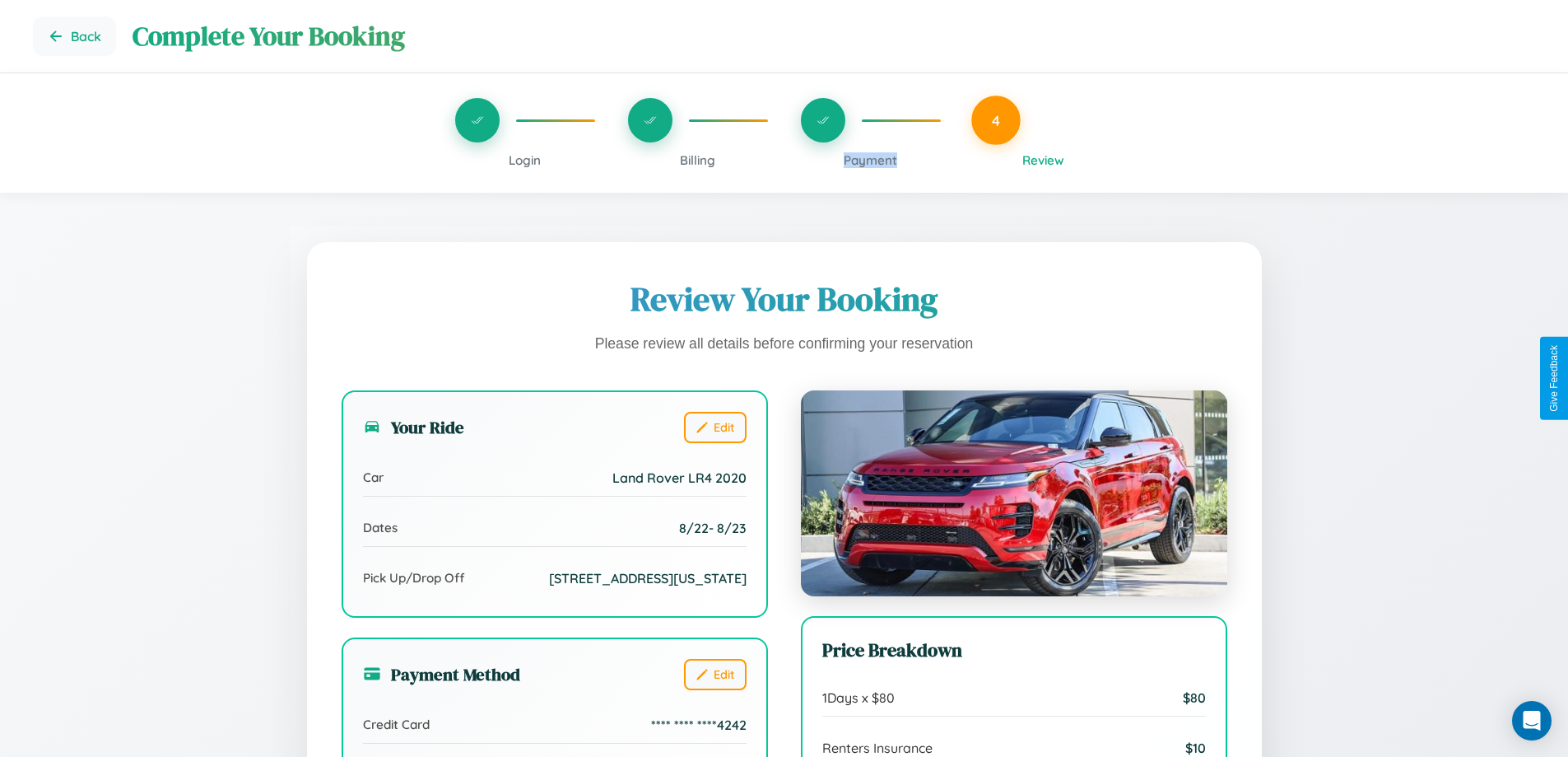
click at [870, 160] on span "Payment" at bounding box center [870, 160] width 53 height 16
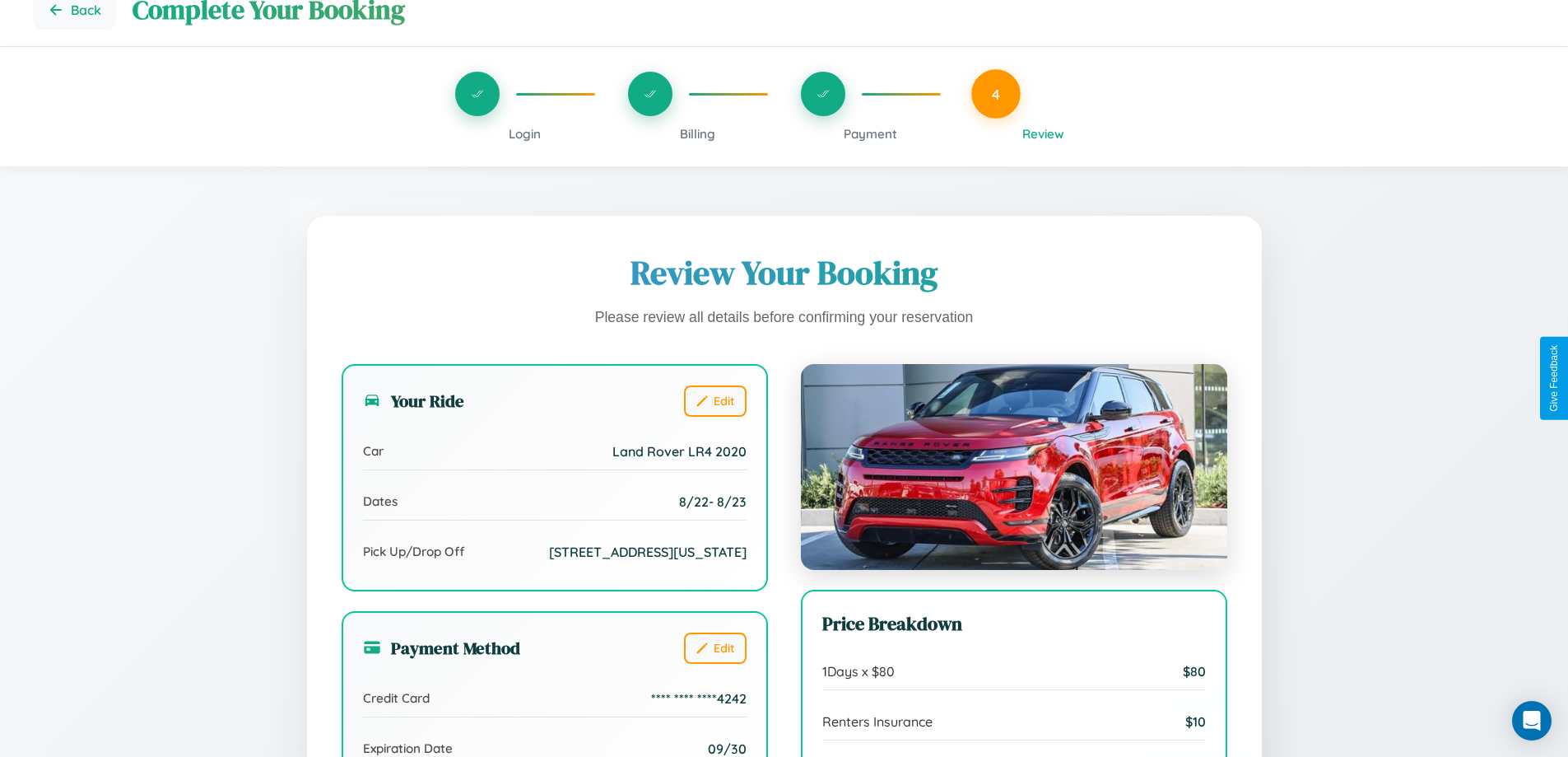
scroll to position [504, 0]
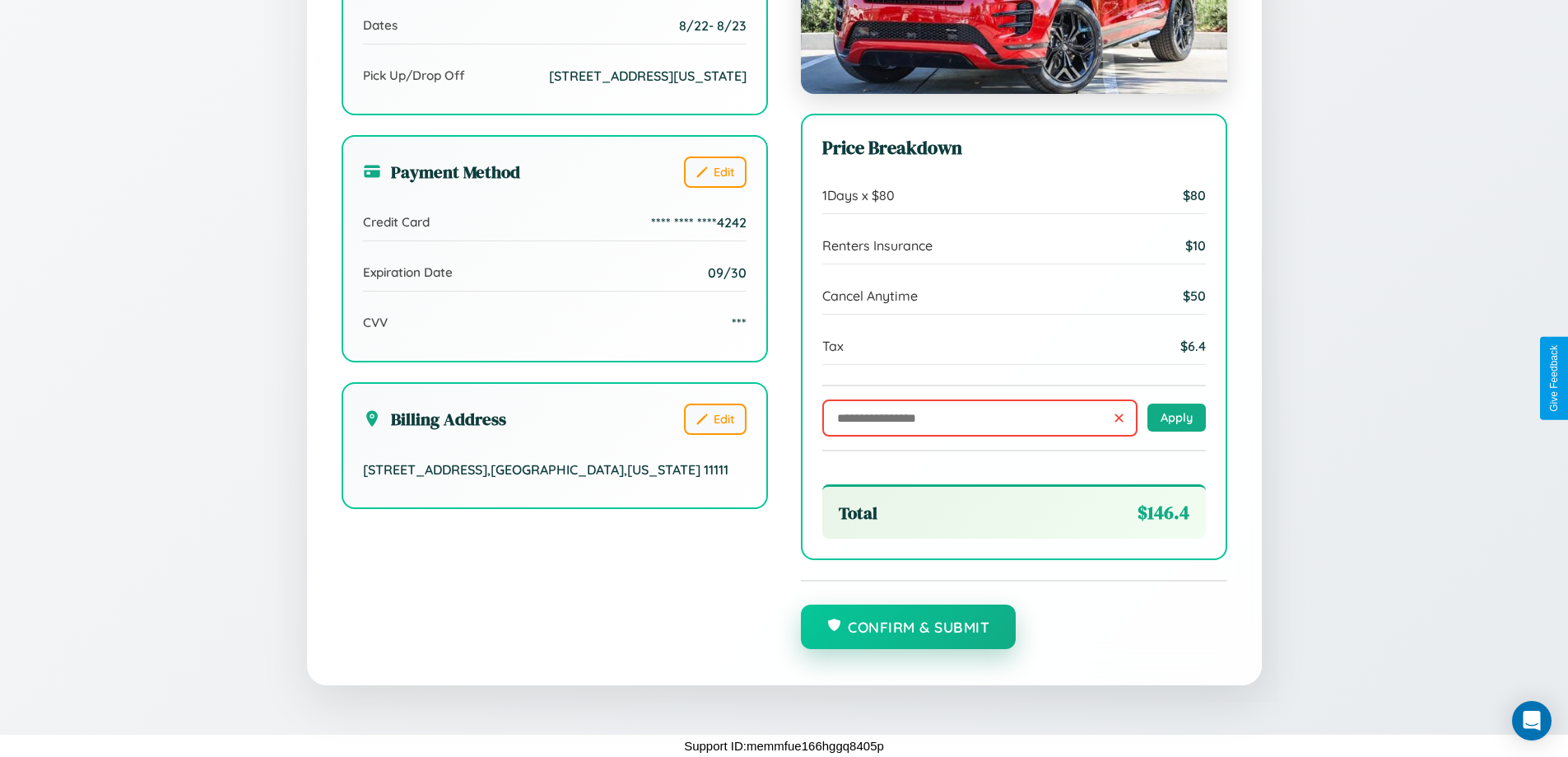
click at [908, 628] on button "Confirm & Submit" at bounding box center [908, 626] width 216 height 45
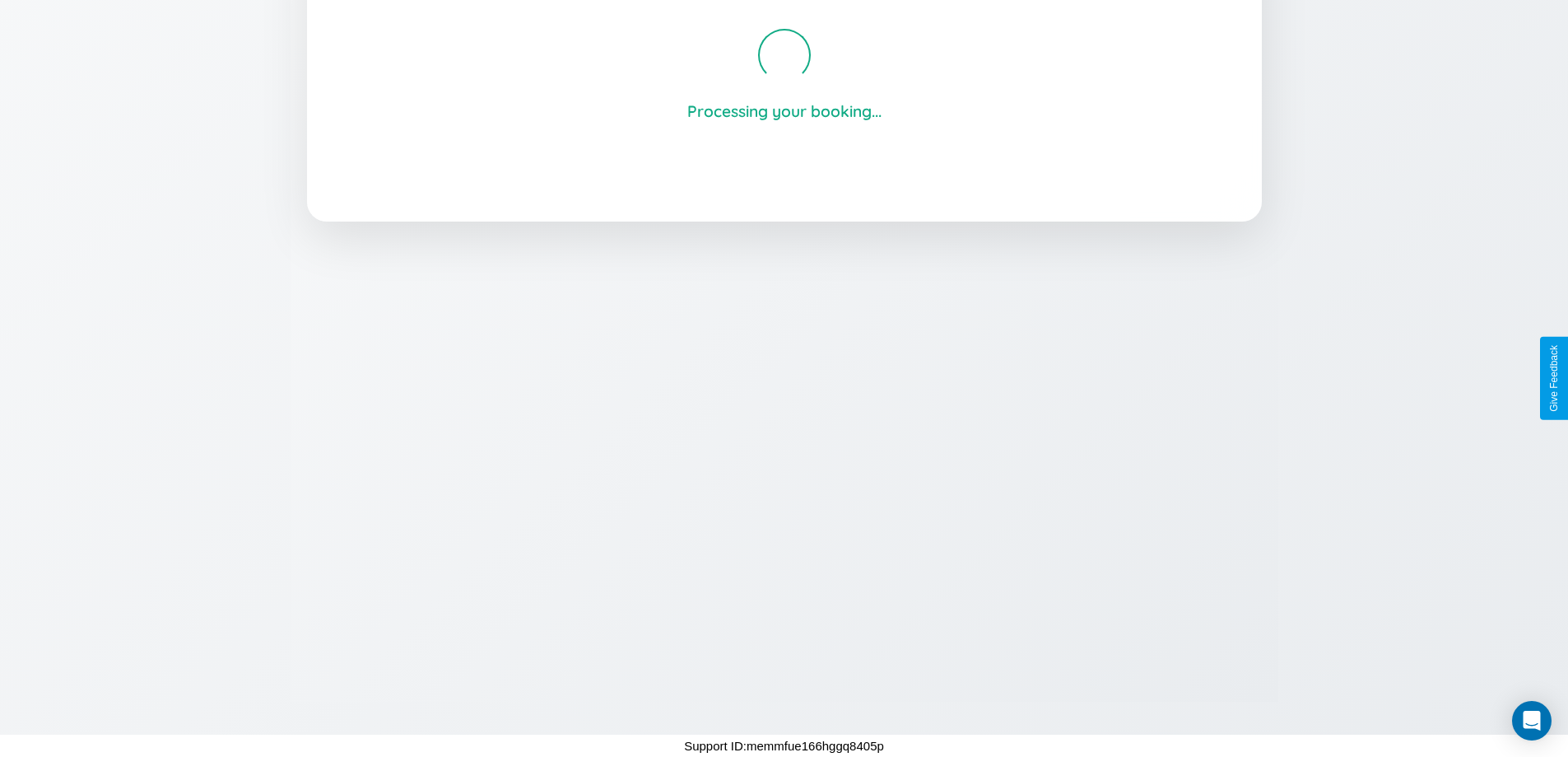
scroll to position [314, 0]
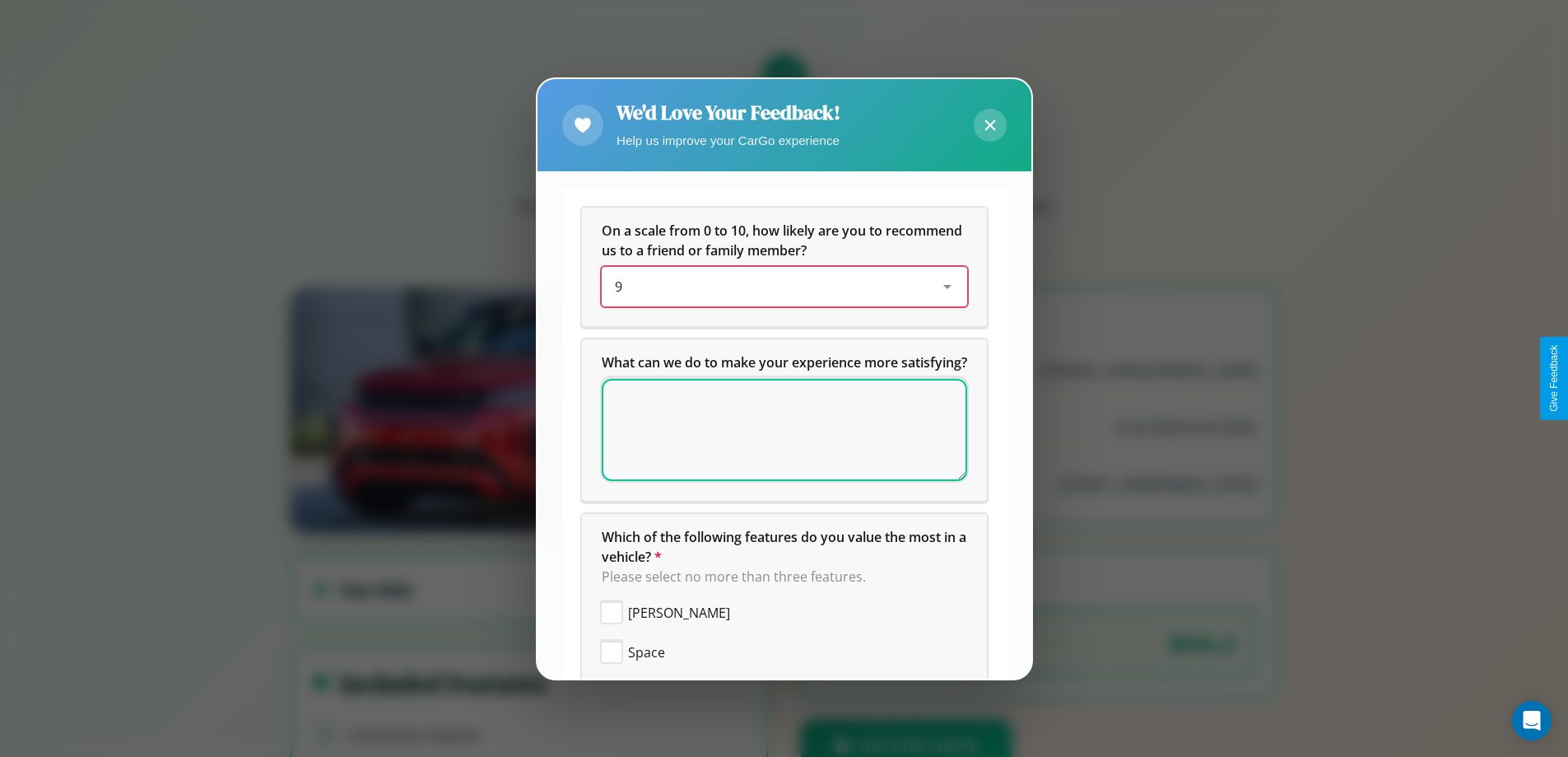
click at [778, 287] on div "9" at bounding box center [771, 286] width 313 height 19
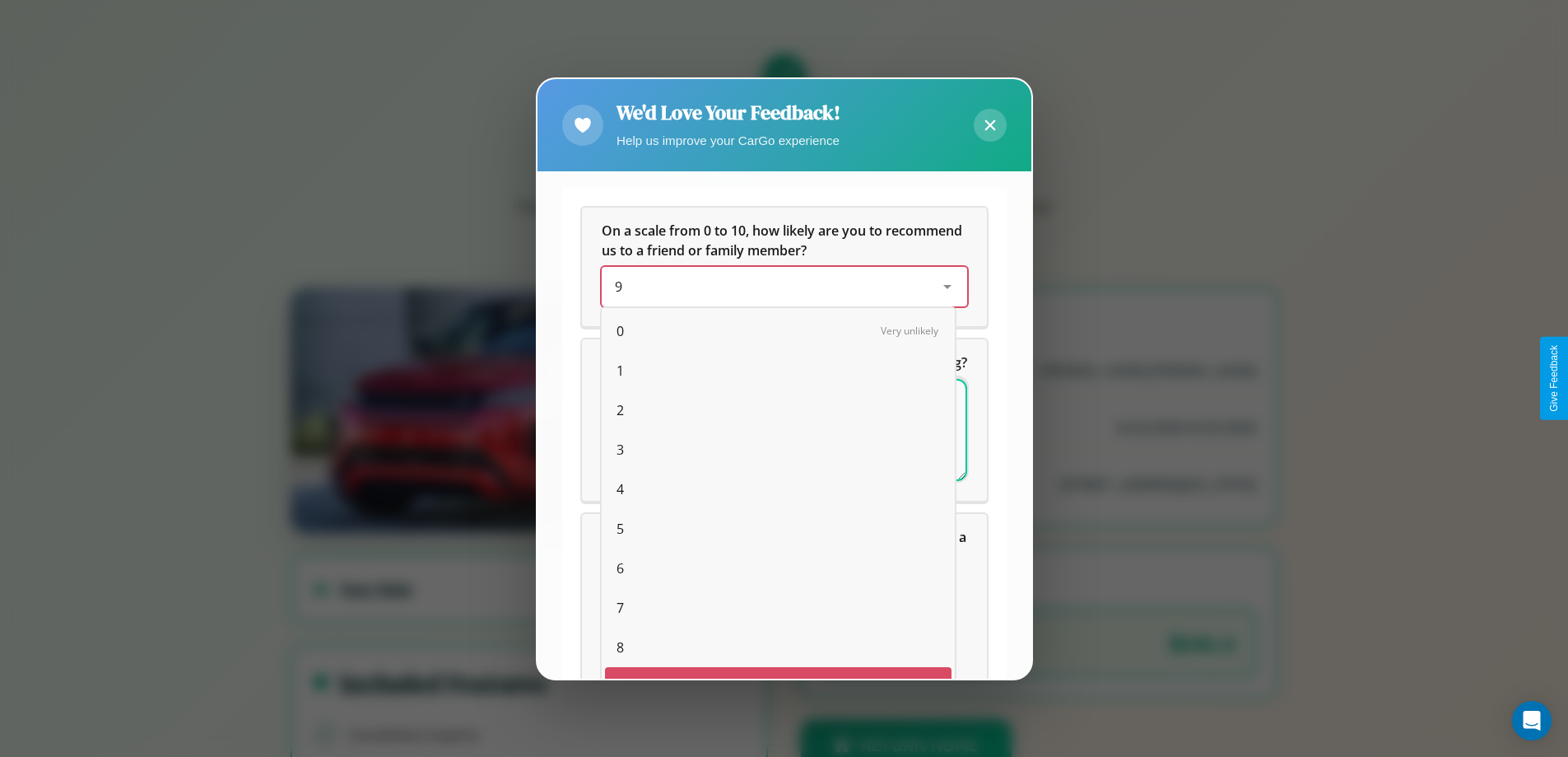
scroll to position [29, 67]
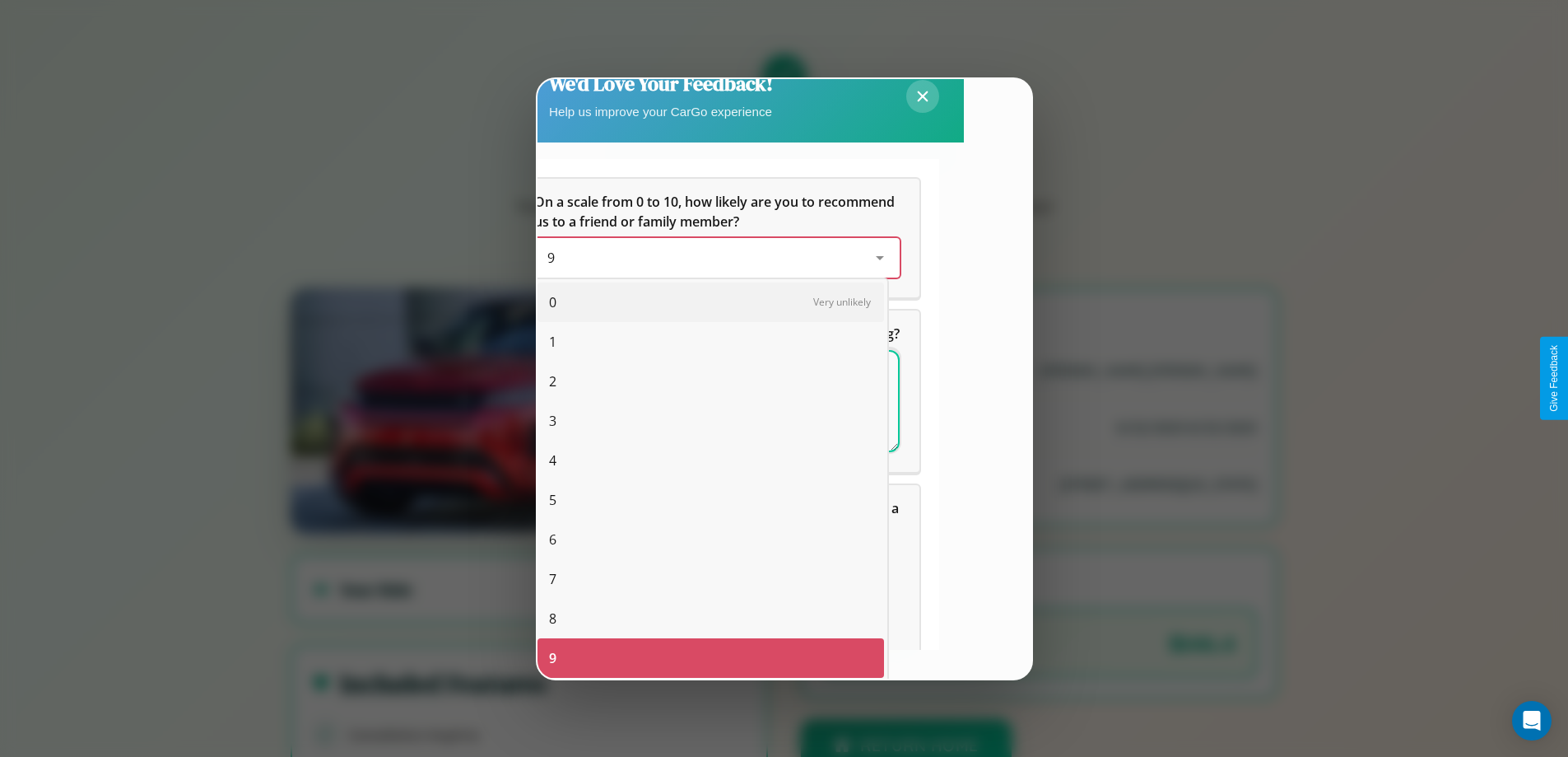
click at [552, 381] on span "2" at bounding box center [552, 381] width 8 height 19
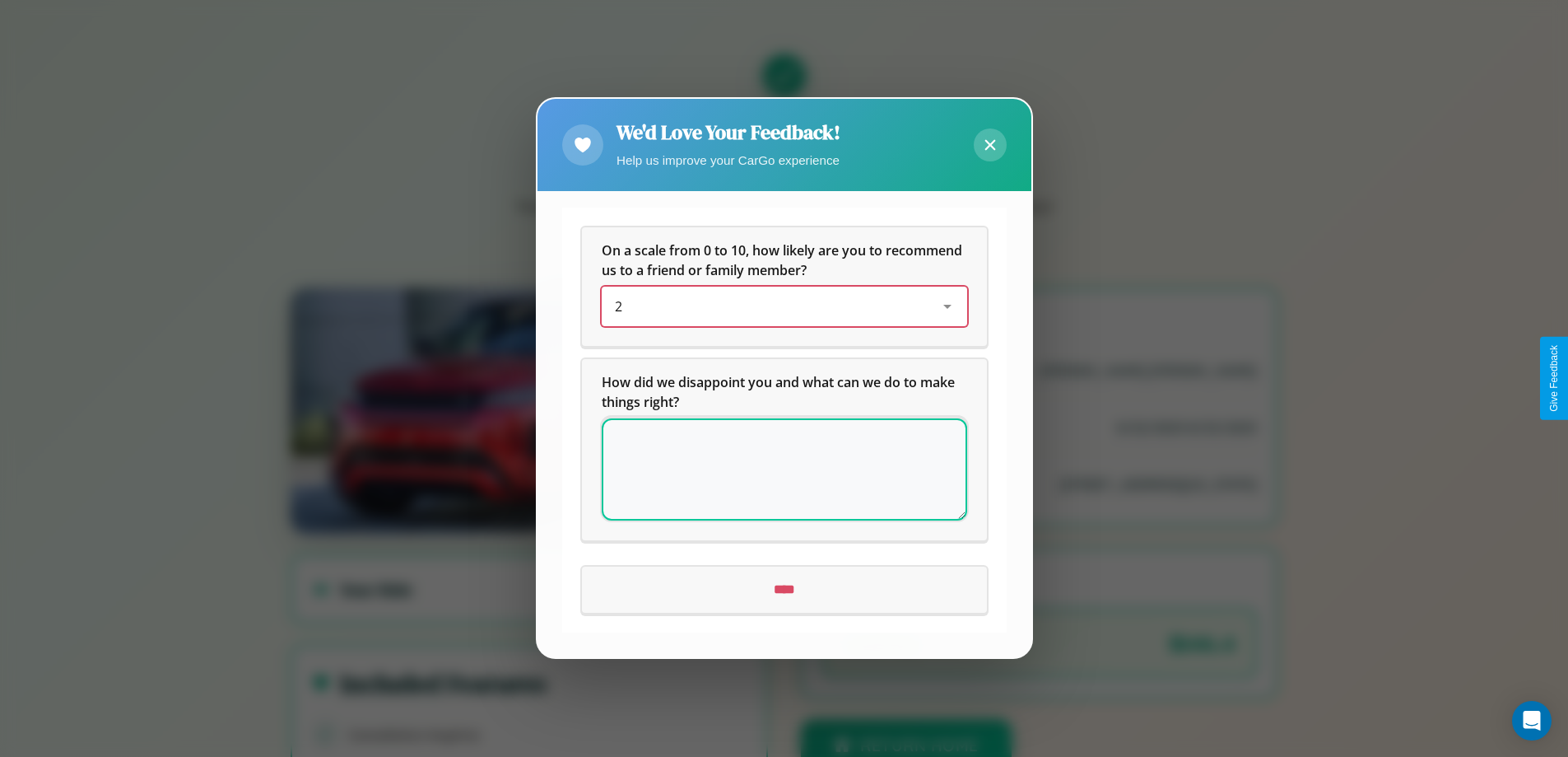
scroll to position [0, 0]
click at [784, 469] on textarea at bounding box center [784, 470] width 365 height 102
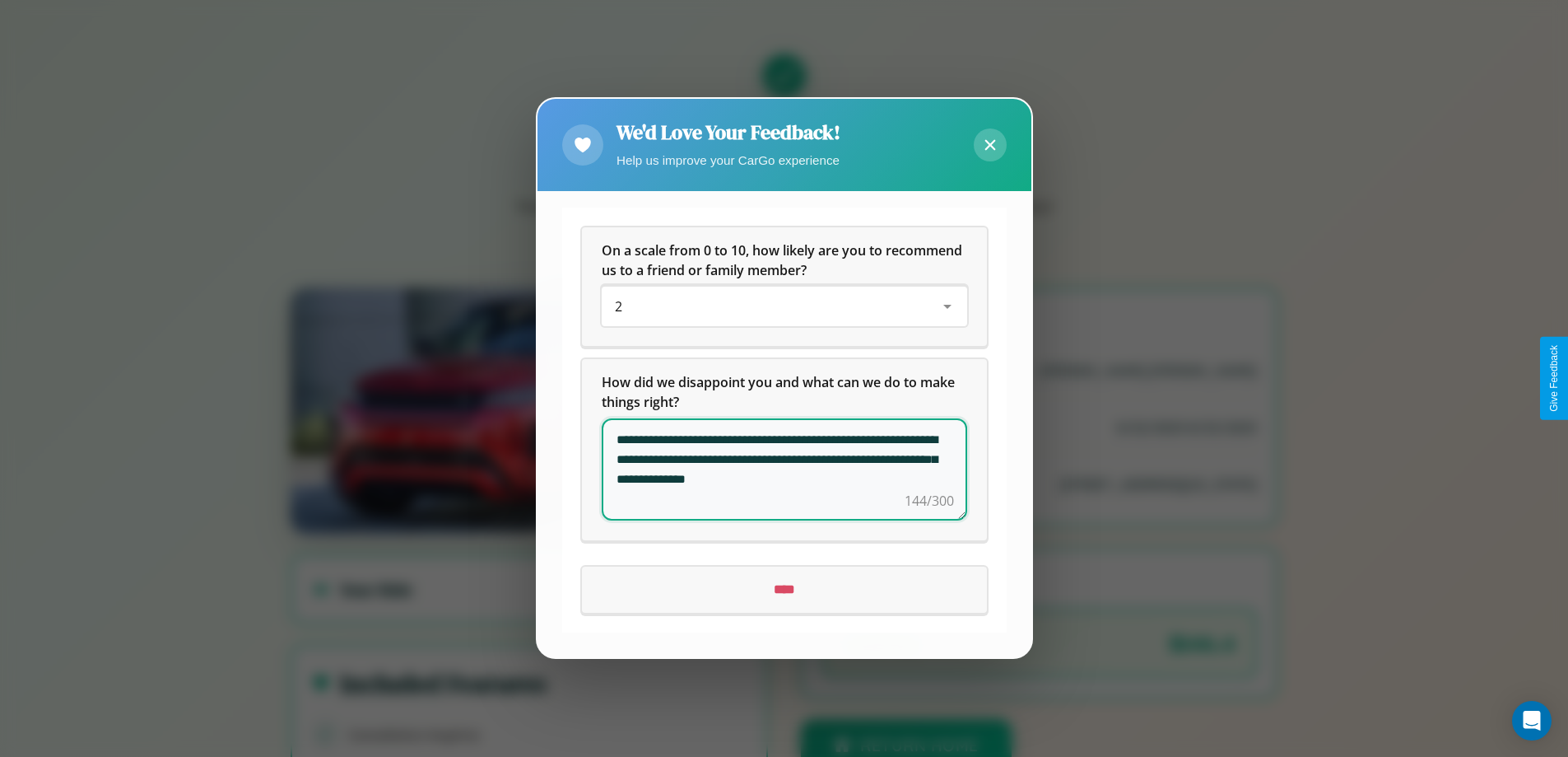
type textarea "**********"
click at [784, 590] on input "****" at bounding box center [784, 590] width 405 height 46
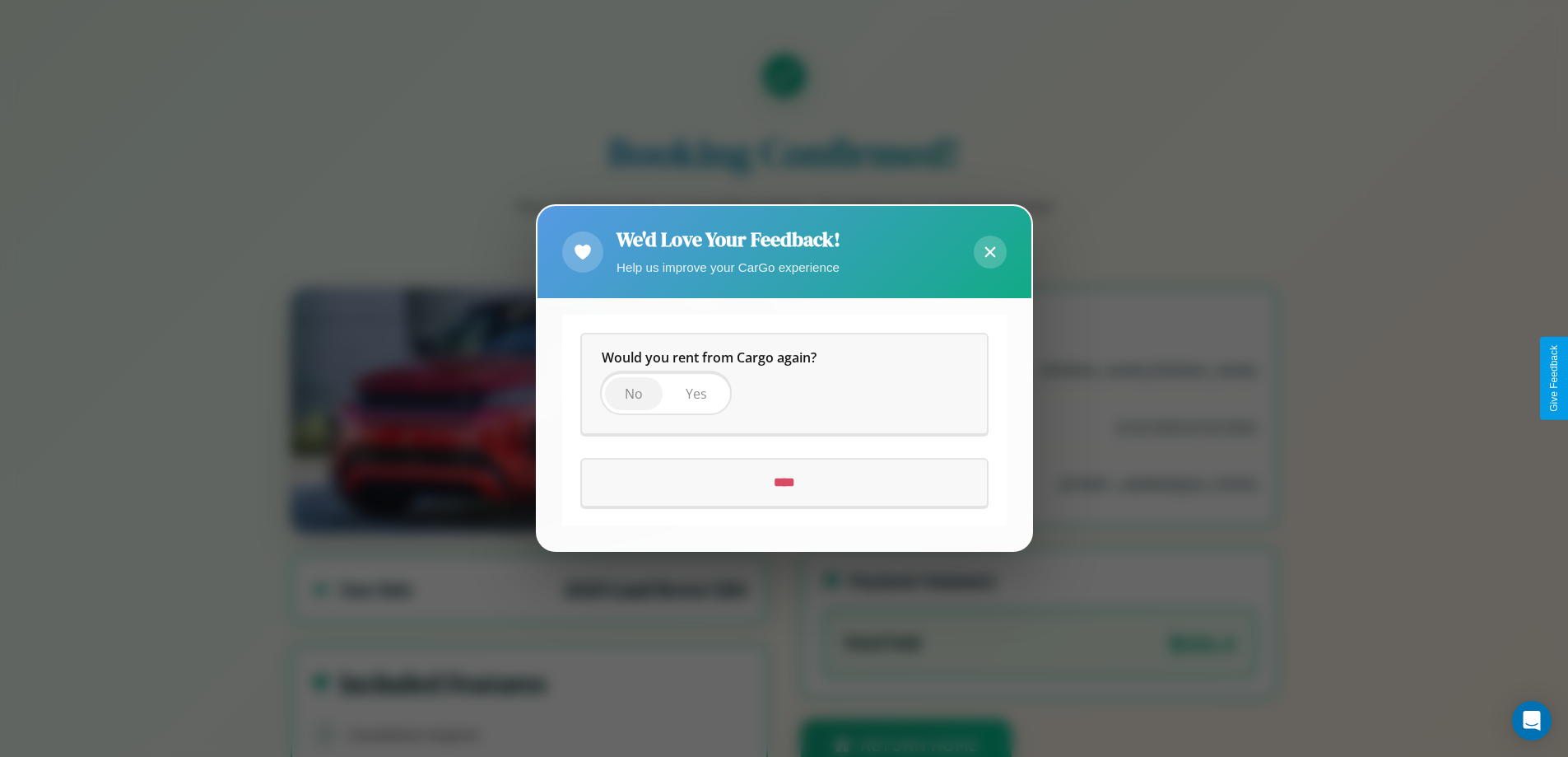
click at [633, 393] on span "No" at bounding box center [633, 394] width 18 height 18
click at [784, 483] on input "****" at bounding box center [784, 483] width 405 height 46
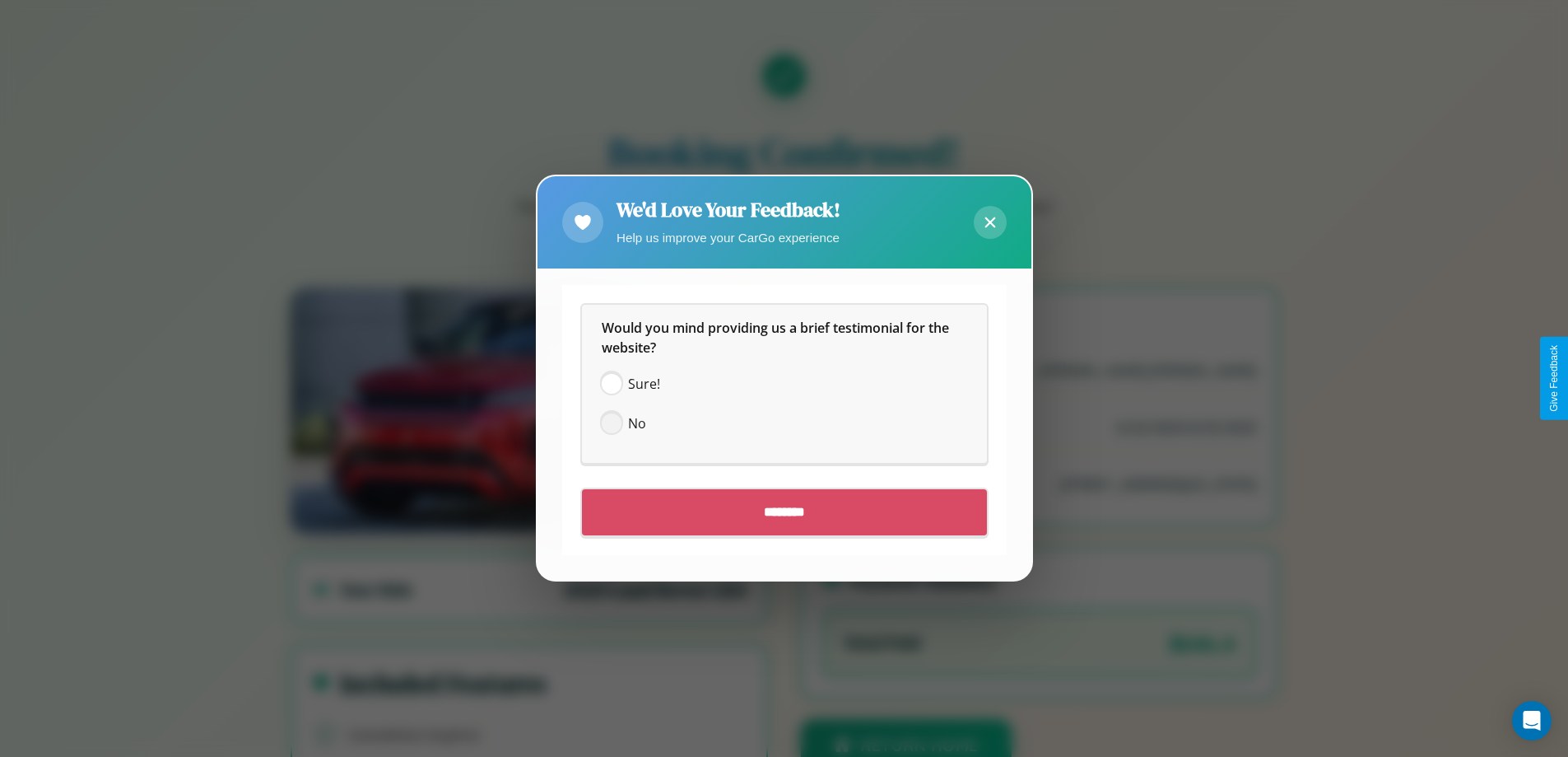
click at [611, 424] on span at bounding box center [611, 424] width 19 height 19
